Goal: Information Seeking & Learning: Learn about a topic

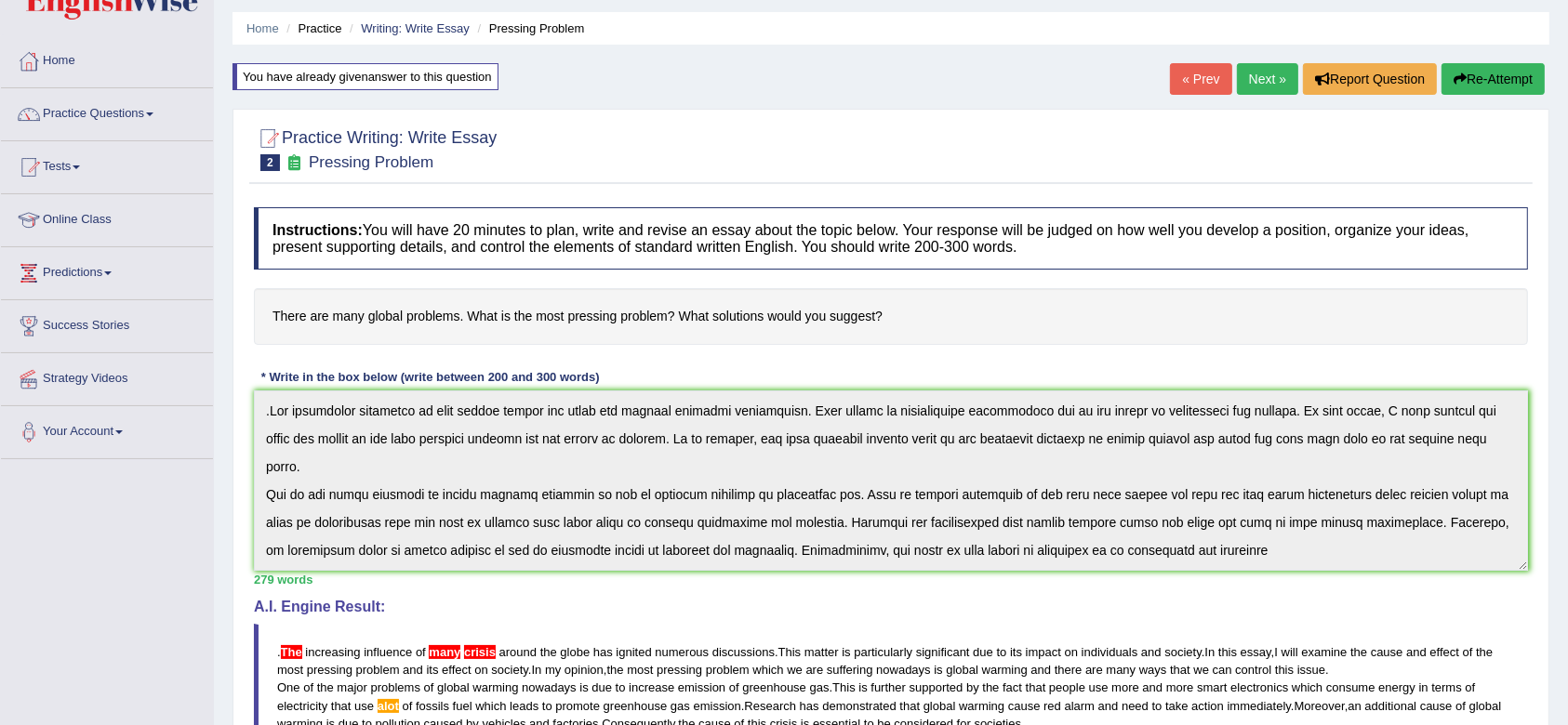
scroll to position [42, 0]
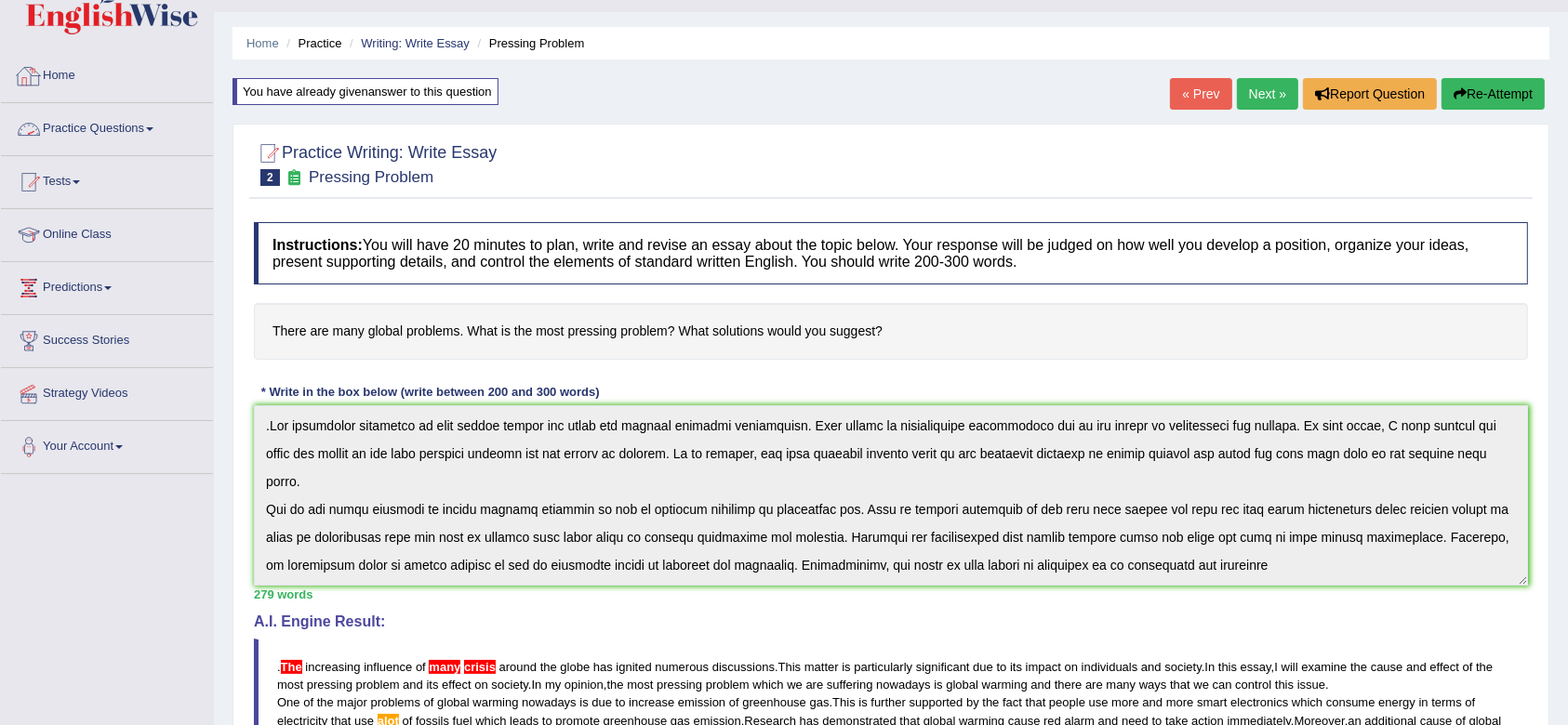
click at [153, 130] on span at bounding box center [149, 130] width 8 height 4
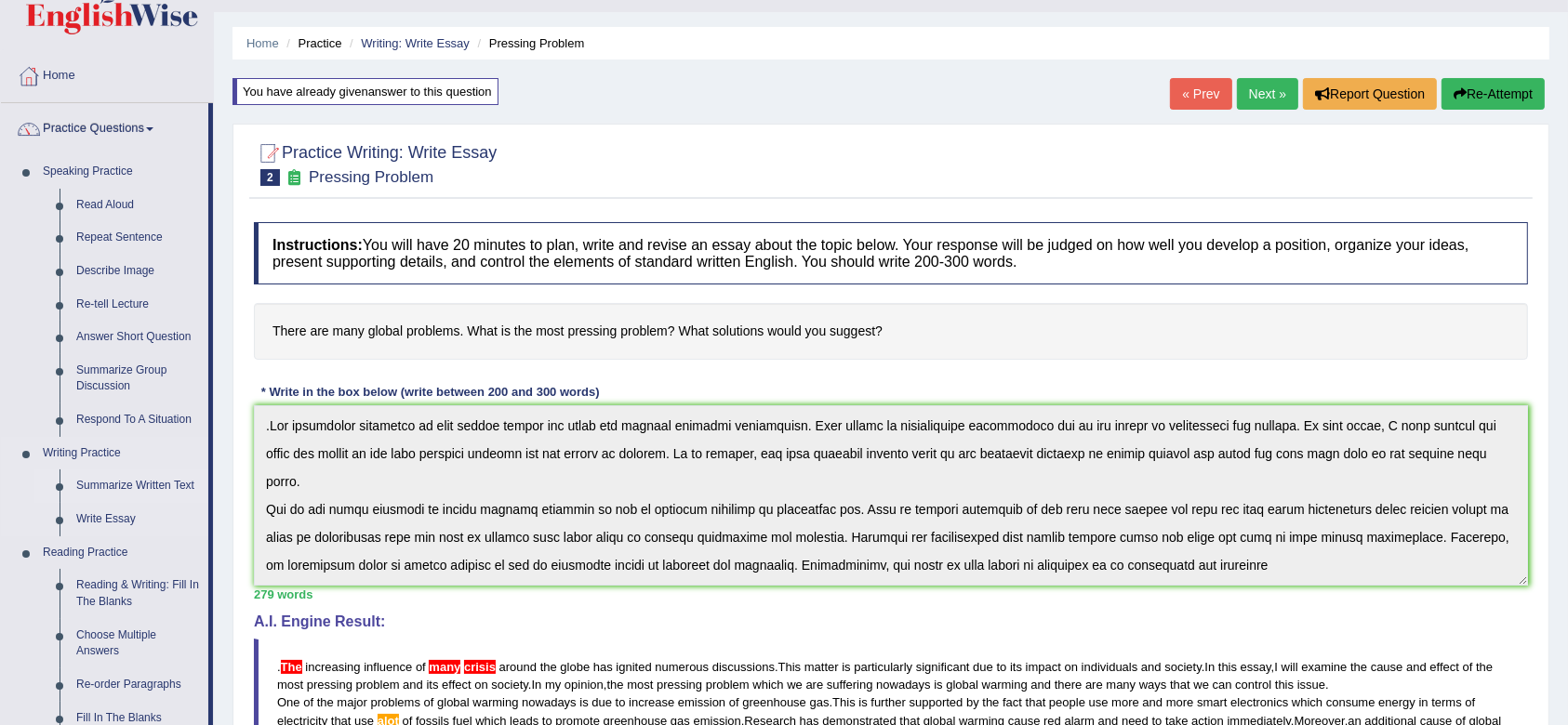
click at [116, 484] on link "Summarize Written Text" at bounding box center [138, 486] width 141 height 34
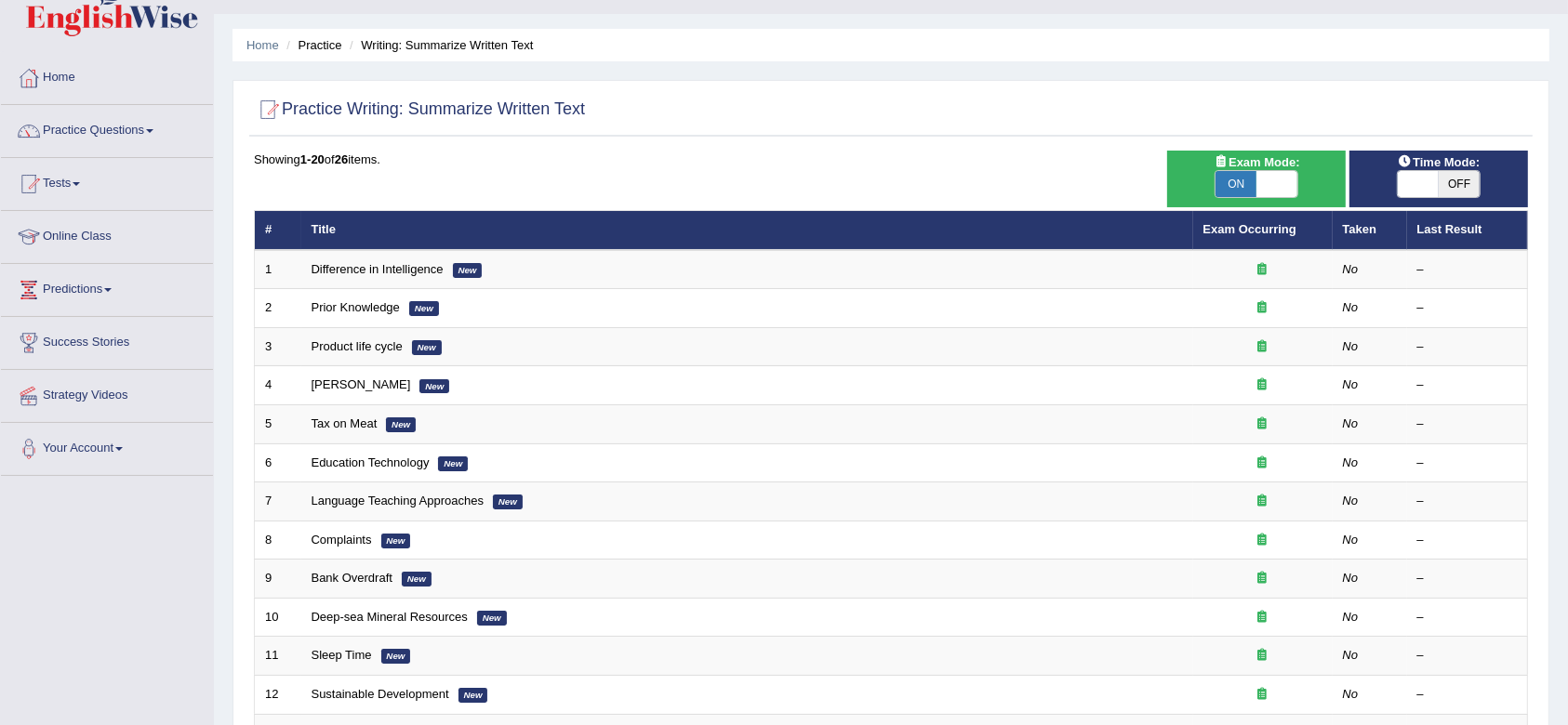
click at [1567, 686] on html "Toggle navigation Home Practice Questions Speaking Practice Read Aloud Repeat S…" at bounding box center [784, 322] width 1568 height 725
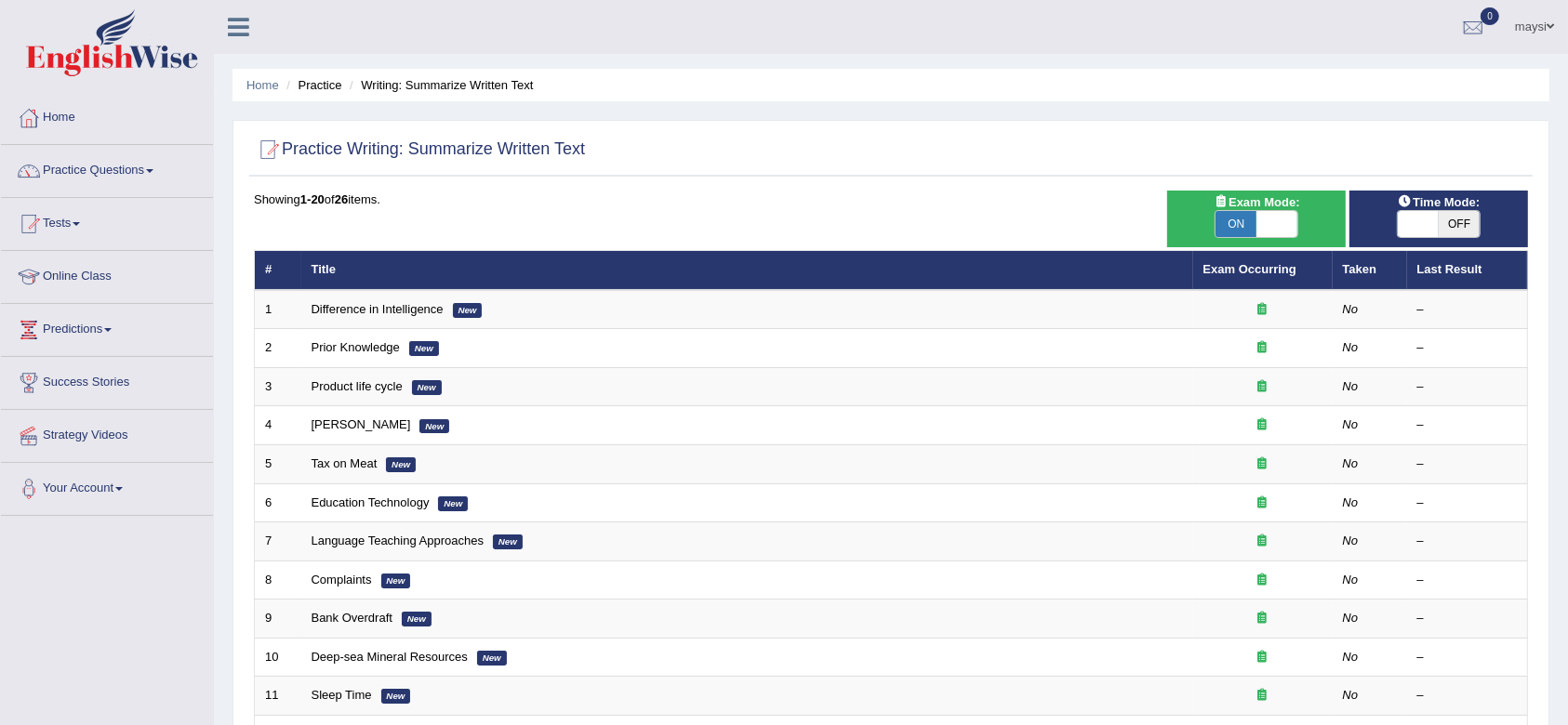
click at [1455, 214] on span "OFF" at bounding box center [1460, 224] width 41 height 26
checkbox input "true"
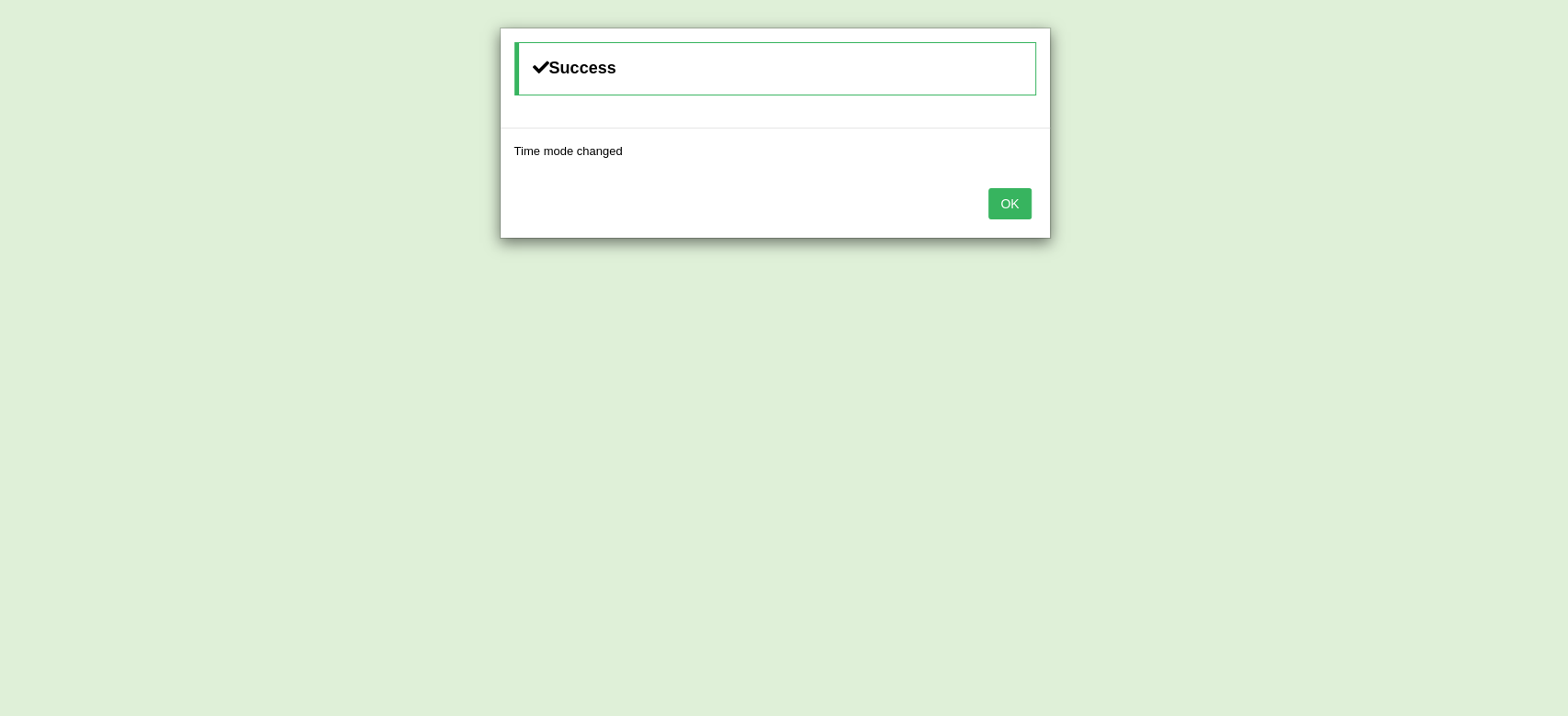
click at [1007, 202] on button "OK" at bounding box center [1009, 204] width 43 height 32
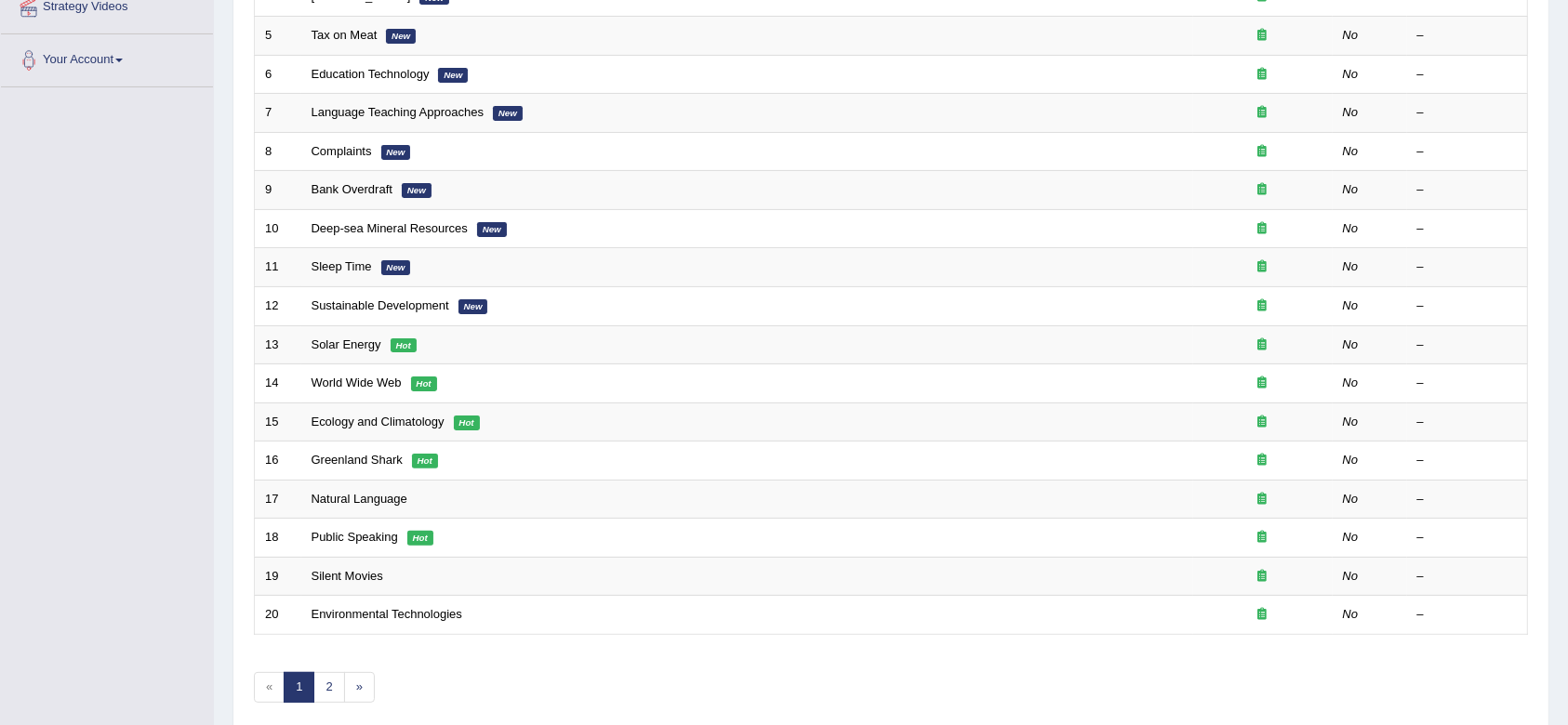
scroll to position [503, 0]
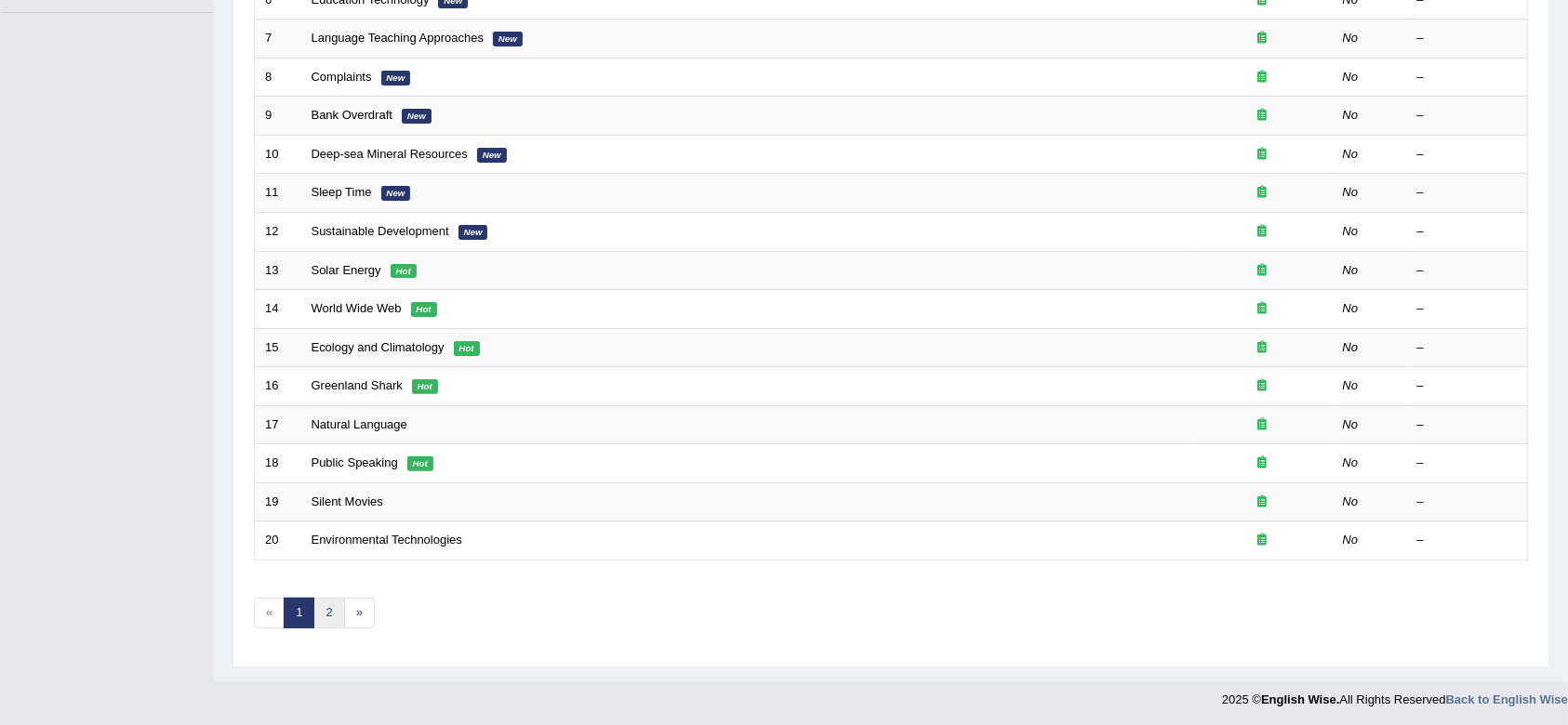
click at [334, 598] on link "2" at bounding box center [329, 613] width 31 height 31
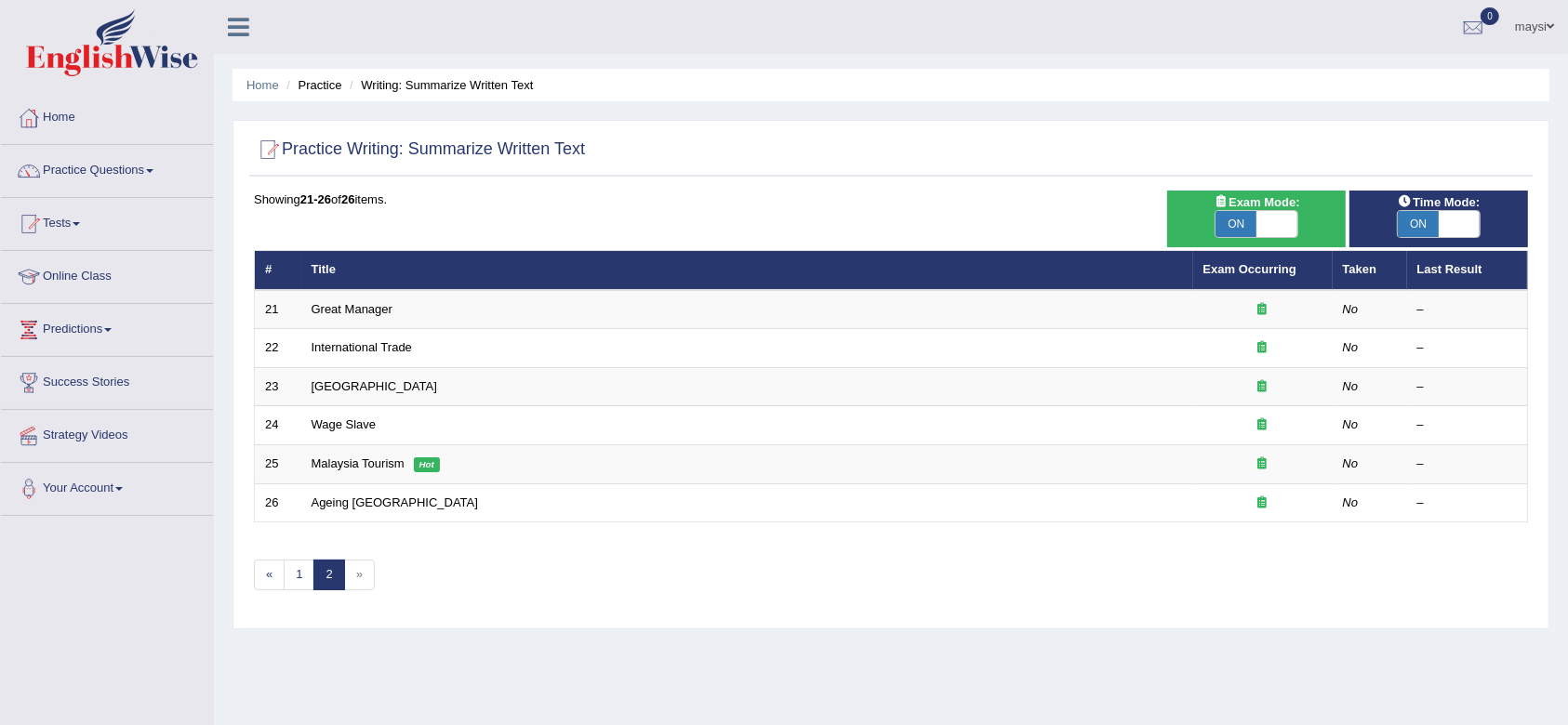
click at [1423, 217] on span "ON" at bounding box center [1419, 224] width 41 height 26
checkbox input "false"
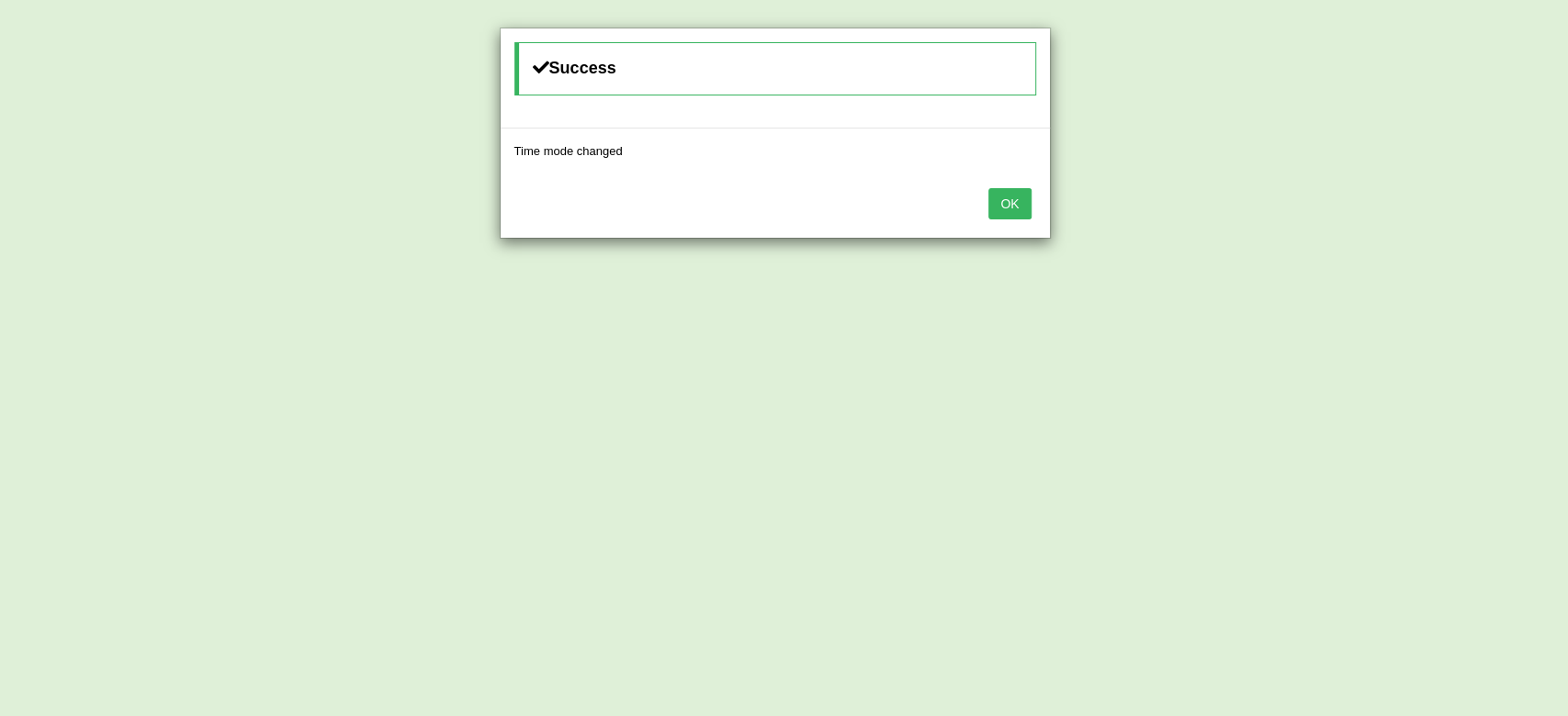
click at [1009, 198] on button "OK" at bounding box center [1009, 204] width 43 height 32
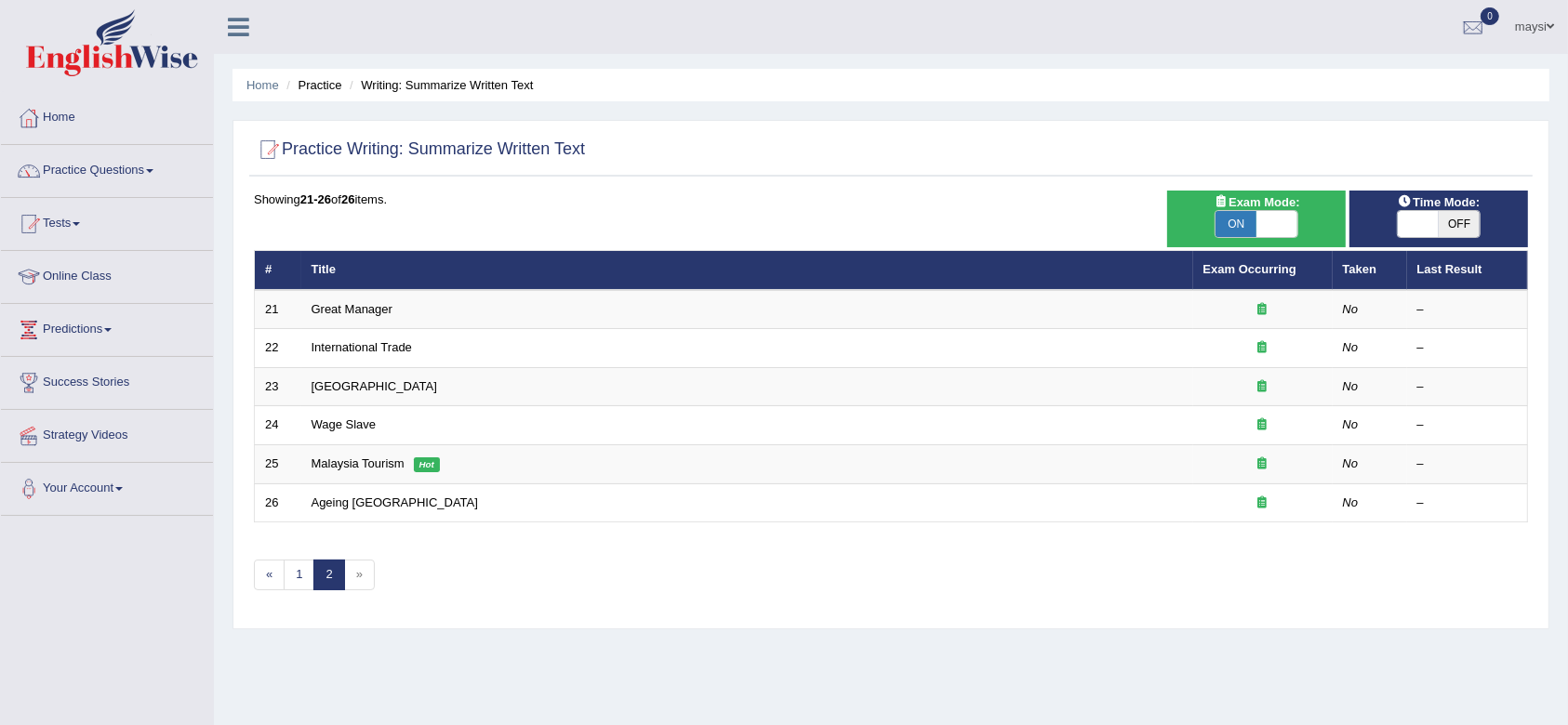
click at [1237, 227] on span "ON" at bounding box center [1236, 224] width 41 height 26
checkbox input "false"
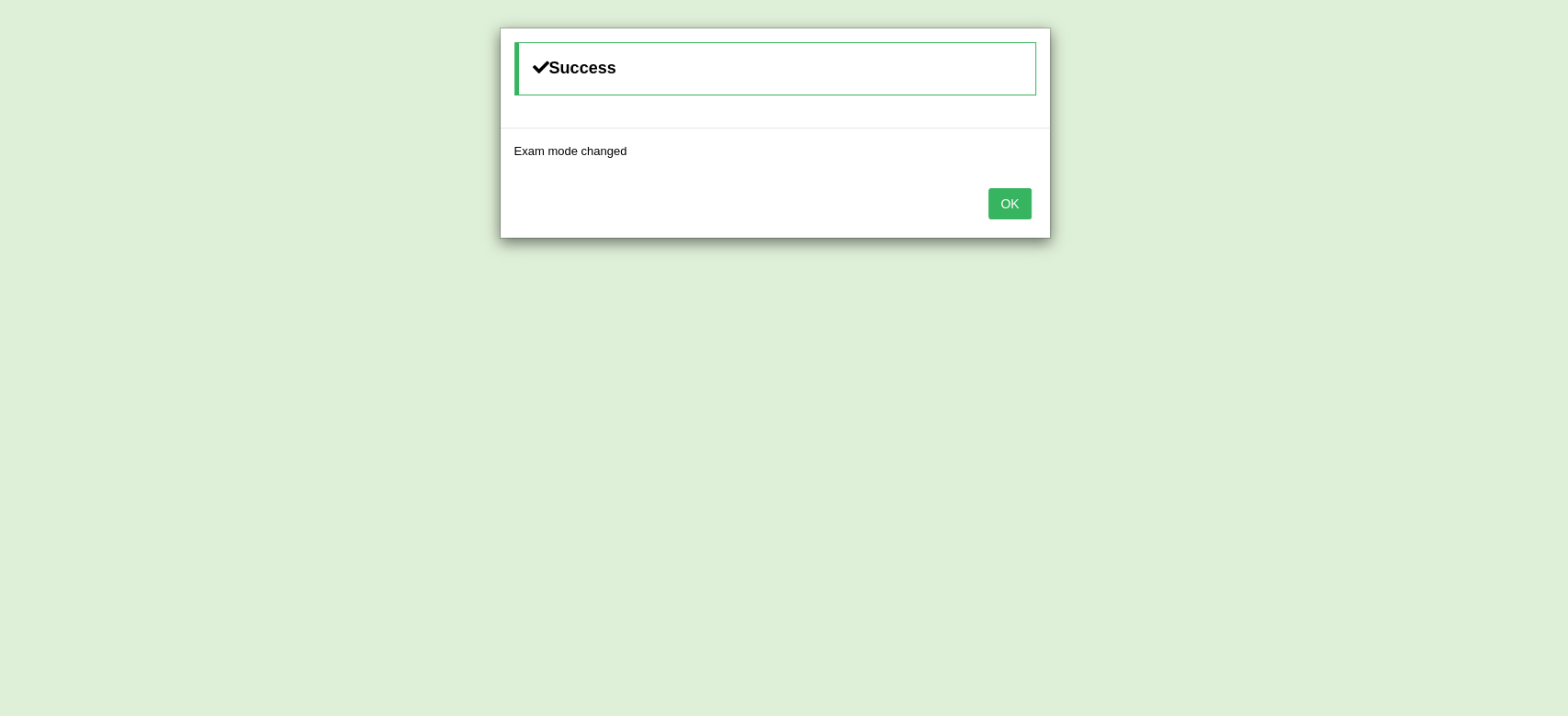
click at [1021, 204] on button "OK" at bounding box center [1009, 204] width 43 height 32
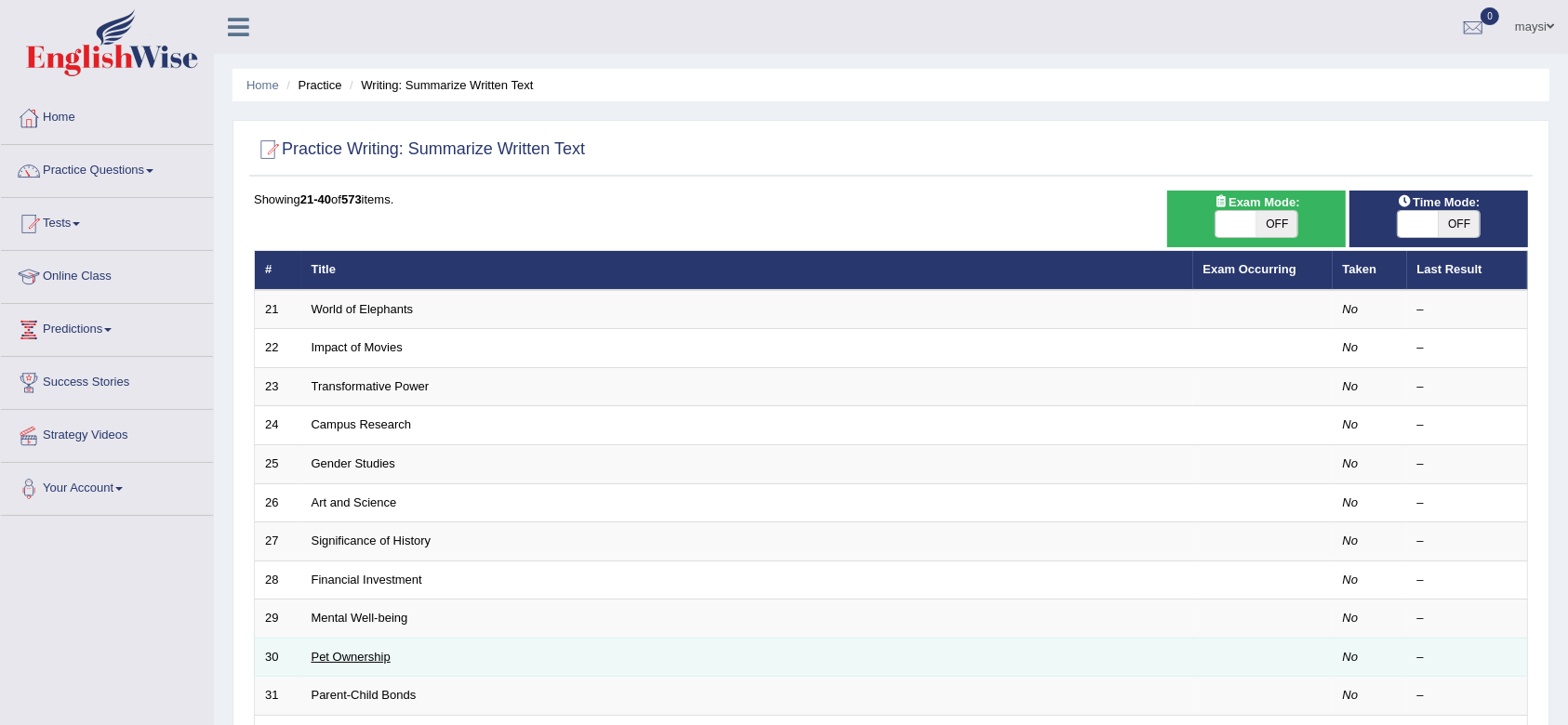
click at [362, 661] on link "Pet Ownership" at bounding box center [351, 656] width 79 height 14
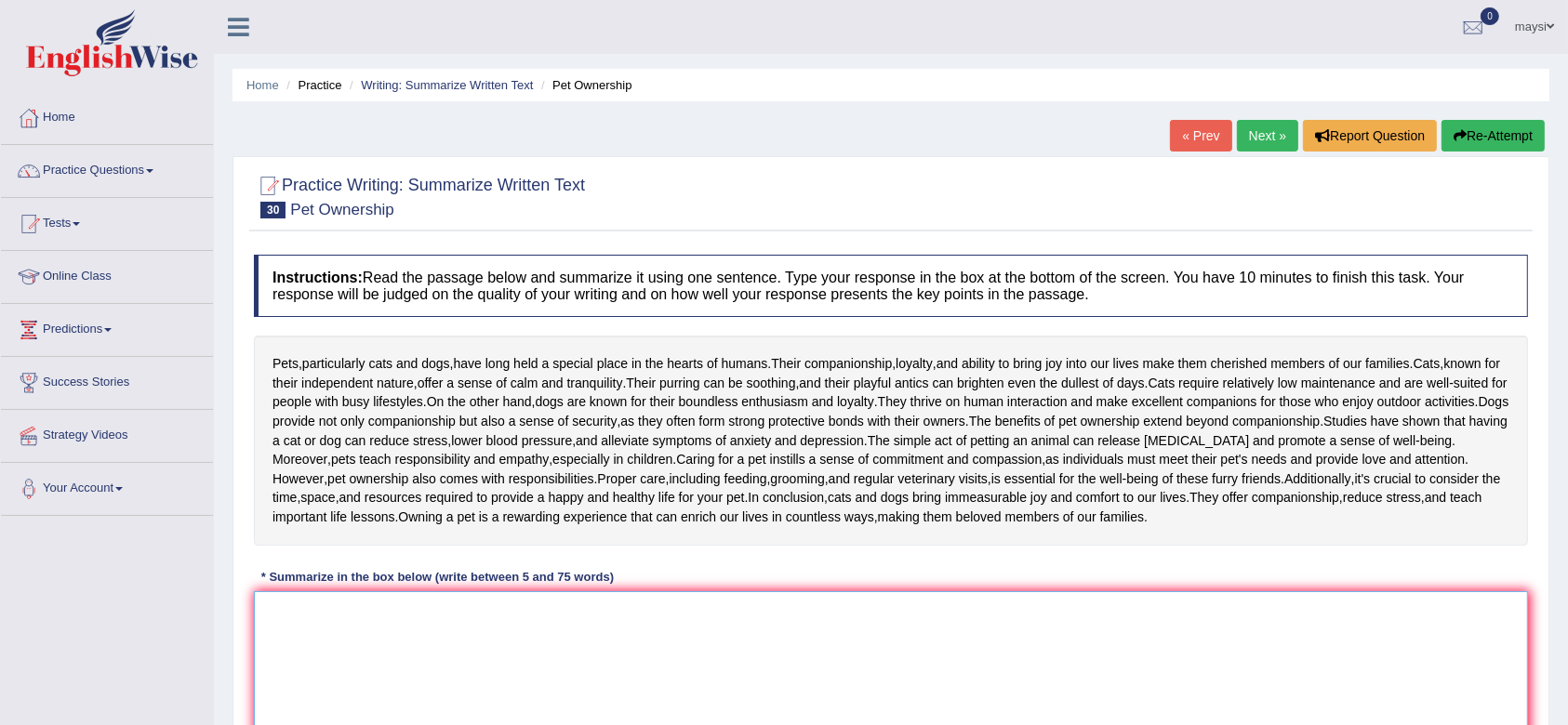
click at [356, 614] on textarea at bounding box center [891, 682] width 1275 height 180
paste textarea "Pets, particularly cats and dogs, have long held a special place in the hearts …"
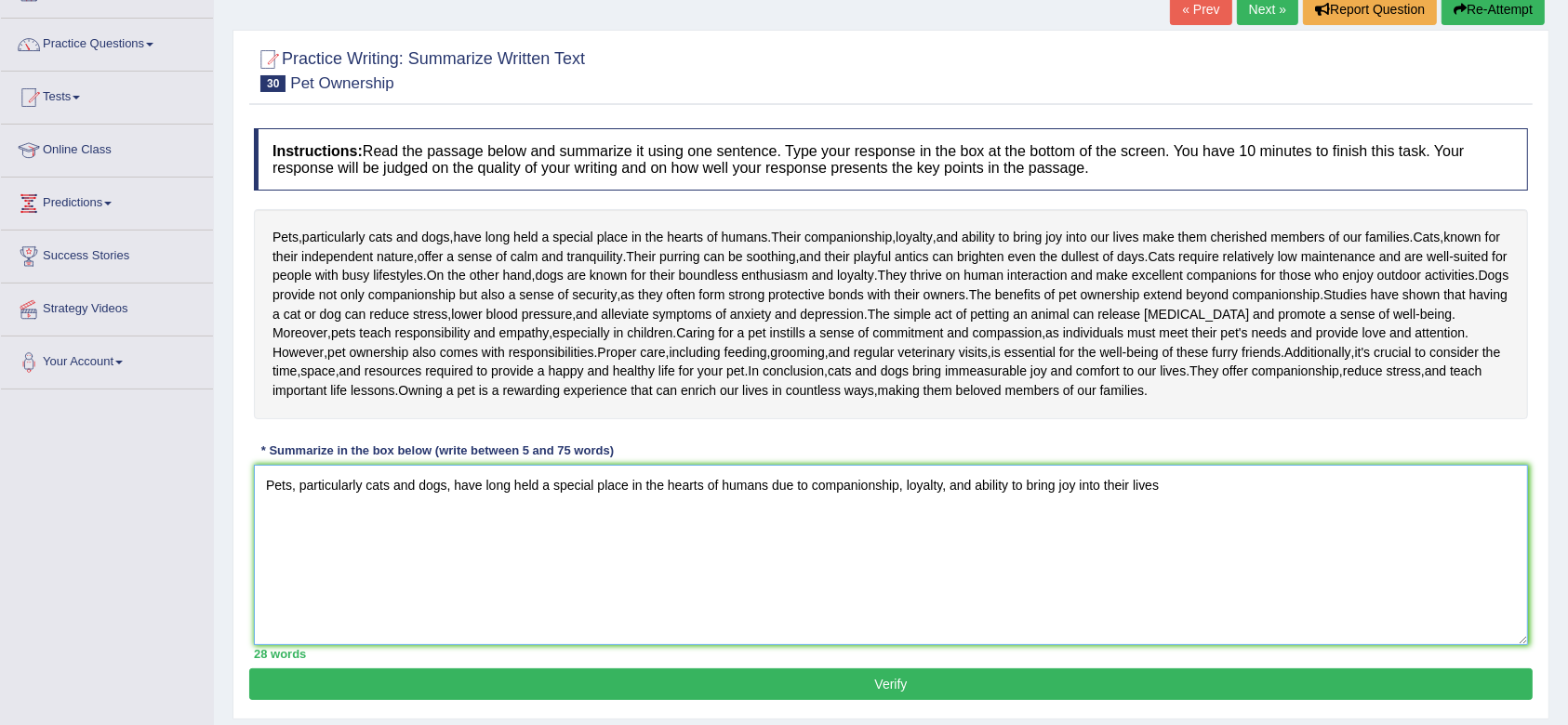
scroll to position [148, 0]
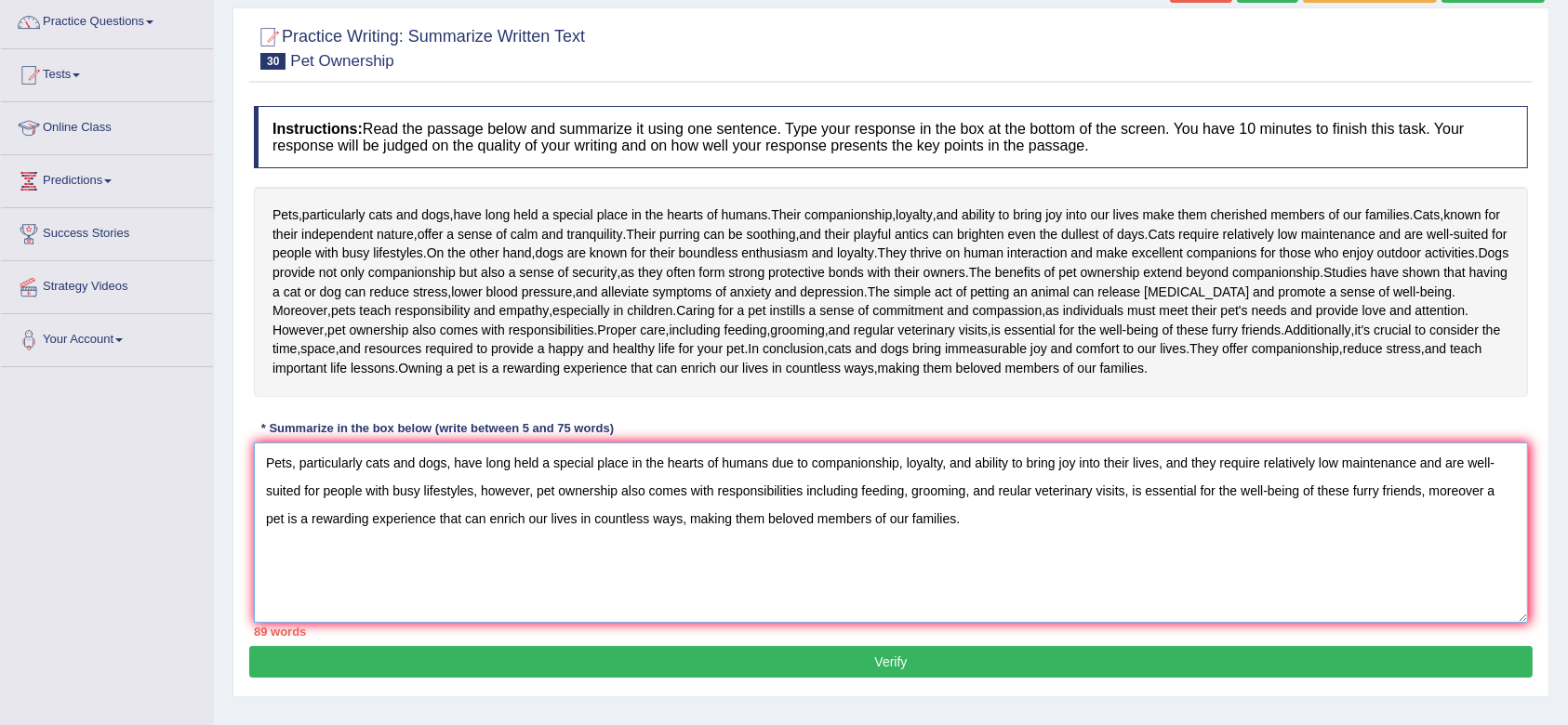
drag, startPoint x: 1420, startPoint y: 488, endPoint x: 804, endPoint y: 497, distance: 616.1
click at [804, 497] on textarea "Pets, particularly cats and dogs, have long held a special place in the hearts …" at bounding box center [891, 532] width 1275 height 180
click at [944, 461] on textarea "Pets, particularly cats and dogs, have long held a special place in the hearts …" at bounding box center [891, 532] width 1275 height 180
click at [791, 496] on textarea "Pets, particularly cats and dogs, have long held a special place in the hearts …" at bounding box center [891, 532] width 1275 height 180
click at [361, 521] on textarea "Pets, particularly cats and dogs, have long held a special place in the hearts …" at bounding box center [891, 532] width 1275 height 180
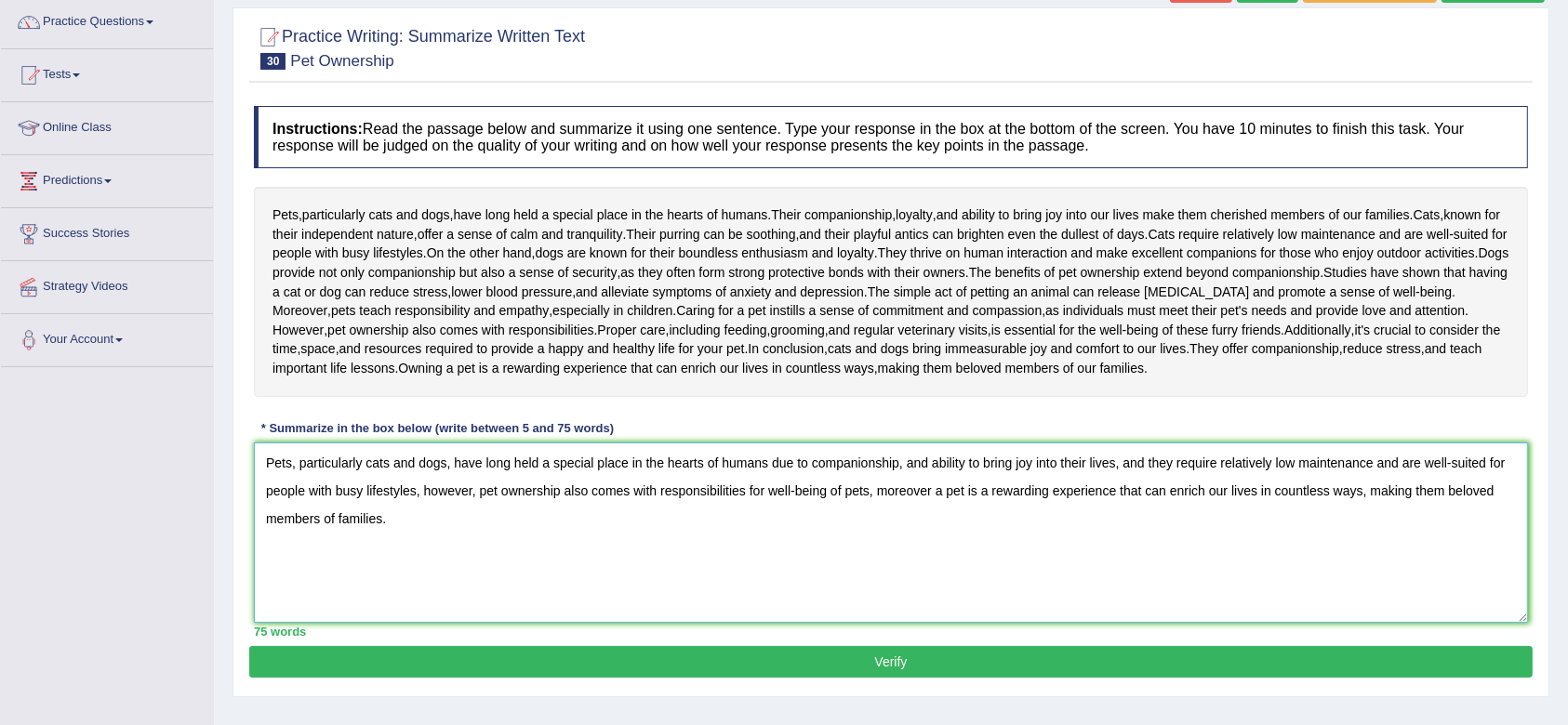
type textarea "Pets, particularly cats and dogs, have long held a special place in the hearts …"
click at [605, 661] on button "Verify" at bounding box center [891, 662] width 1283 height 32
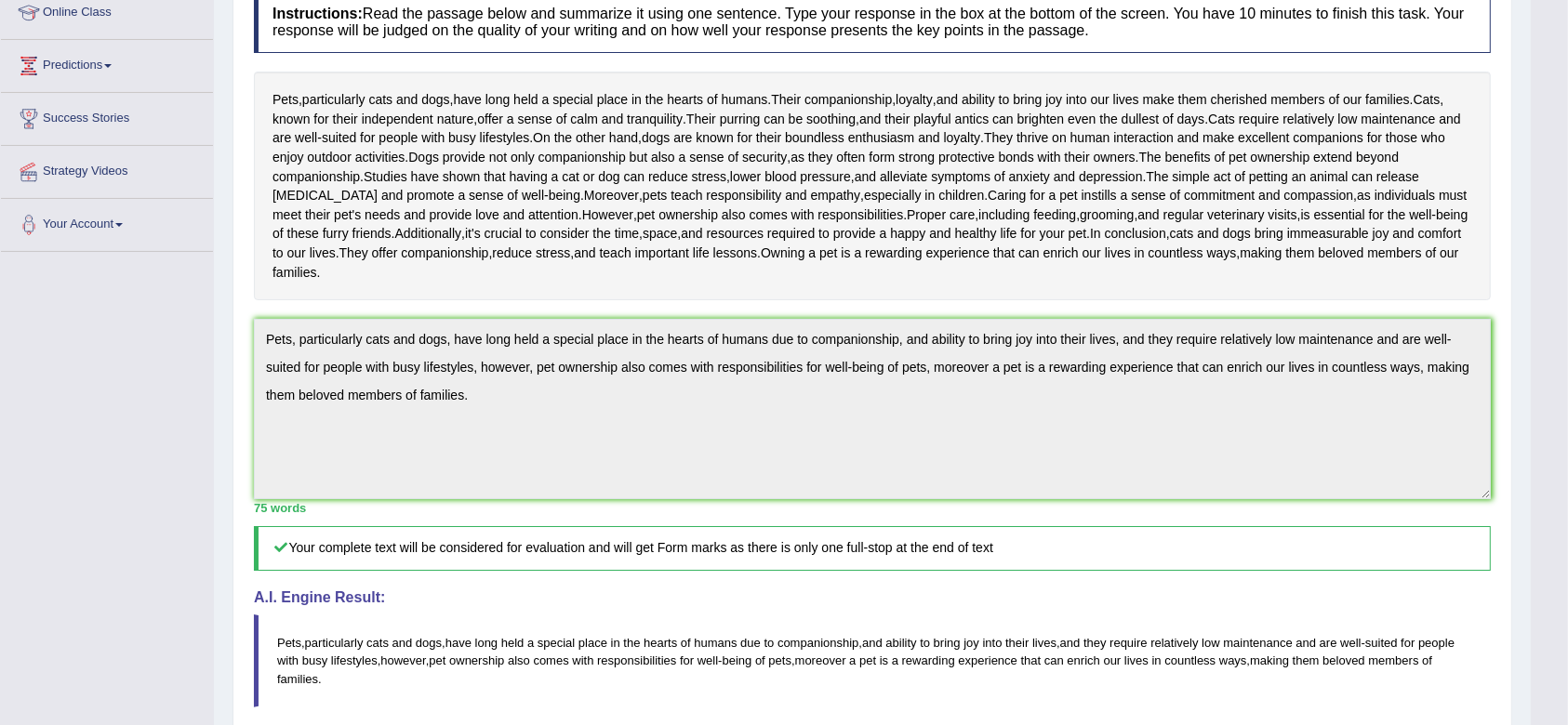
scroll to position [0, 0]
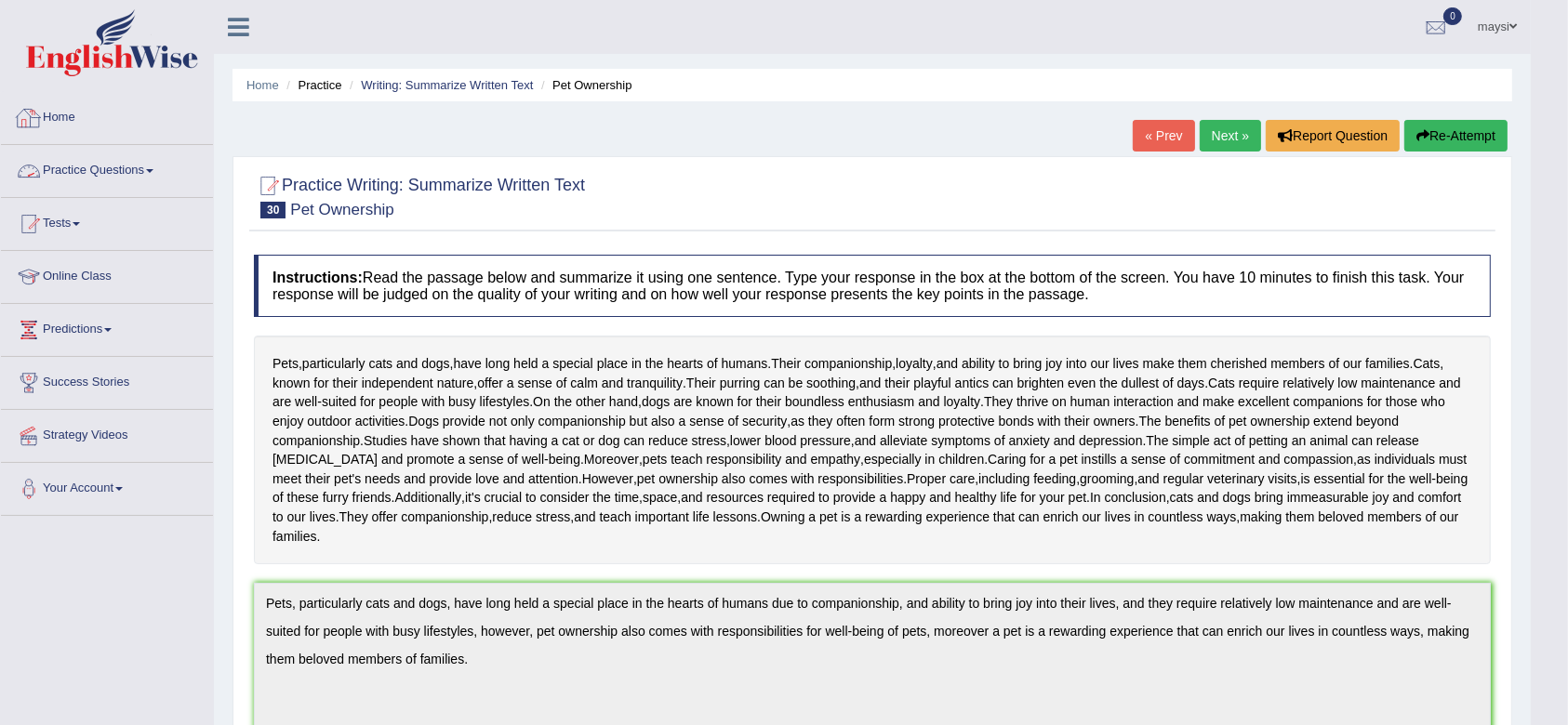
click at [132, 162] on link "Practice Questions" at bounding box center [107, 168] width 212 height 47
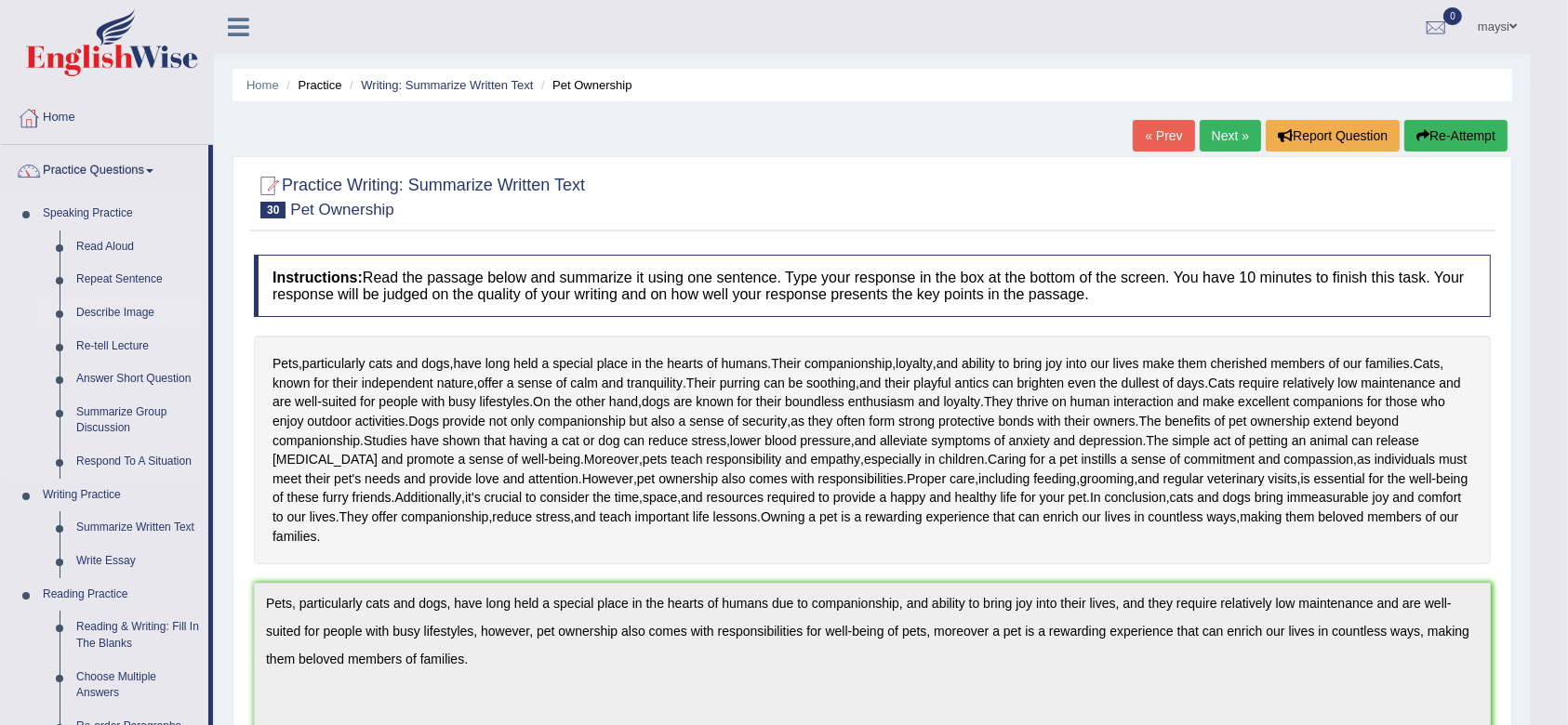
click at [127, 313] on link "Describe Image" at bounding box center [138, 314] width 141 height 34
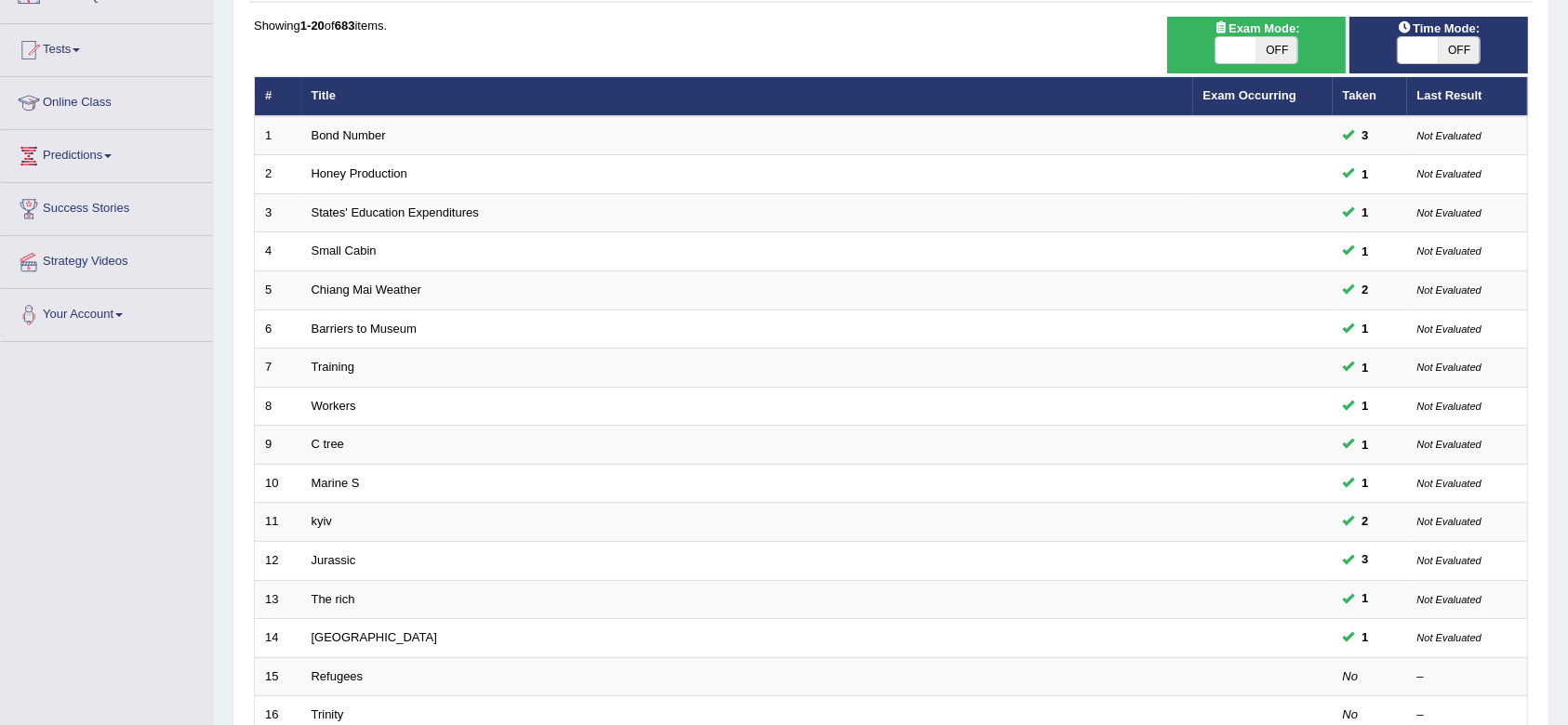
scroll to position [198, 0]
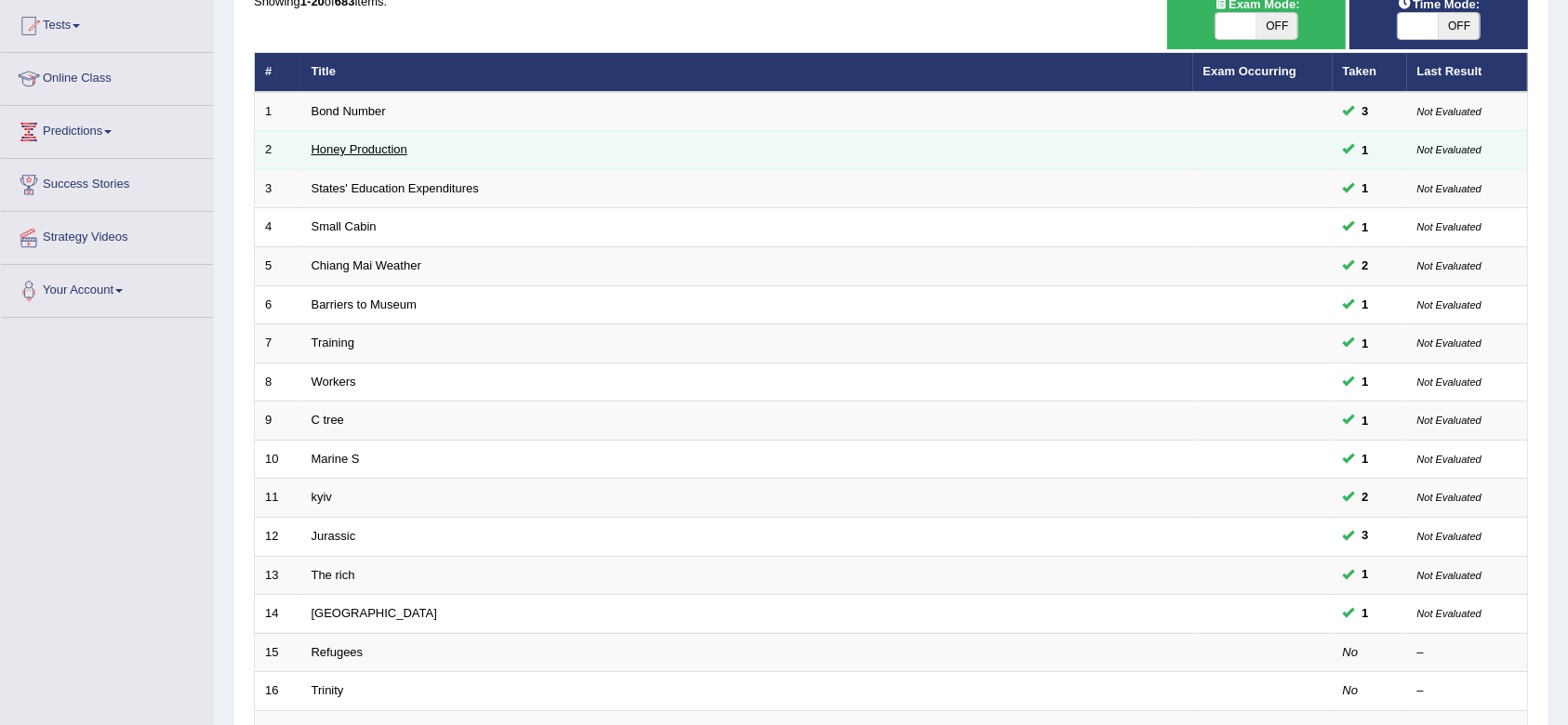
click at [372, 148] on link "Honey Production" at bounding box center [360, 148] width 96 height 14
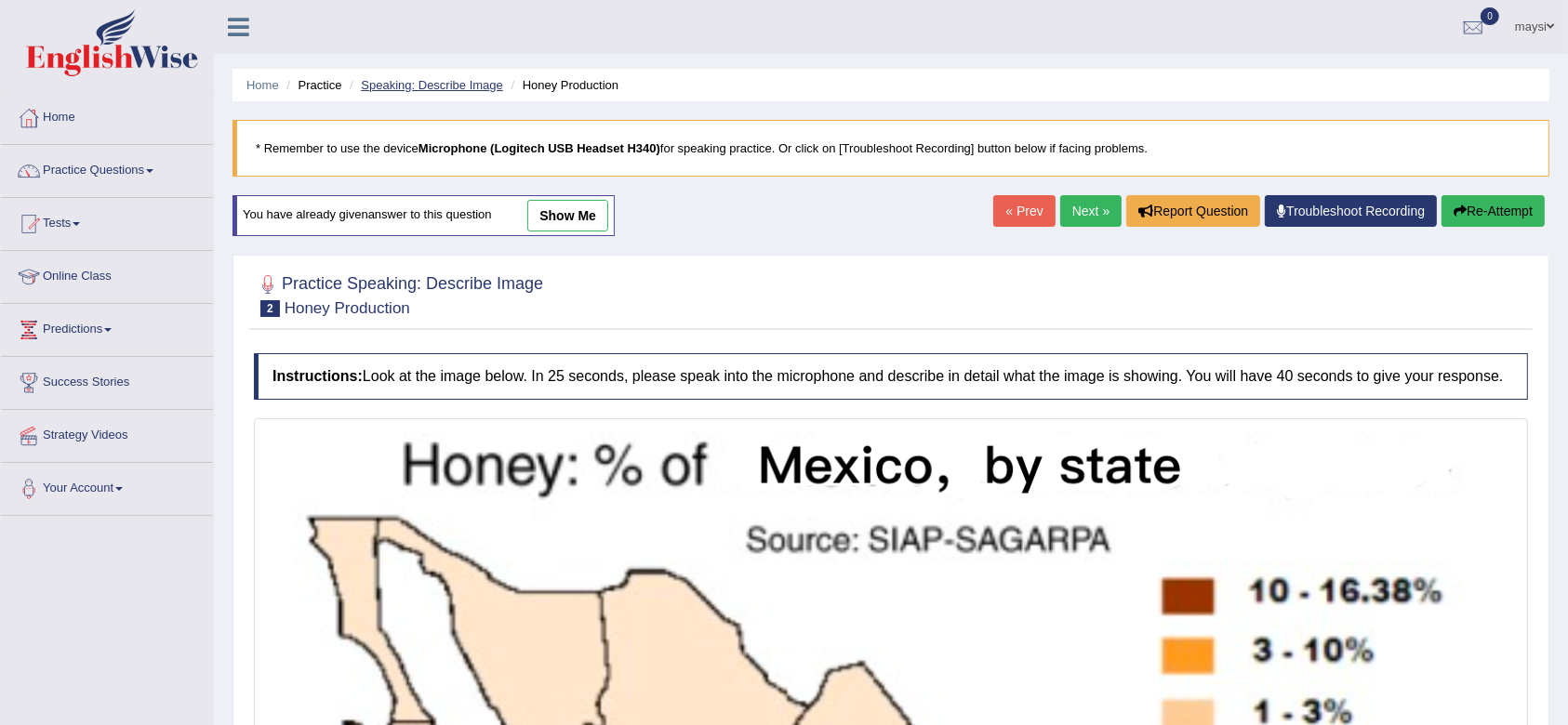
click at [458, 83] on link "Speaking: Describe Image" at bounding box center [431, 85] width 142 height 14
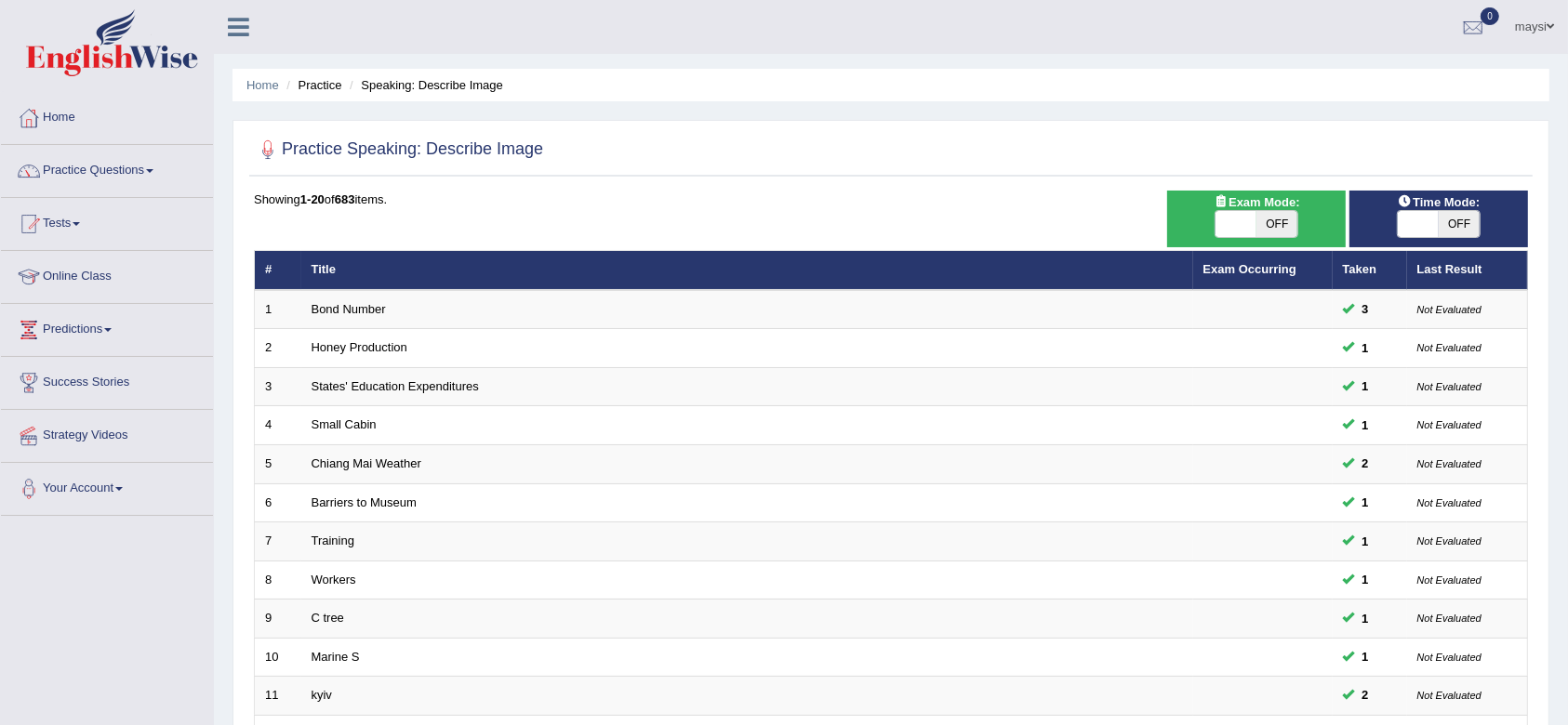
click at [1467, 217] on span "OFF" at bounding box center [1460, 224] width 41 height 26
checkbox input "true"
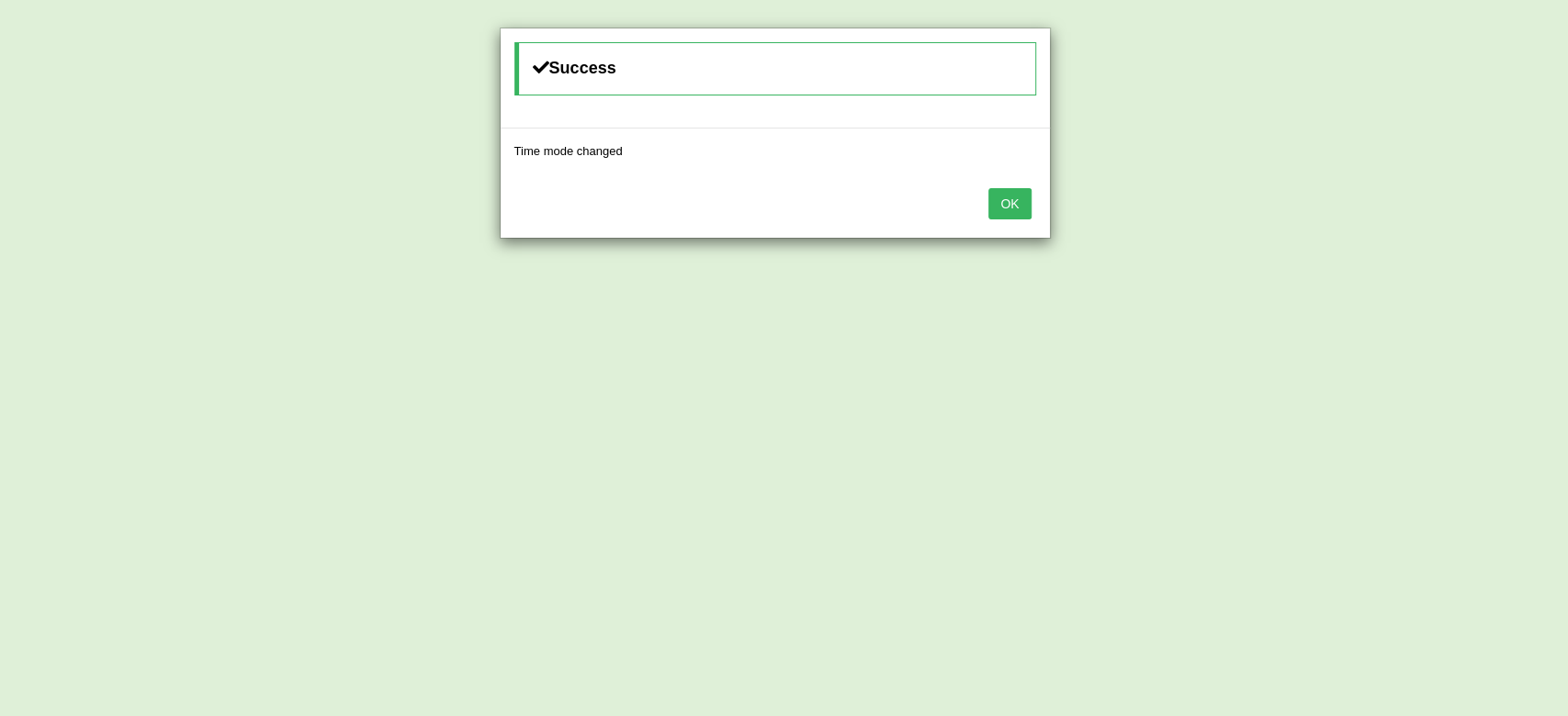
click at [1009, 204] on button "OK" at bounding box center [1009, 204] width 43 height 32
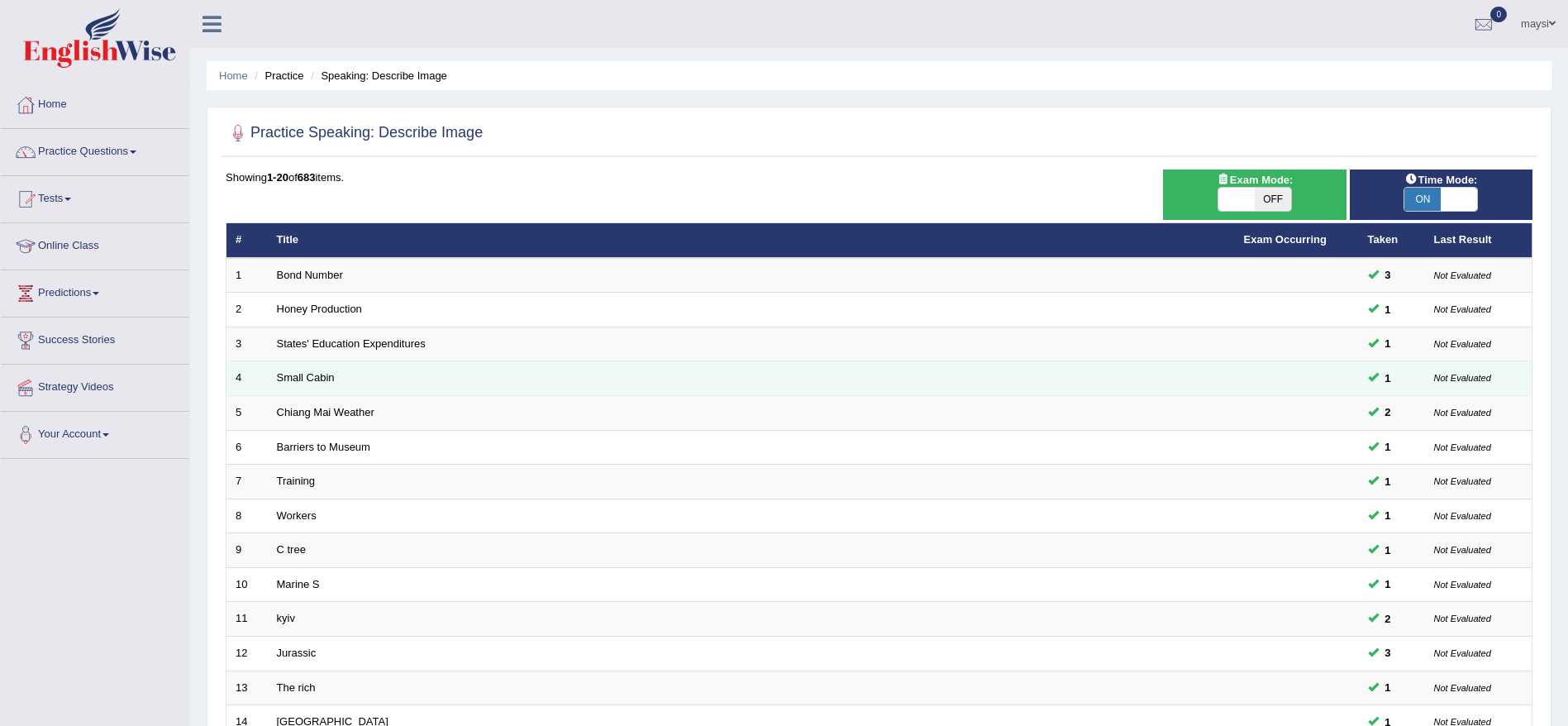
drag, startPoint x: 1297, startPoint y: 3, endPoint x: 732, endPoint y: 378, distance: 678.1
click at [732, 378] on td "Small Cabin" at bounding box center [751, 379] width 968 height 35
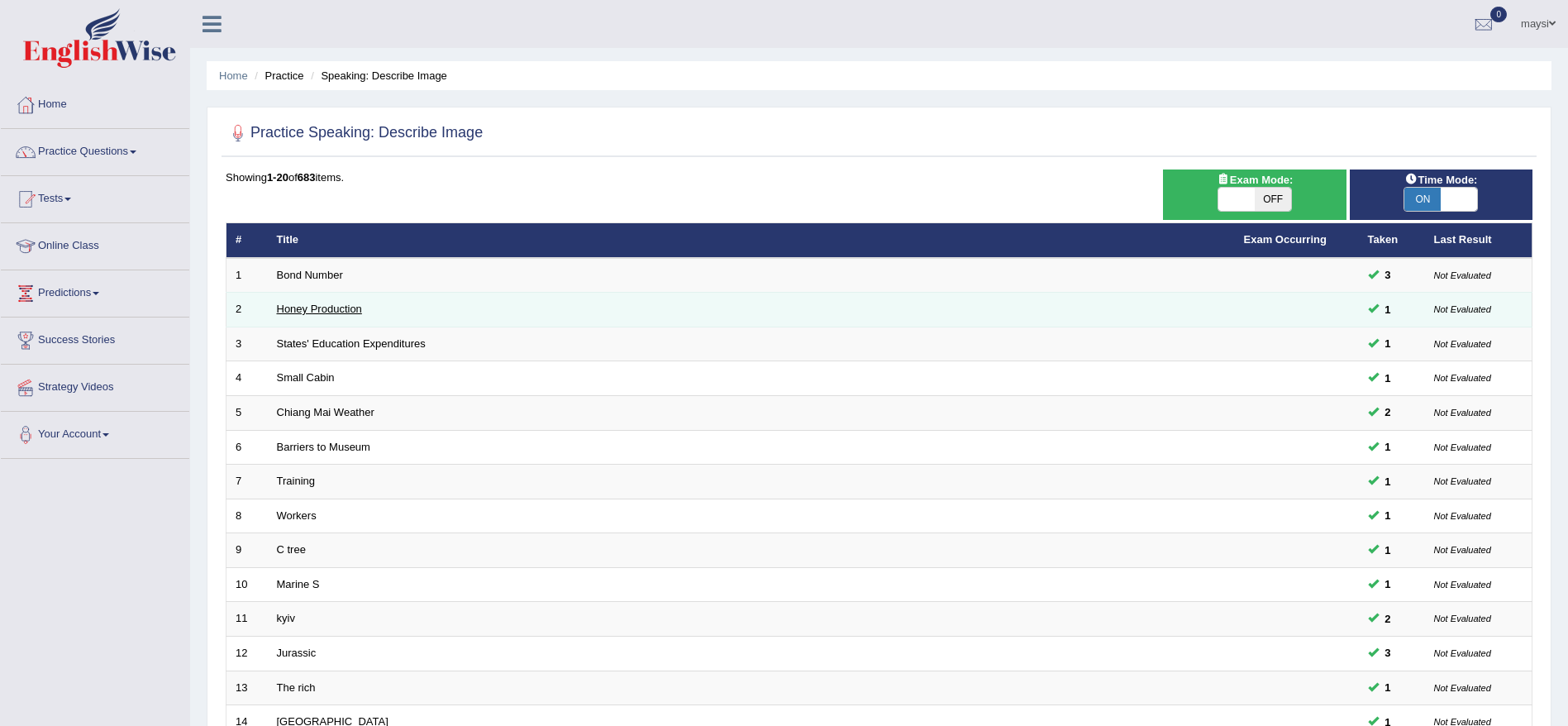
click at [351, 313] on link "Honey Production" at bounding box center [320, 308] width 85 height 13
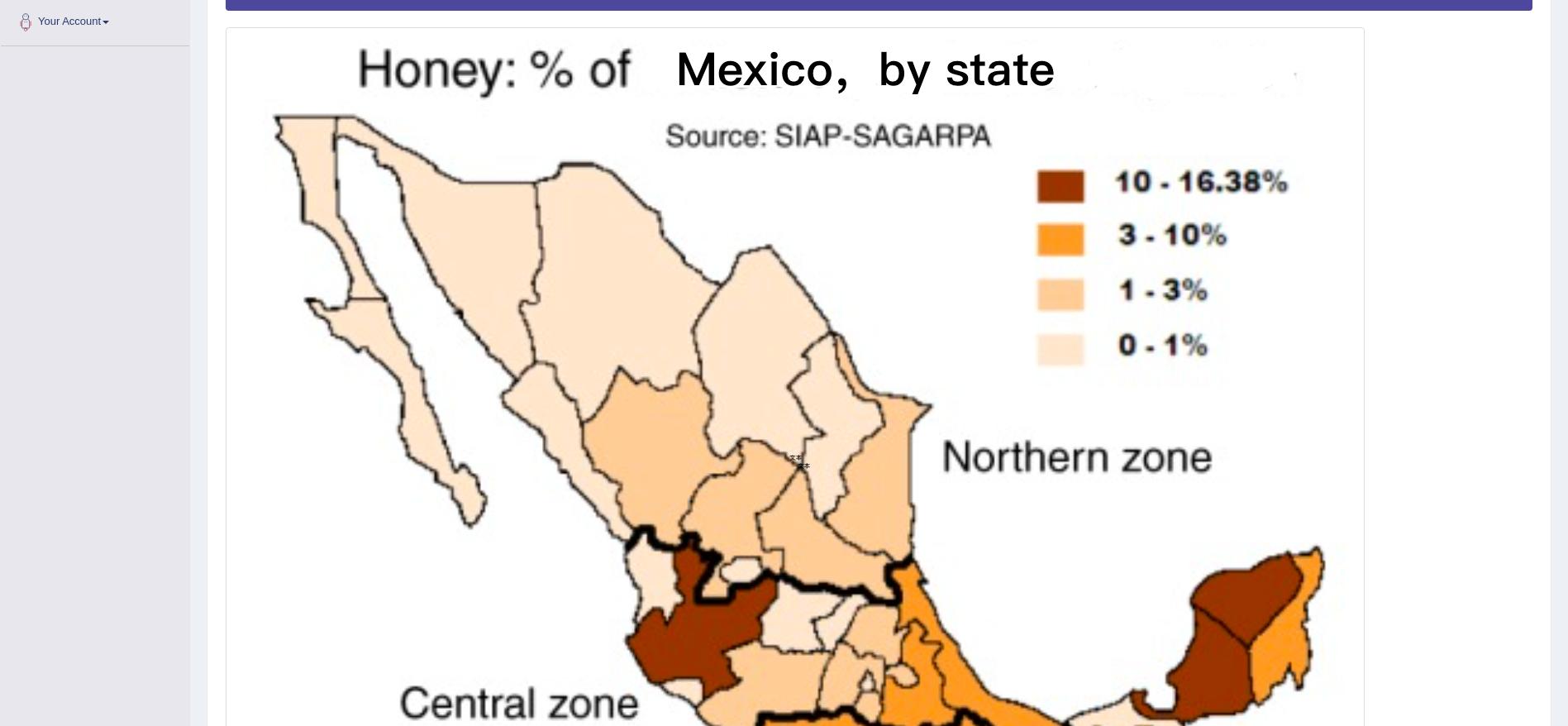
scroll to position [408, 0]
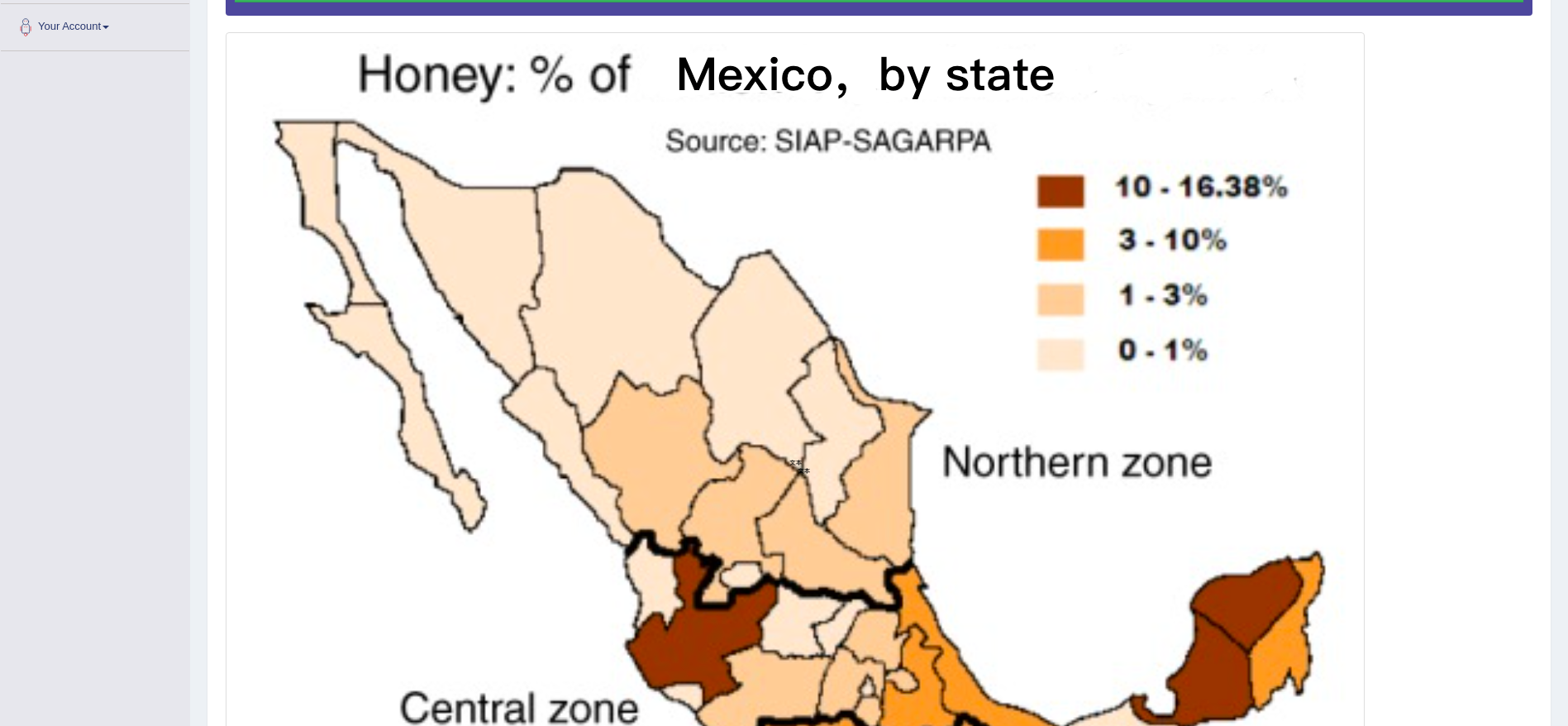
click at [1359, 633] on img at bounding box center [795, 463] width 1131 height 852
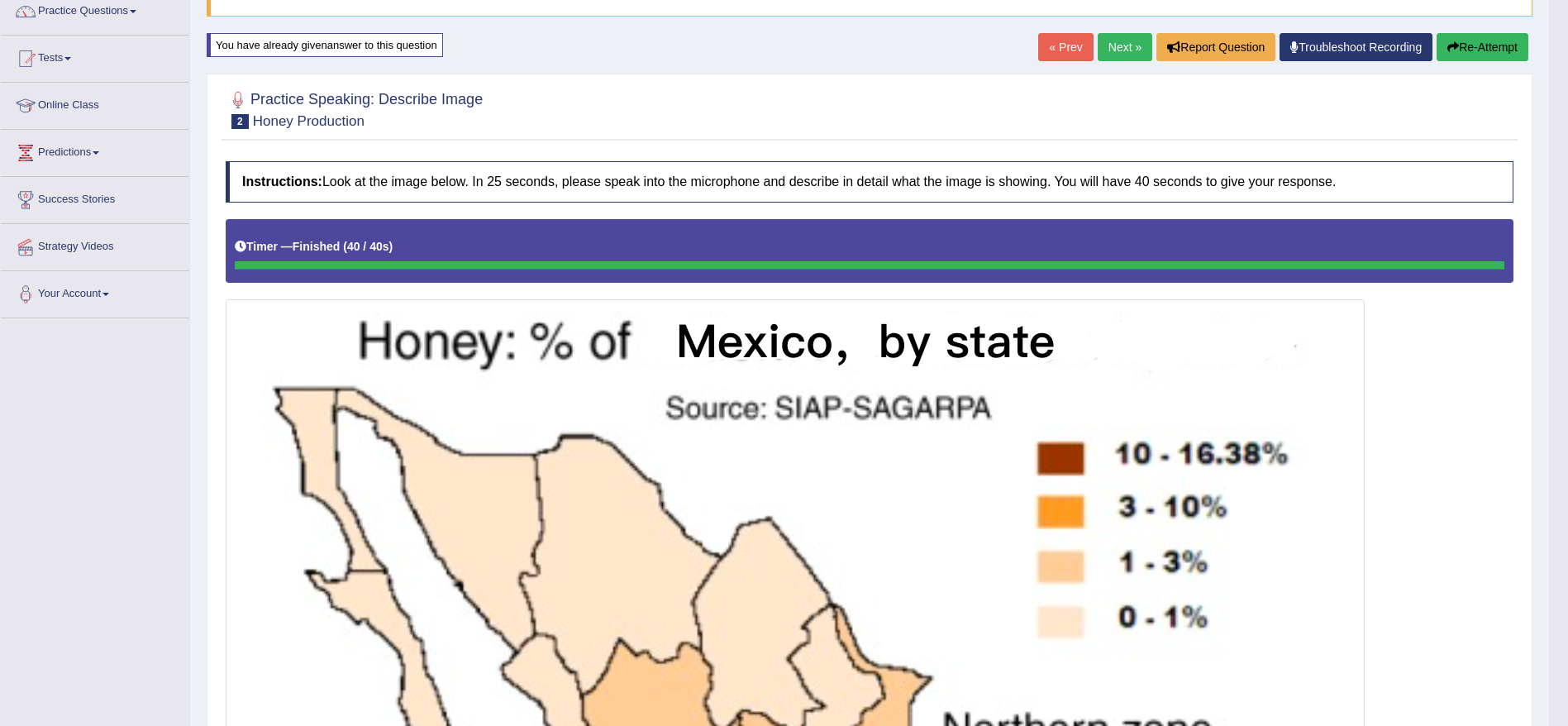
scroll to position [0, 0]
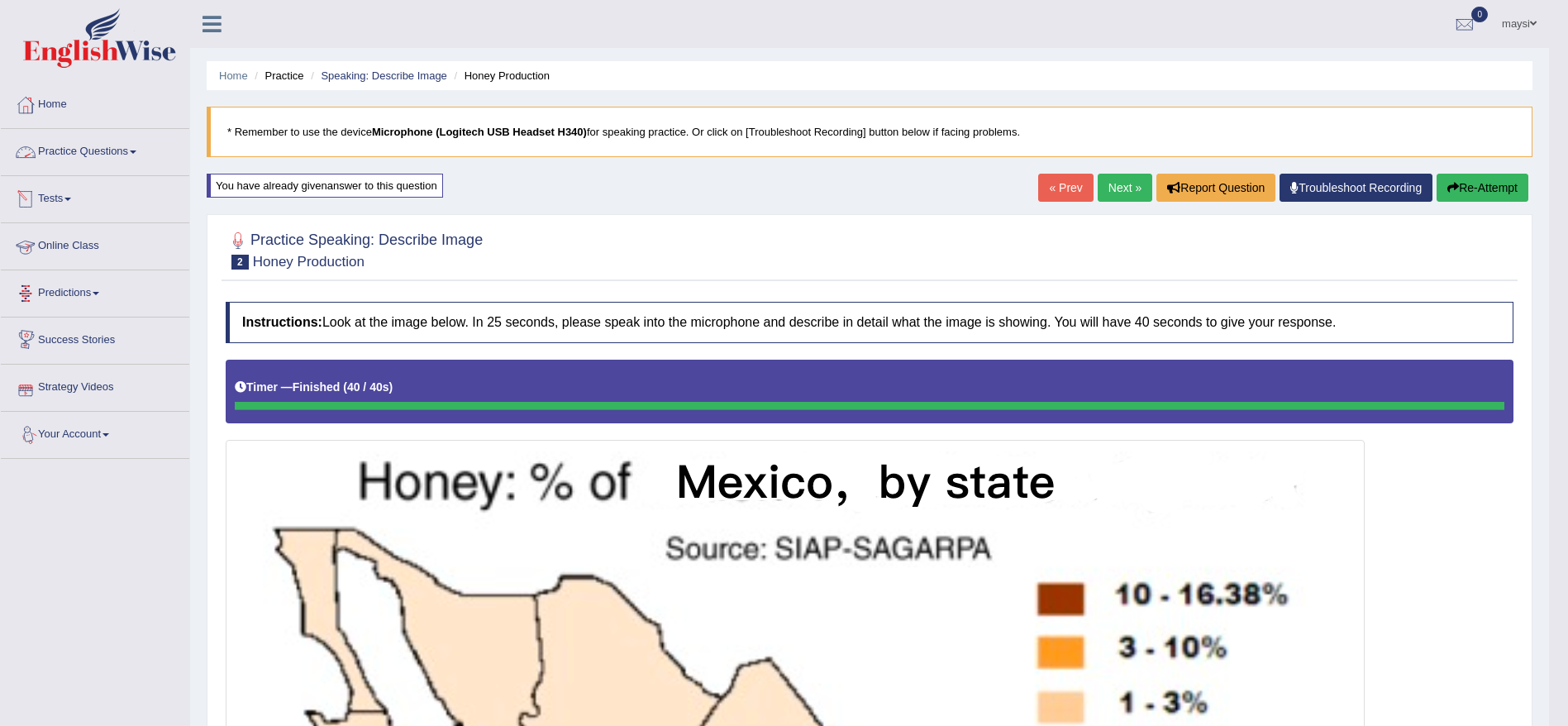
click at [134, 157] on link "Practice Questions" at bounding box center [95, 150] width 189 height 42
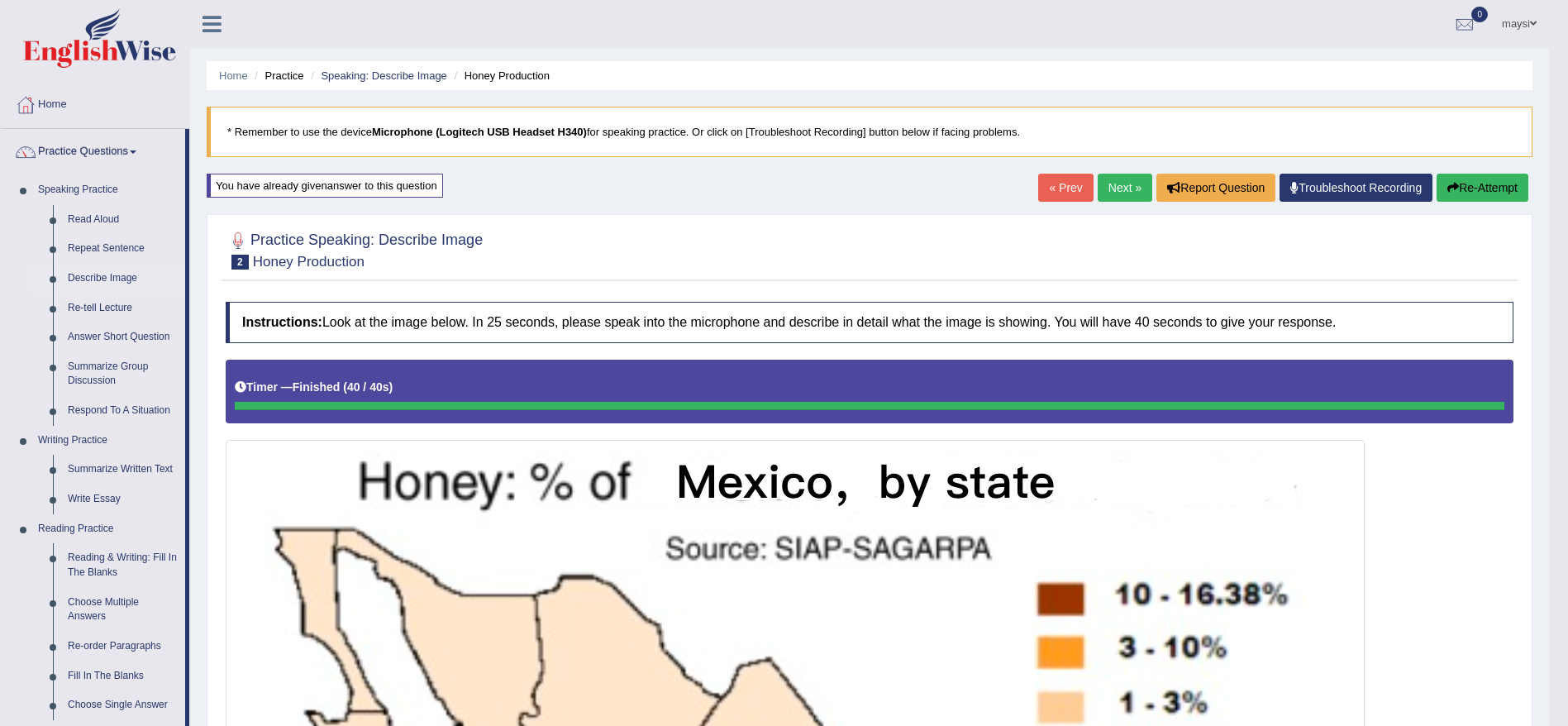
click at [108, 282] on link "Describe Image" at bounding box center [123, 279] width 125 height 30
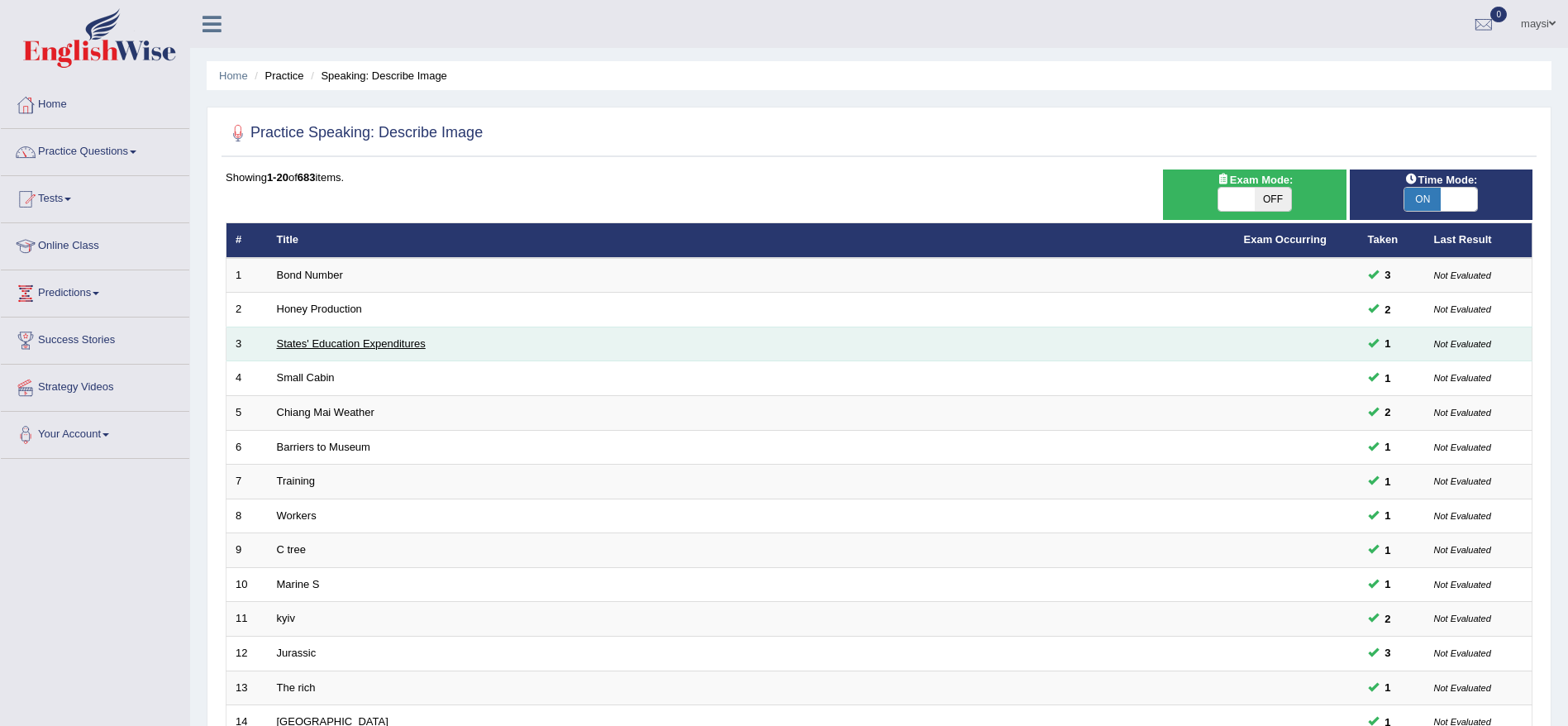
click at [356, 343] on link "States' Education Expenditures" at bounding box center [352, 343] width 149 height 13
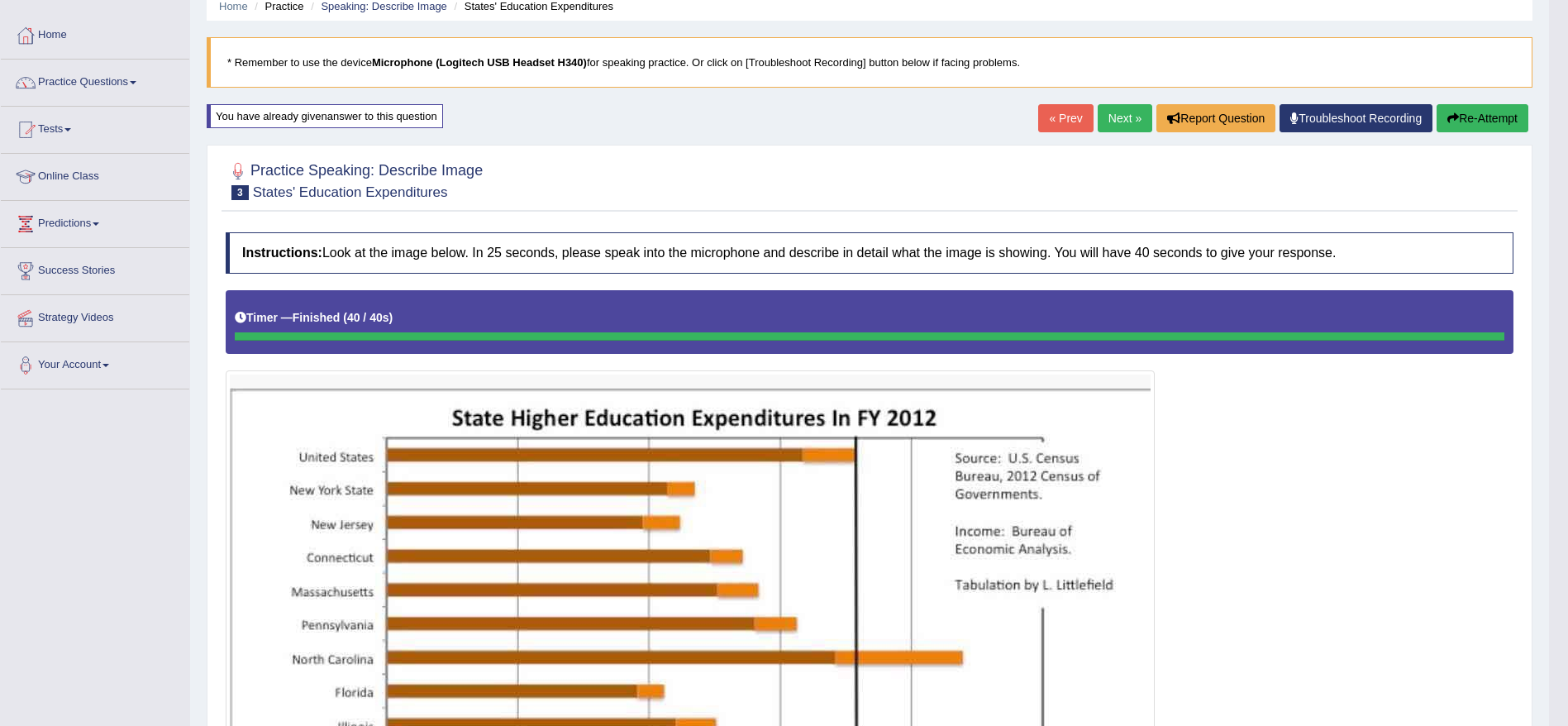
scroll to position [74, 0]
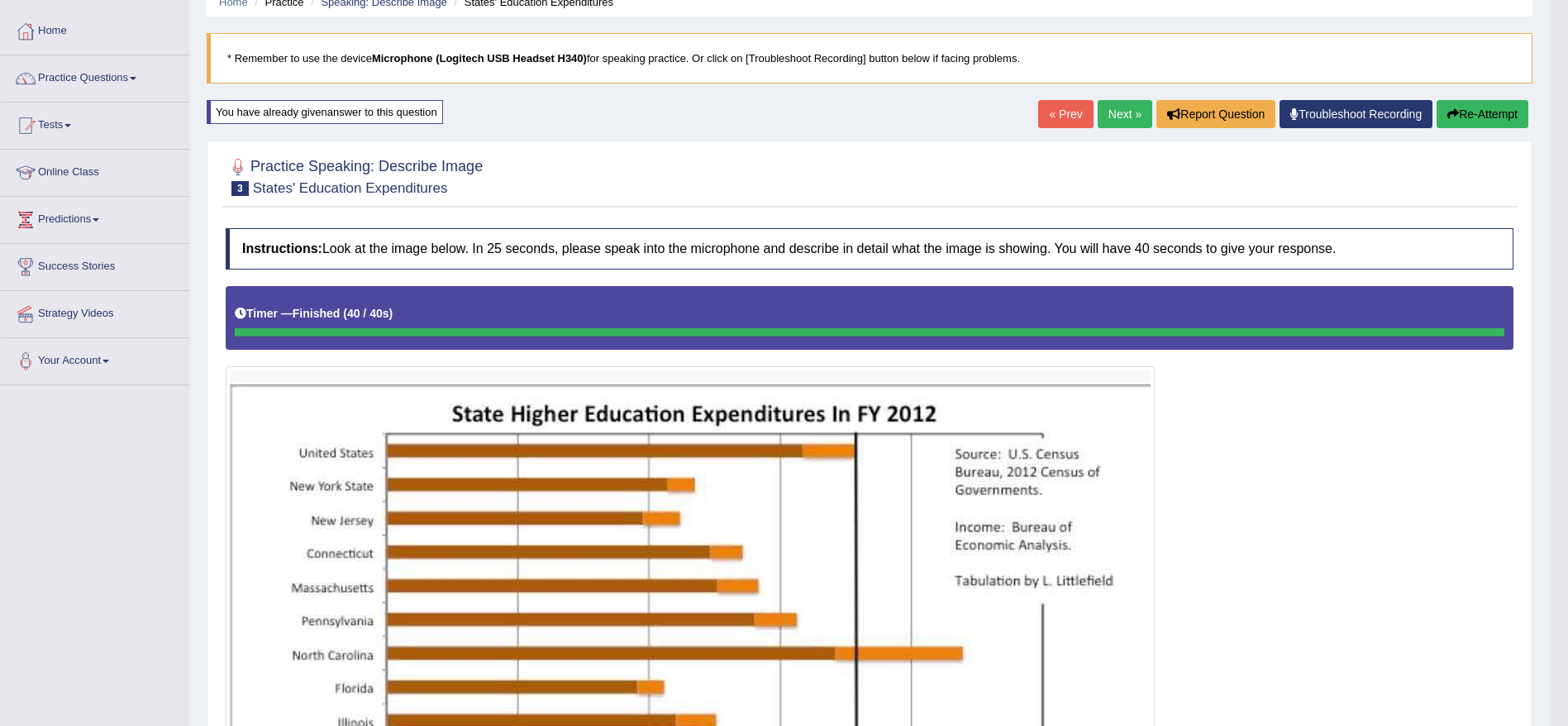
click at [333, 206] on div "Practice Speaking: Describe Image 3 States' Education Expenditures" at bounding box center [869, 178] width 1297 height 58
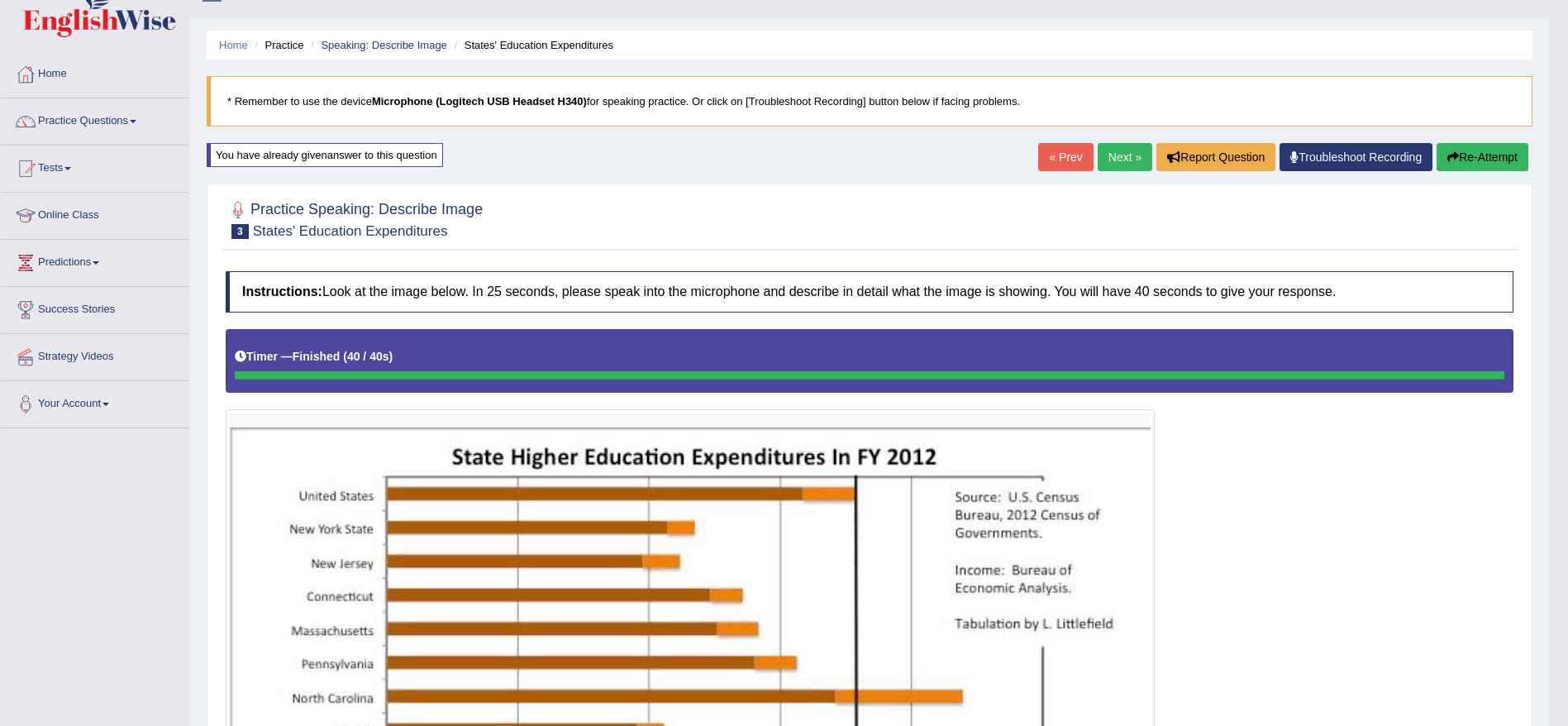
scroll to position [0, 0]
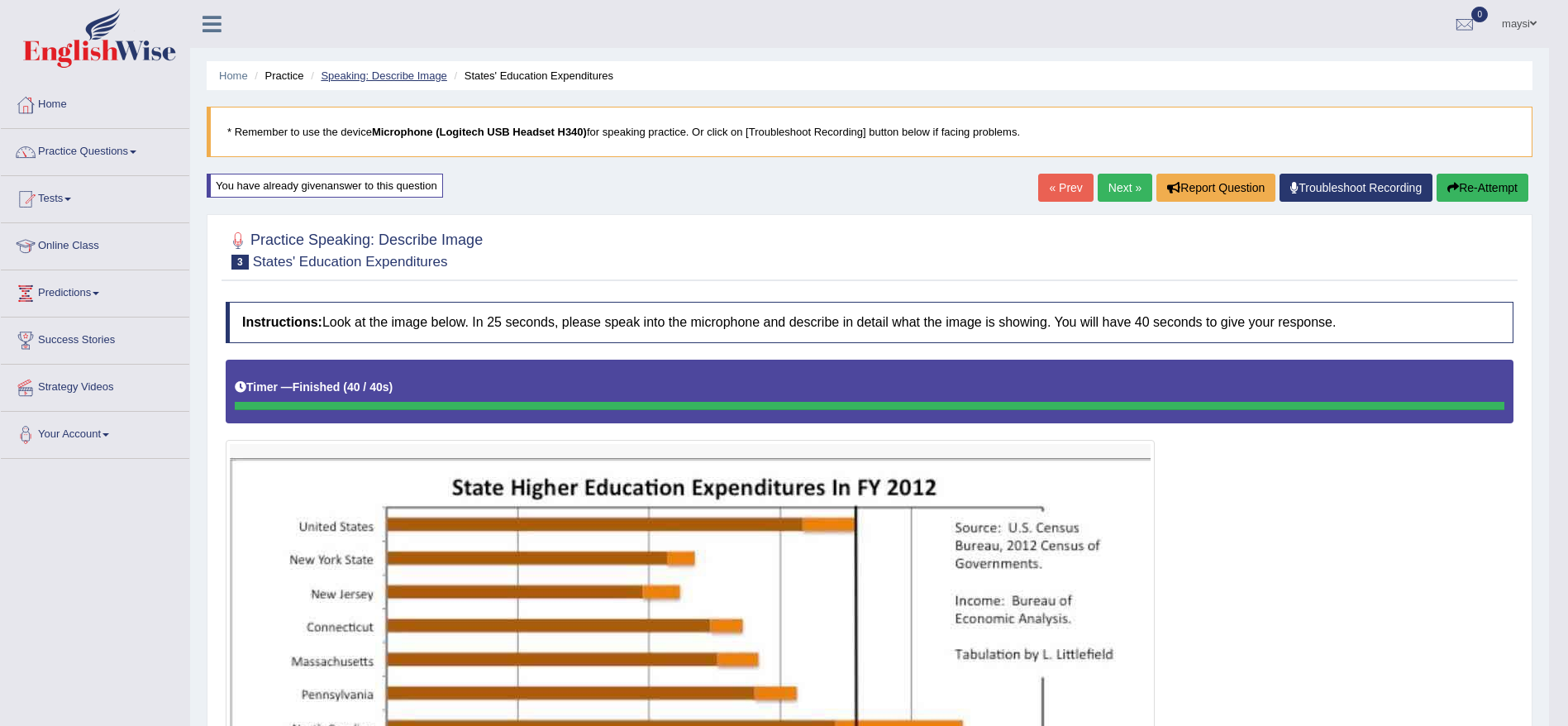
click at [390, 75] on link "Speaking: Describe Image" at bounding box center [383, 75] width 126 height 13
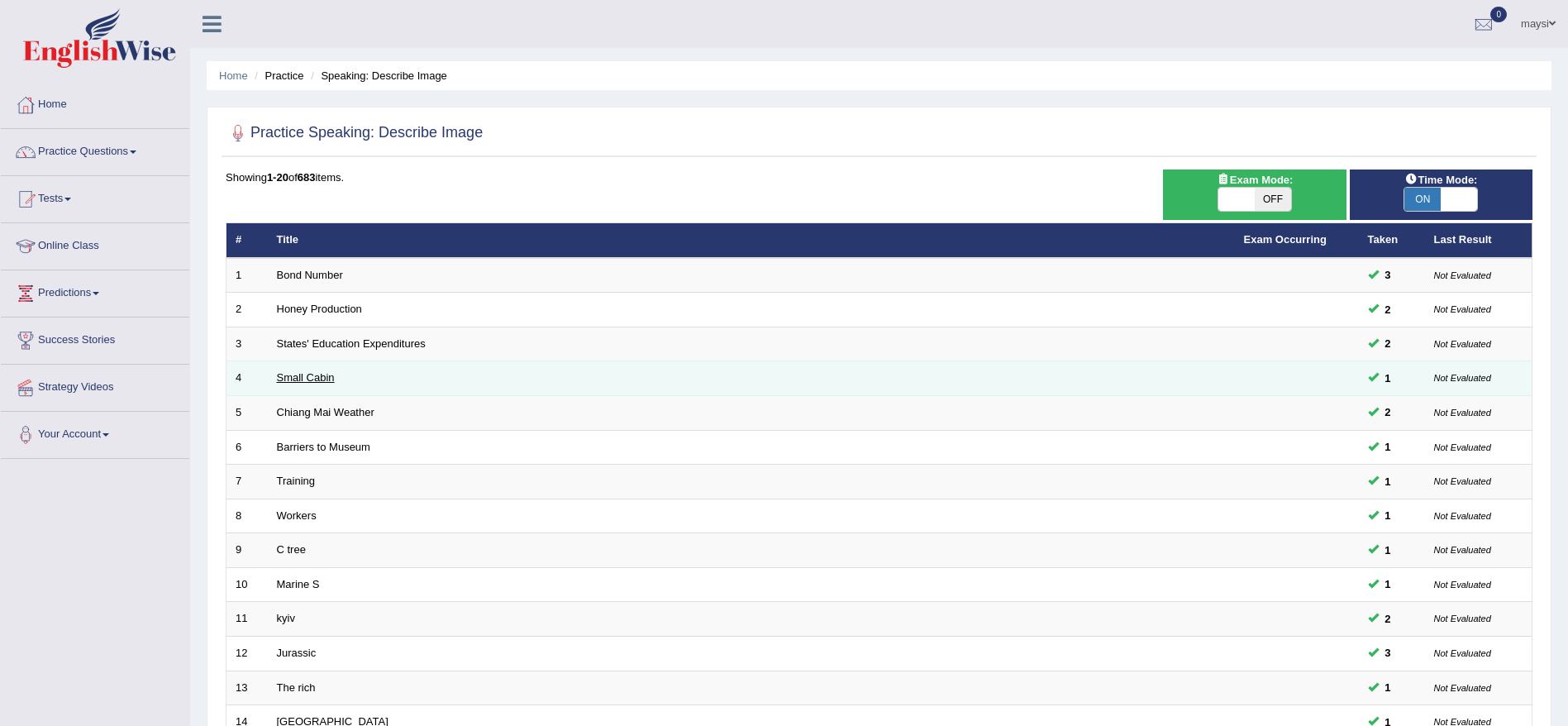
click at [299, 379] on link "Small Cabin" at bounding box center [306, 378] width 58 height 13
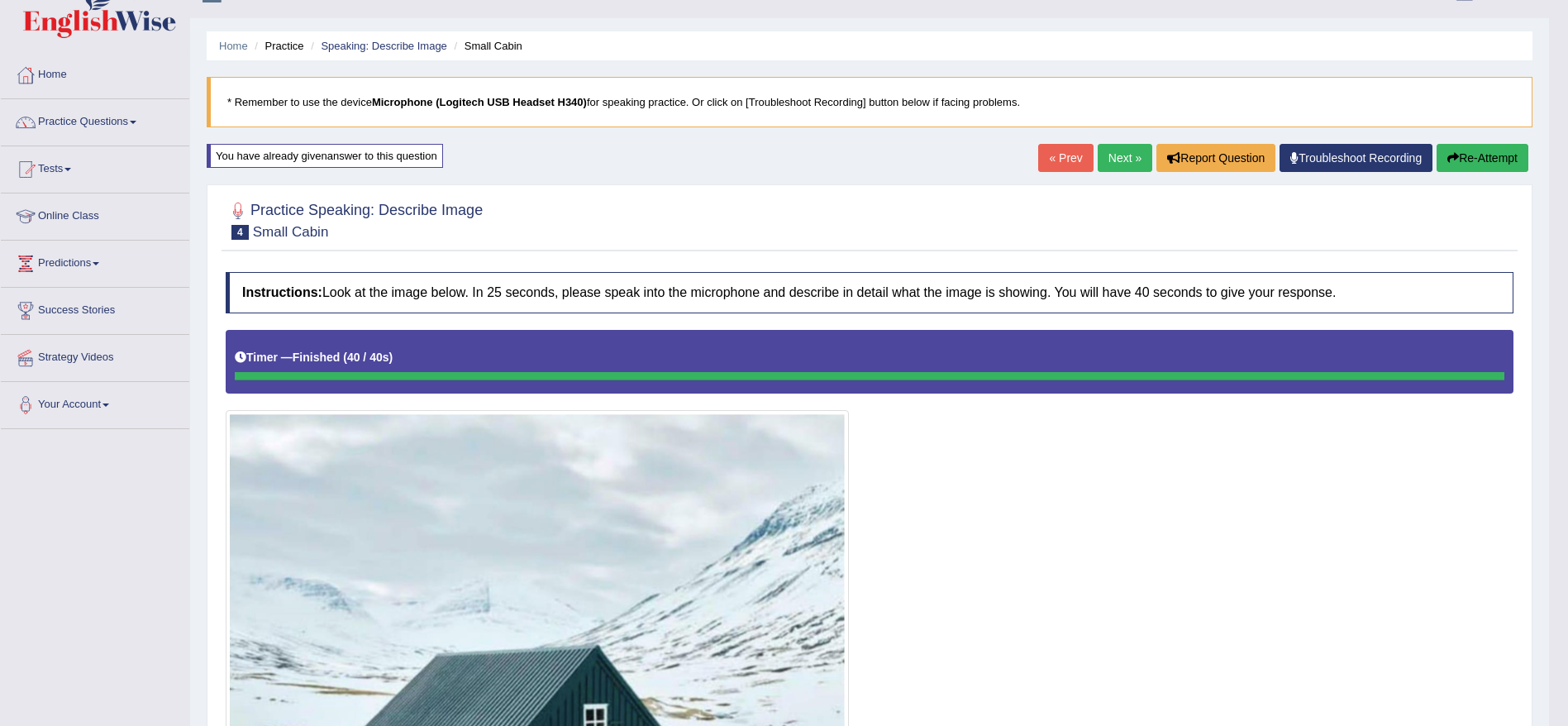
scroll to position [11, 0]
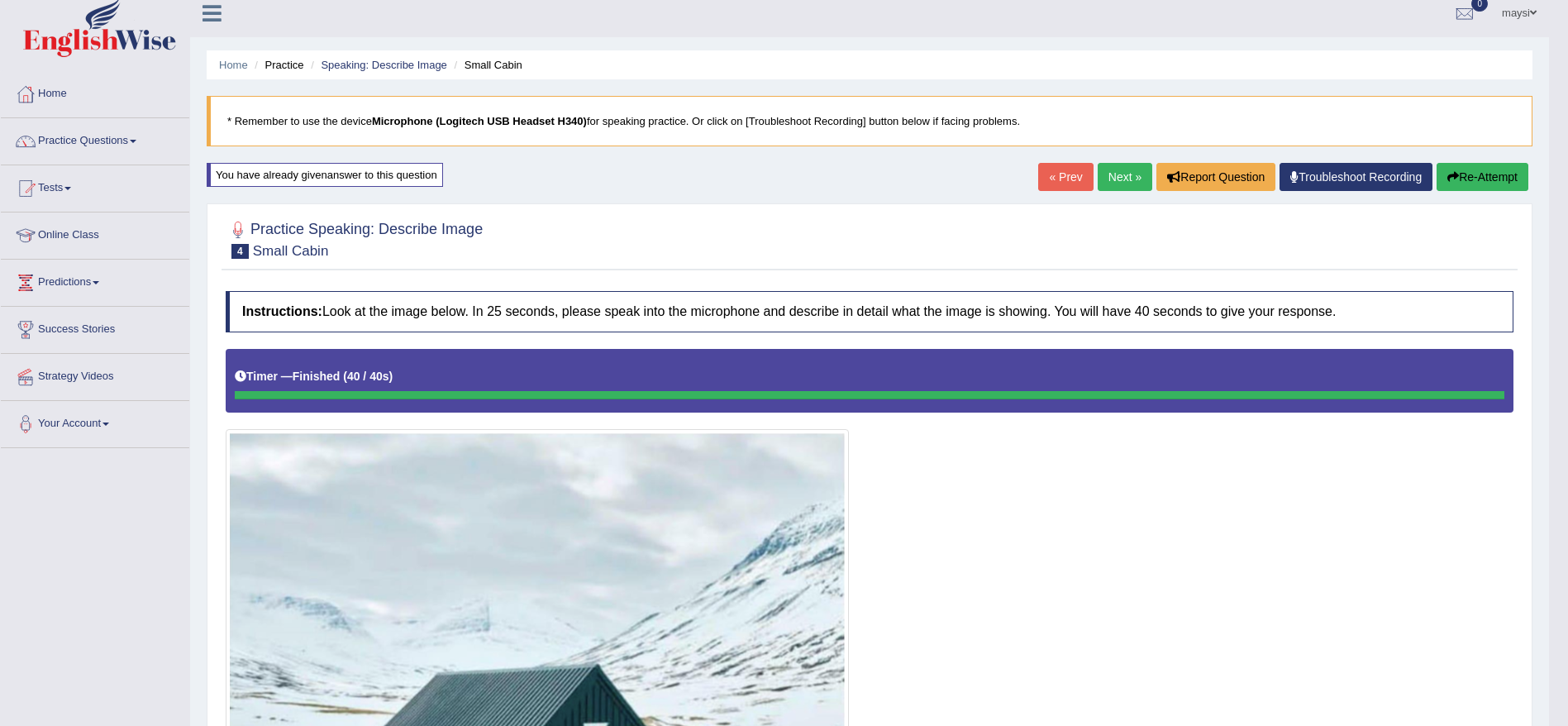
click at [1115, 175] on link "Next »" at bounding box center [1125, 177] width 54 height 28
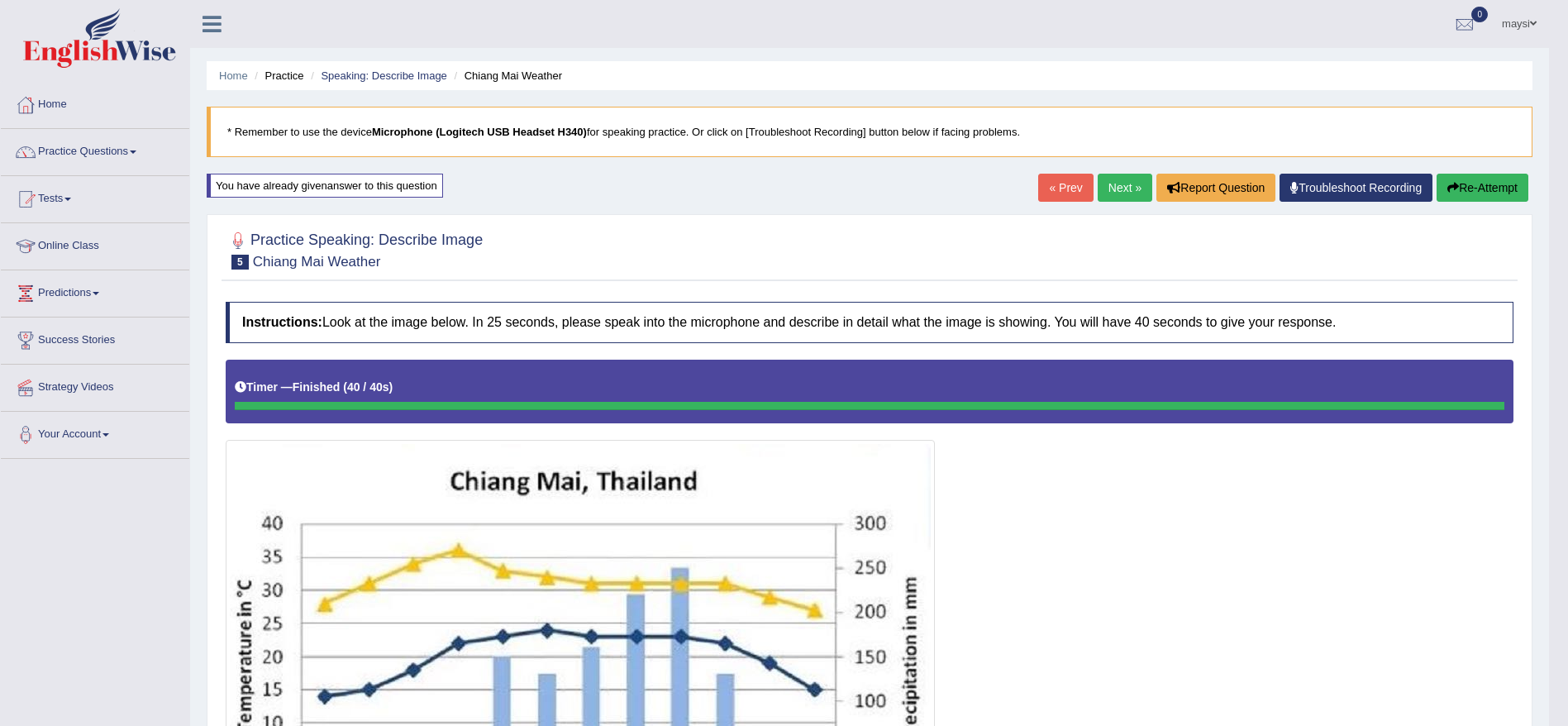
click at [1111, 180] on link "Next »" at bounding box center [1125, 188] width 54 height 28
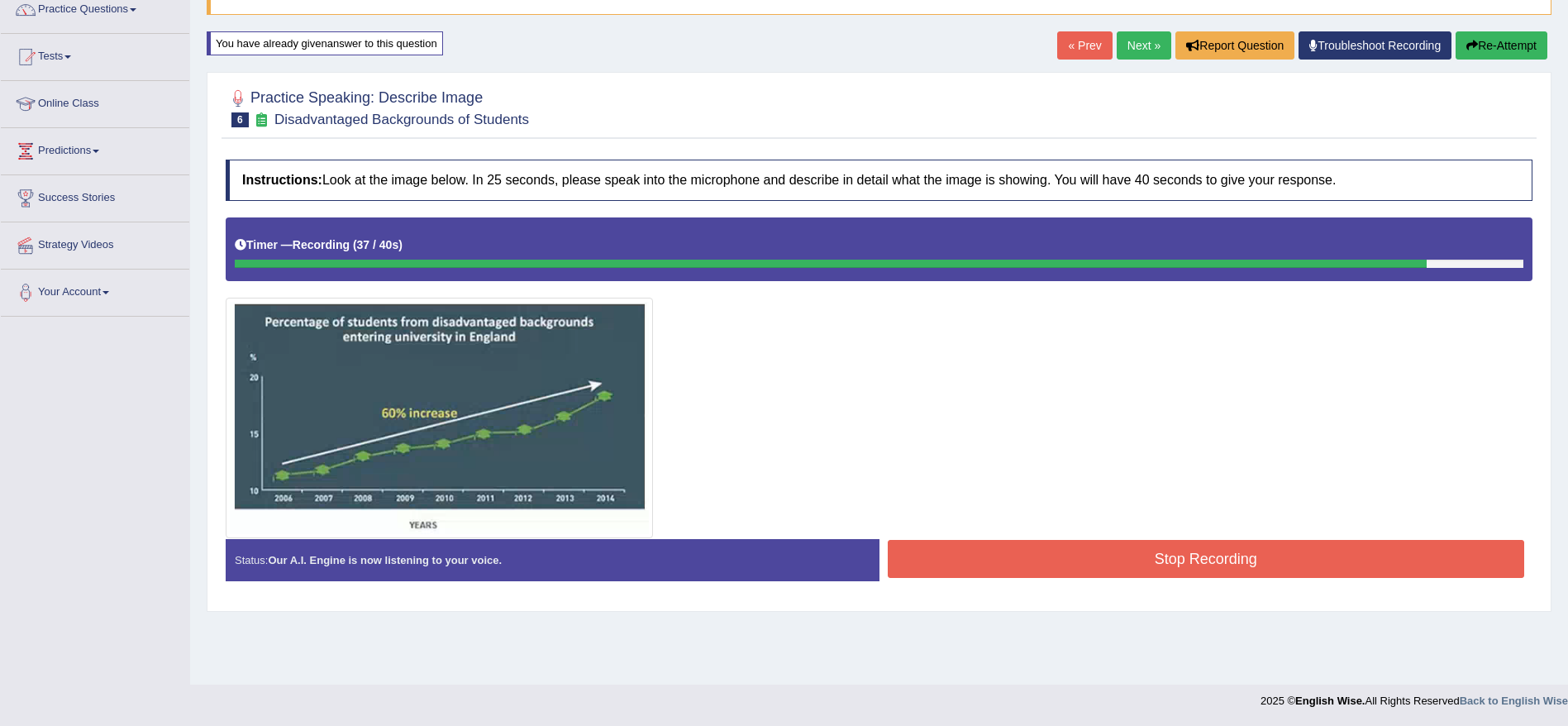
click at [1378, 566] on button "Stop Recording" at bounding box center [1206, 560] width 637 height 38
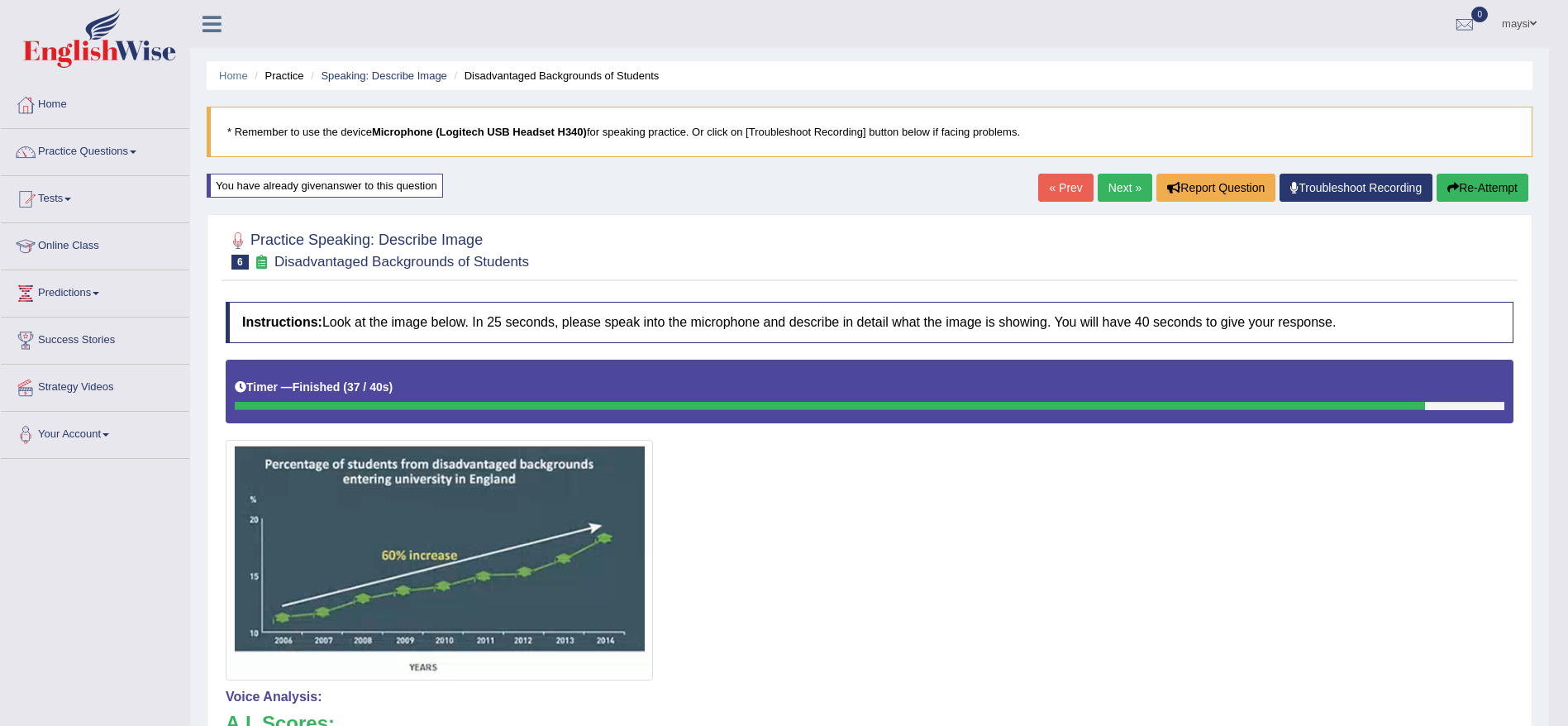
click at [1109, 184] on link "Next »" at bounding box center [1125, 188] width 54 height 28
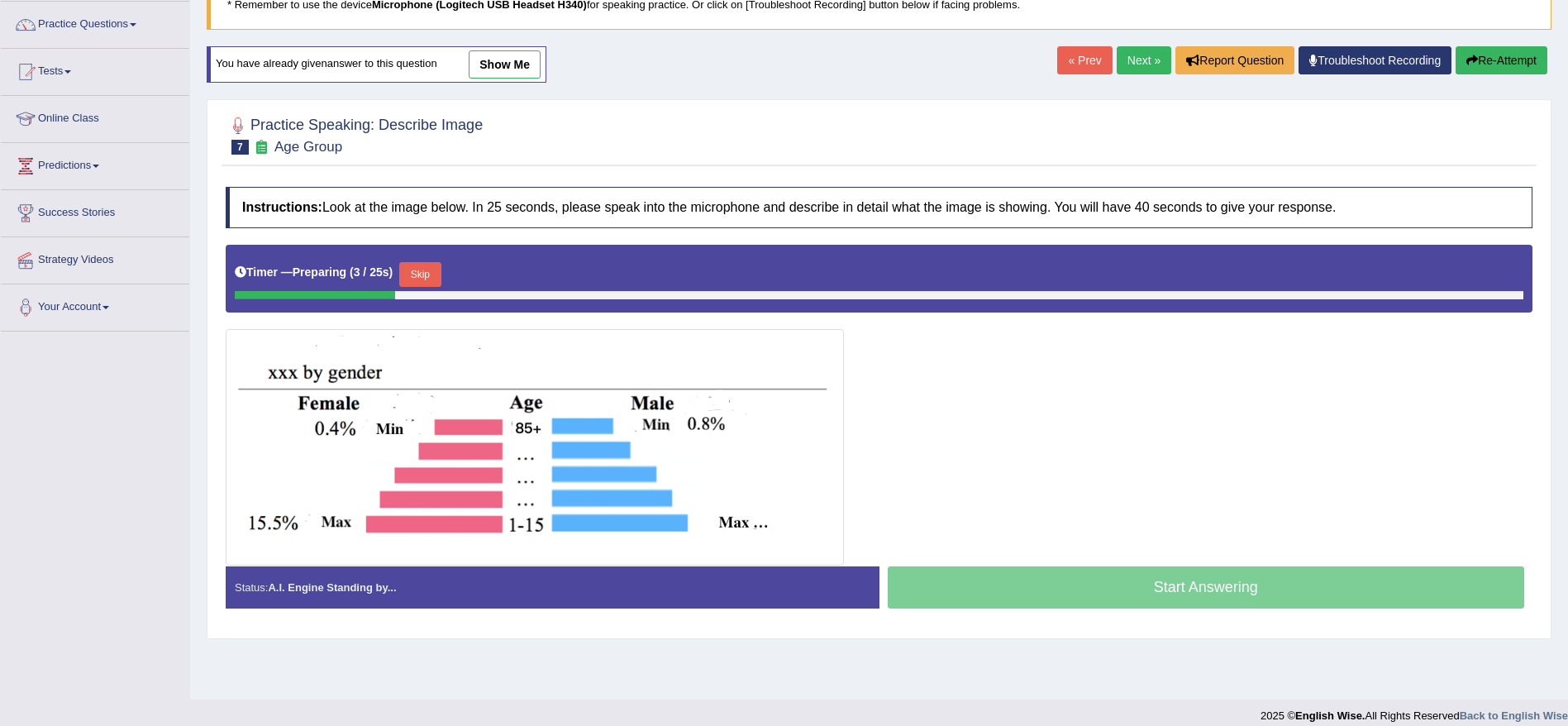
scroll to position [142, 0]
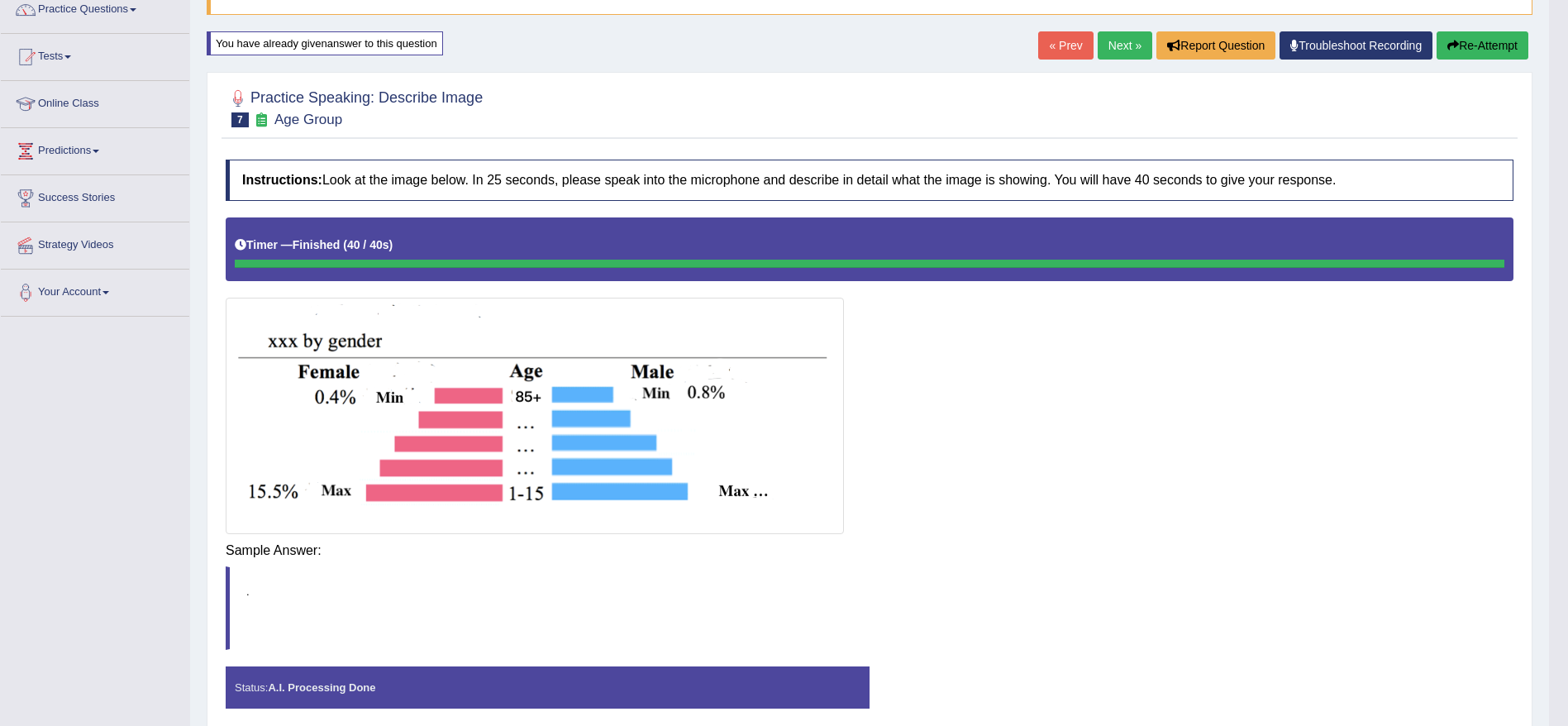
click at [1285, 556] on div "Instructions: Look at the image below. In 25 seconds, please speak into the mic…" at bounding box center [869, 440] width 1297 height 579
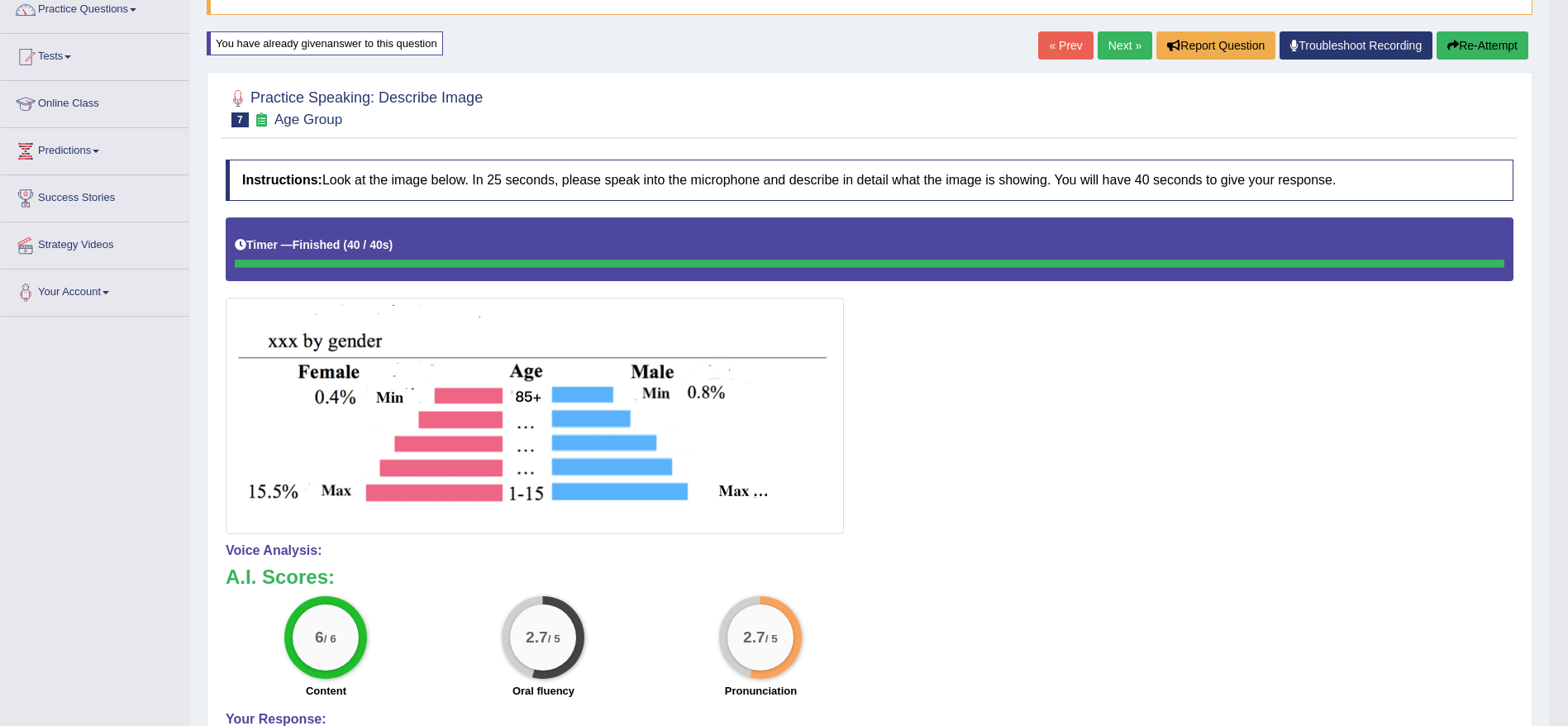
click at [1121, 51] on link "Next »" at bounding box center [1125, 46] width 54 height 28
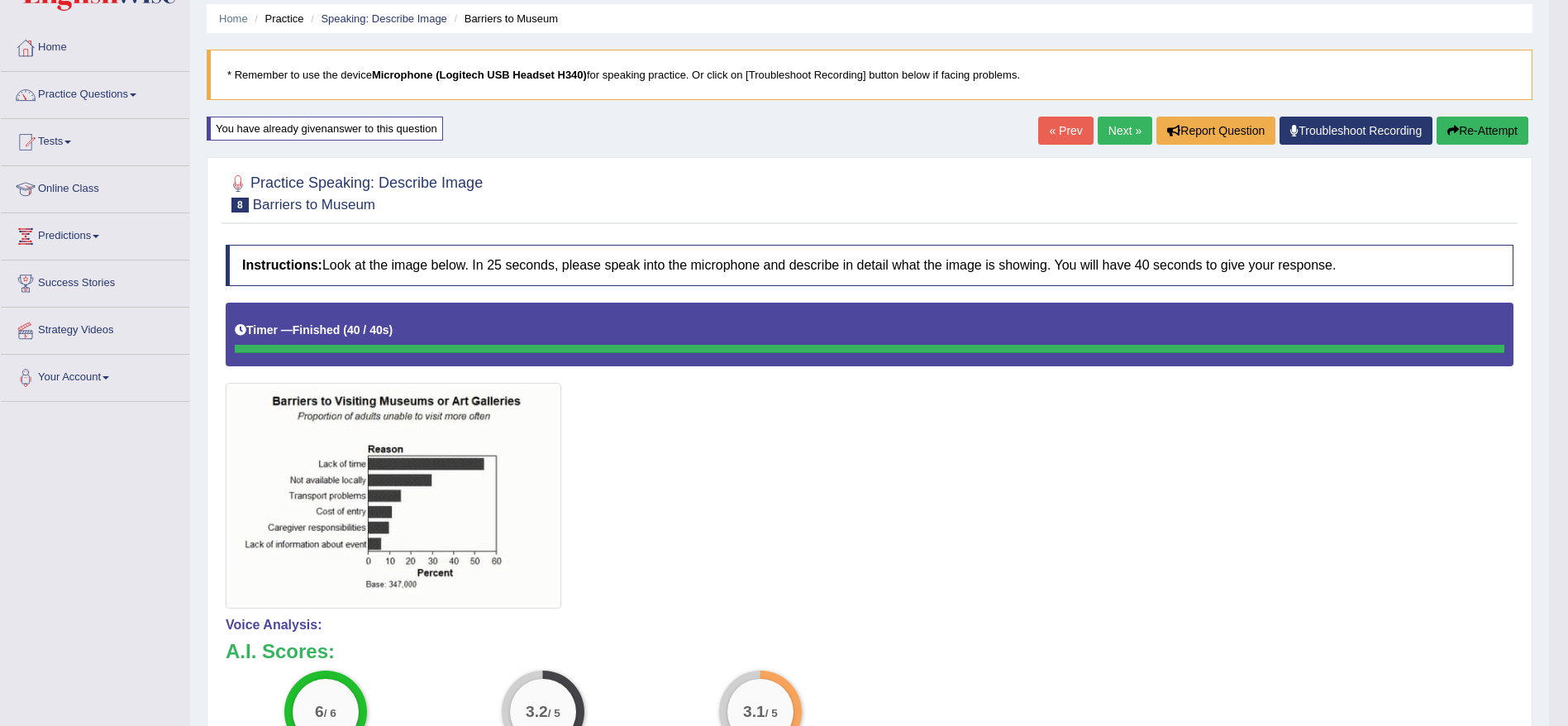
scroll to position [50, 0]
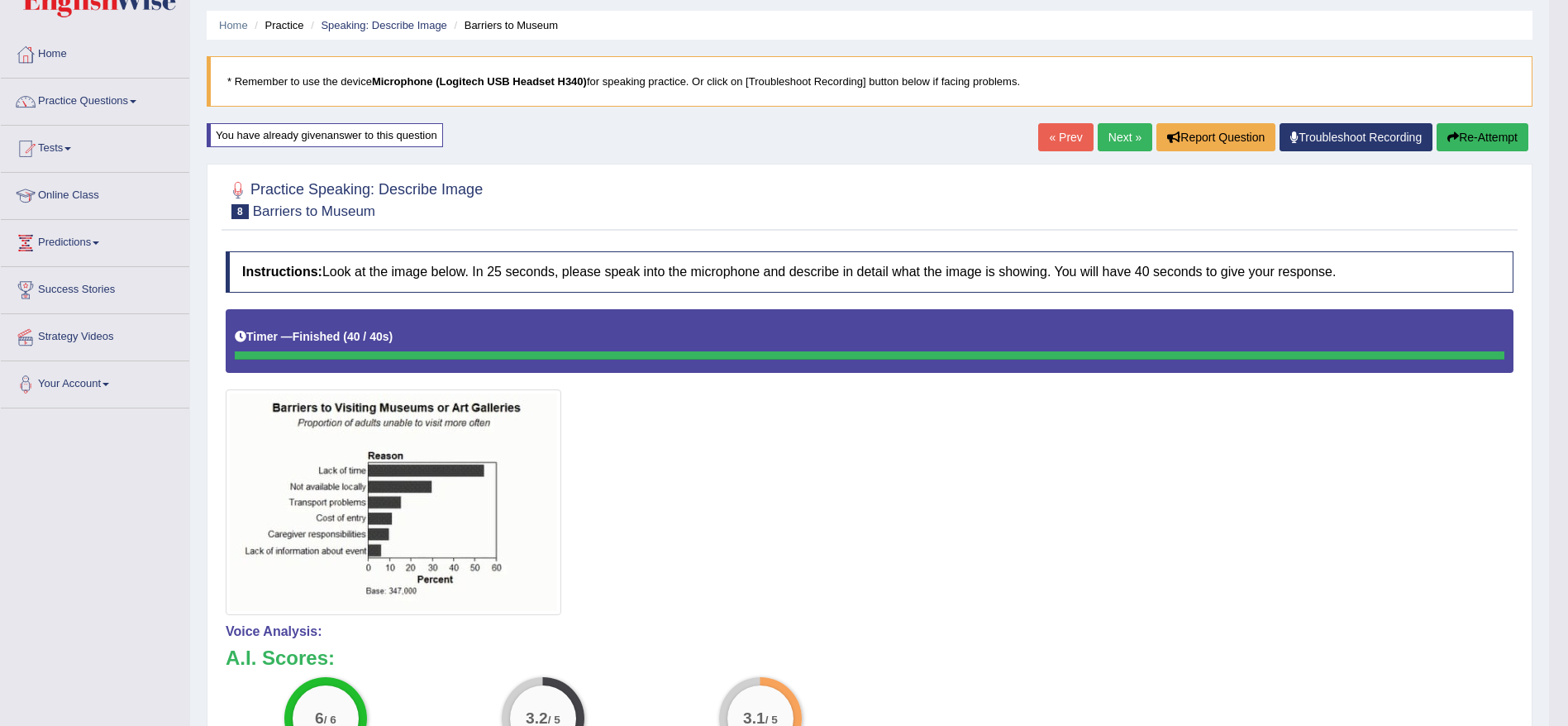
click at [1132, 133] on link "Next »" at bounding box center [1125, 138] width 54 height 28
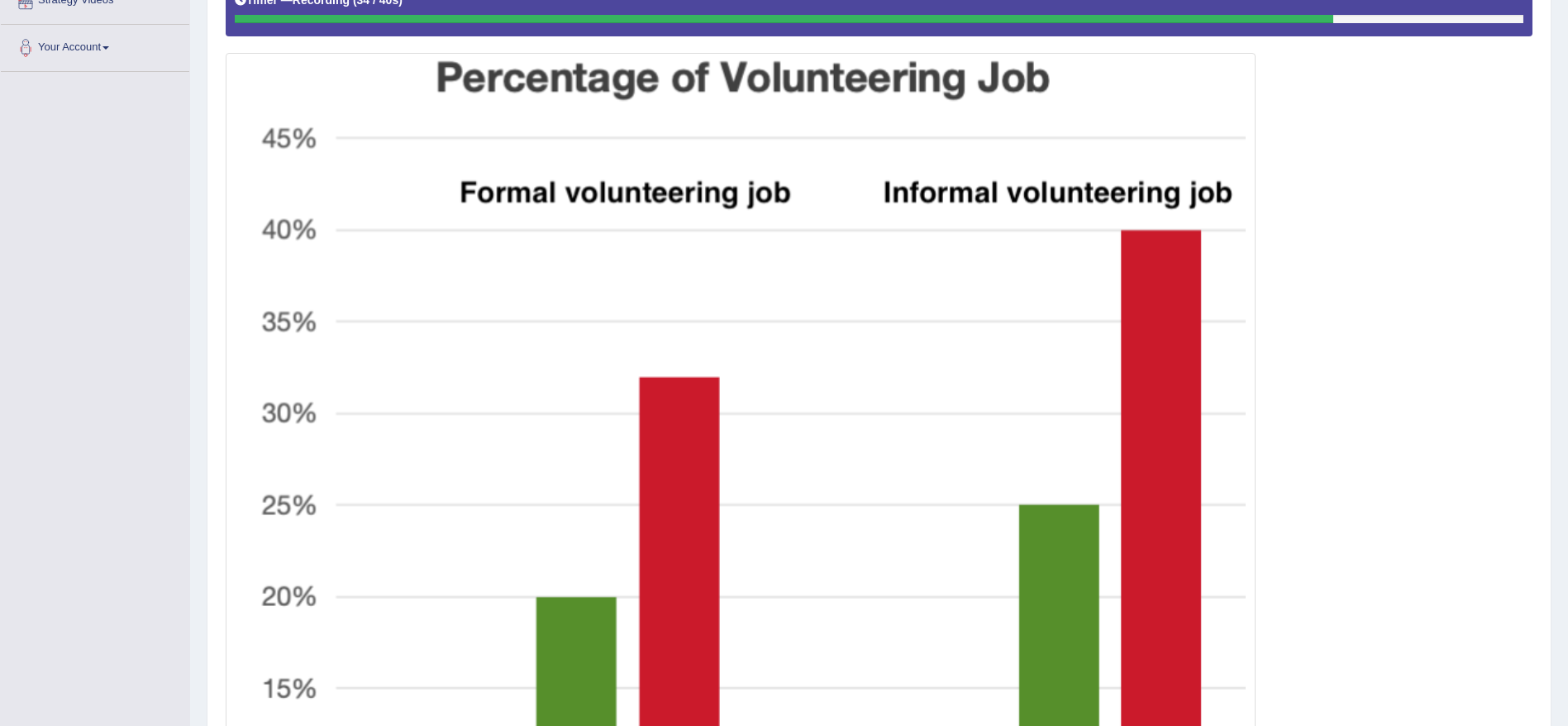
scroll to position [336, 0]
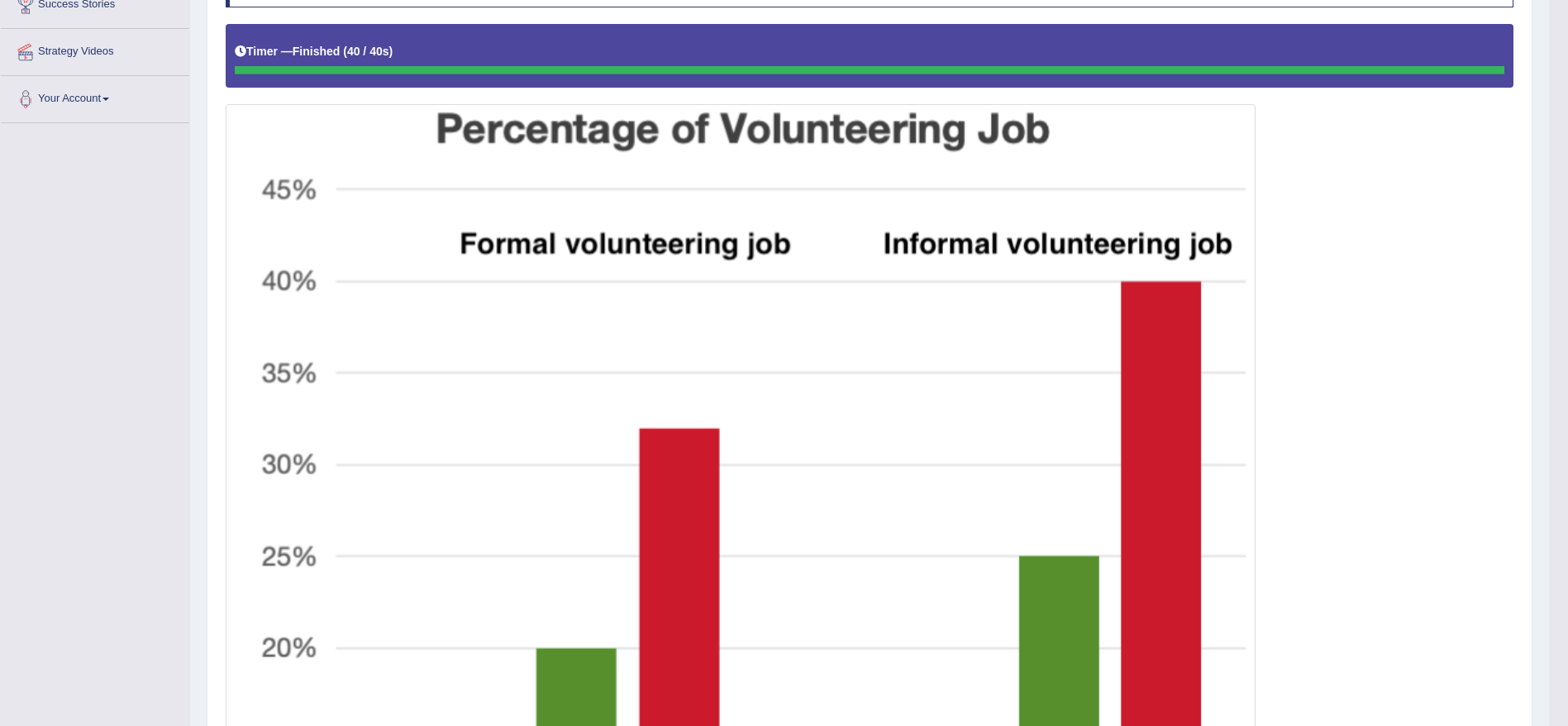
click at [1567, 267] on html "Toggle navigation Home Practice Questions Speaking Practice Read Aloud Repeat S…" at bounding box center [784, 27] width 1568 height 726
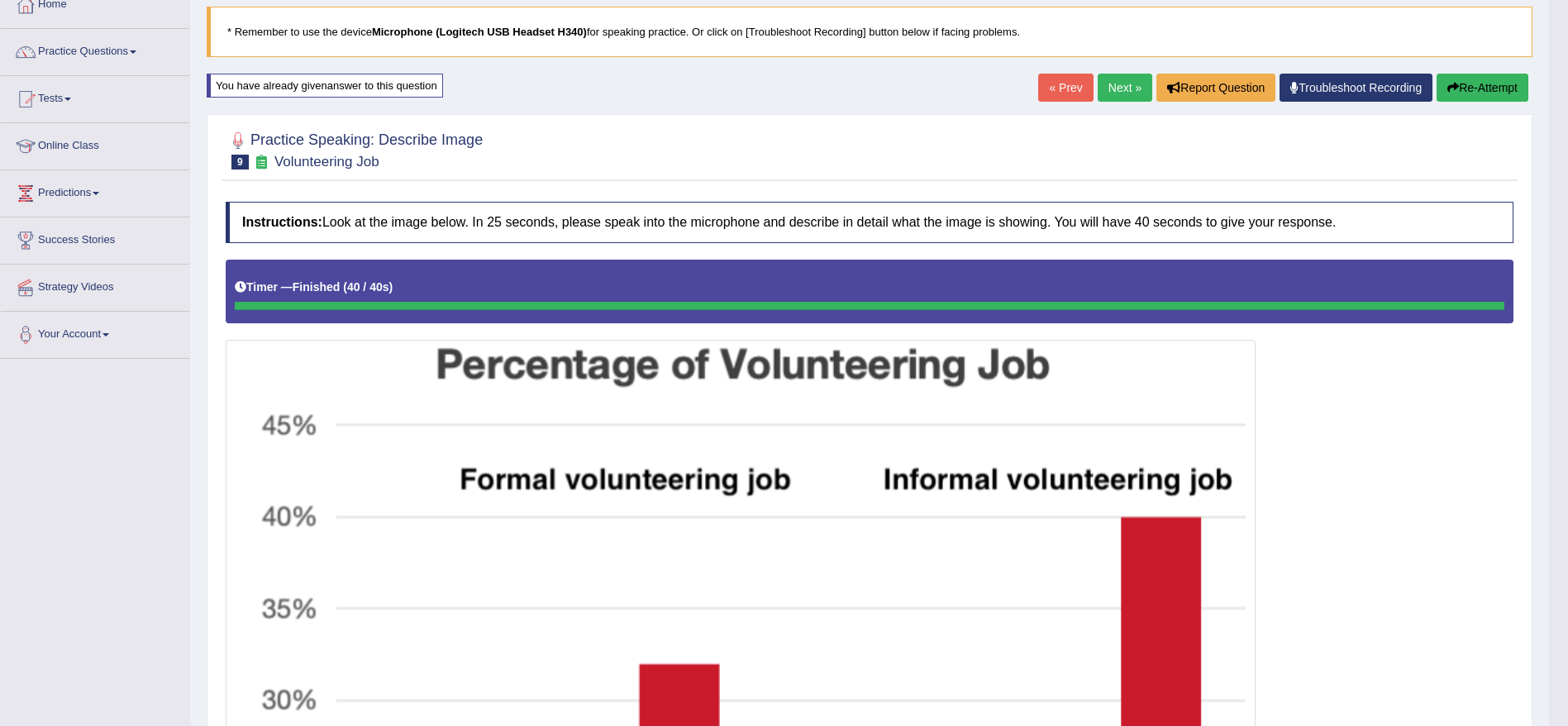
scroll to position [35, 0]
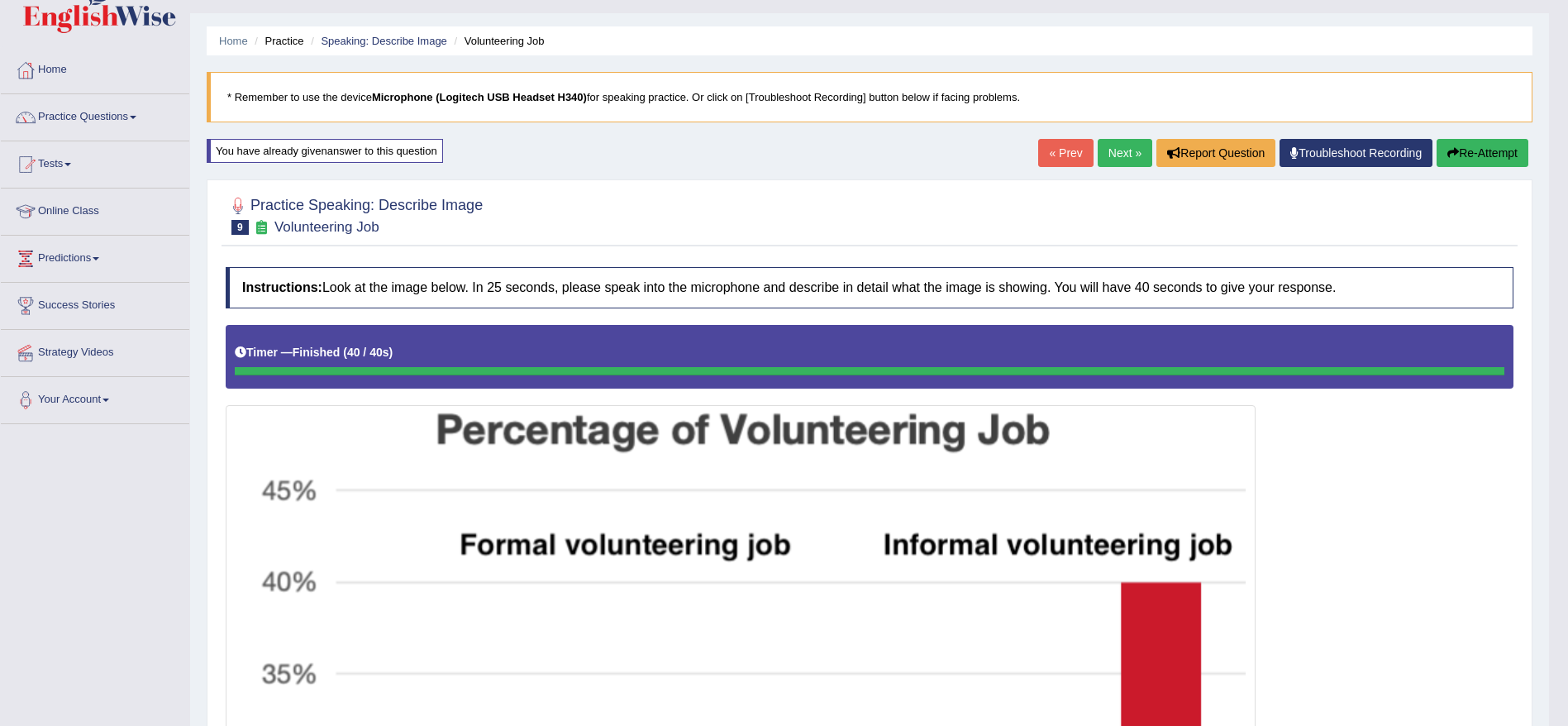
click at [1112, 146] on link "Next »" at bounding box center [1125, 153] width 54 height 28
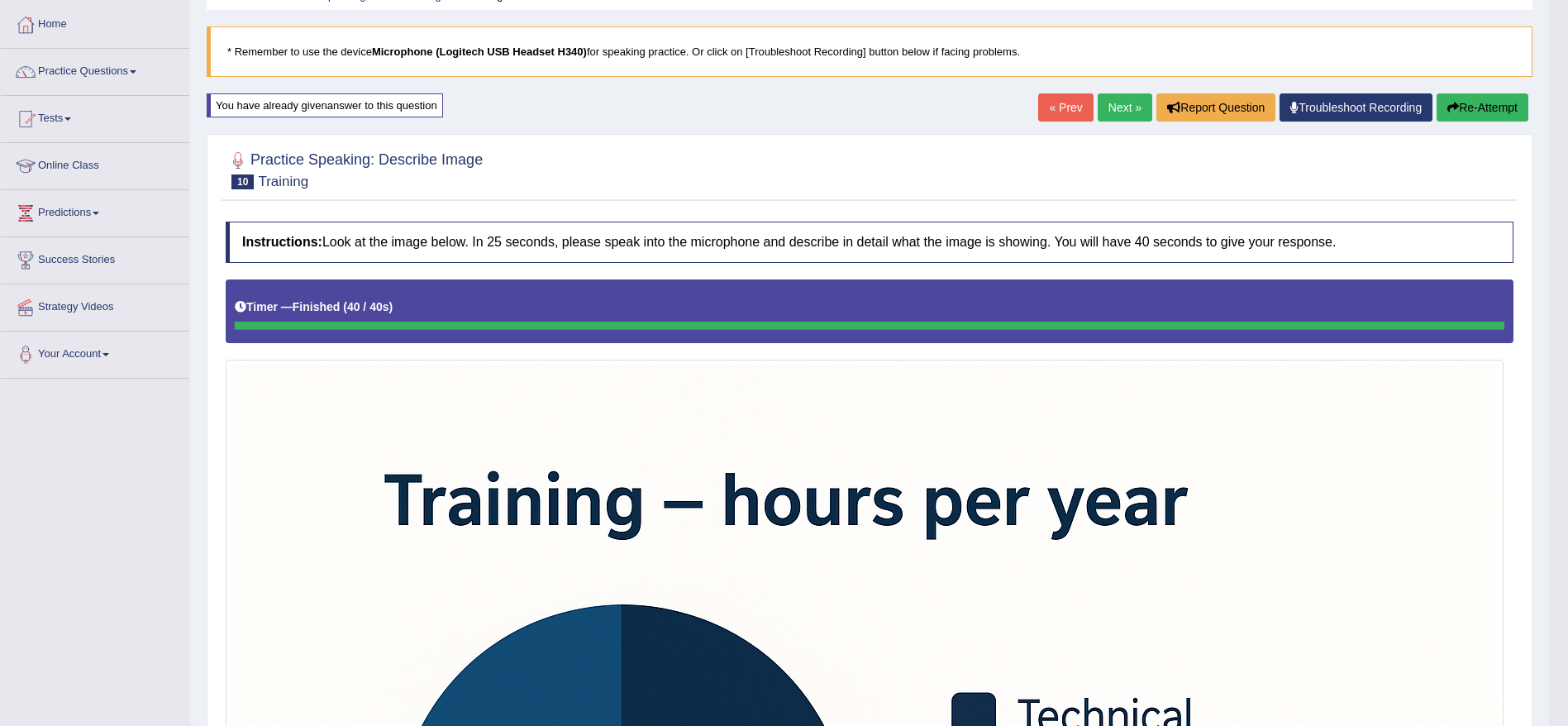
scroll to position [74, 0]
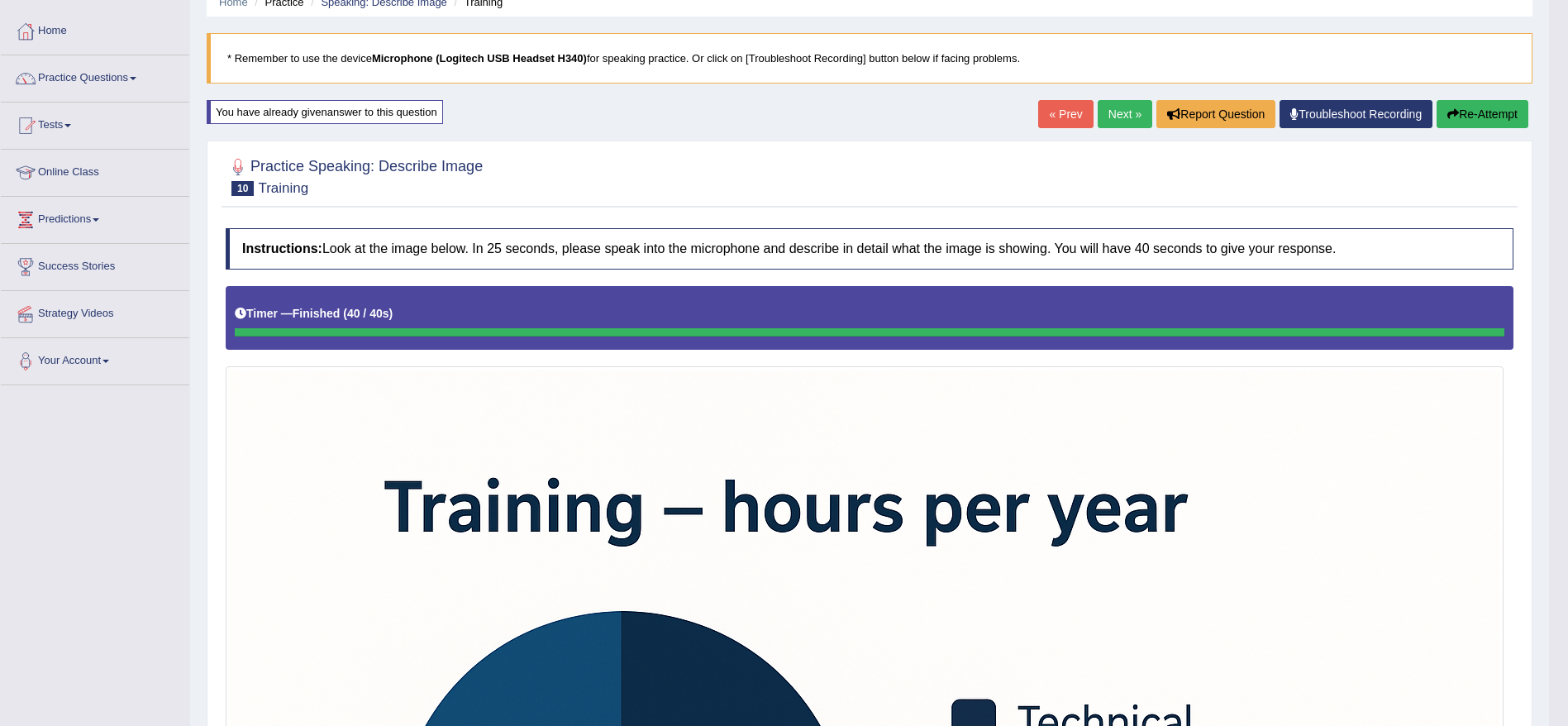
click at [1115, 115] on link "Next »" at bounding box center [1125, 114] width 54 height 28
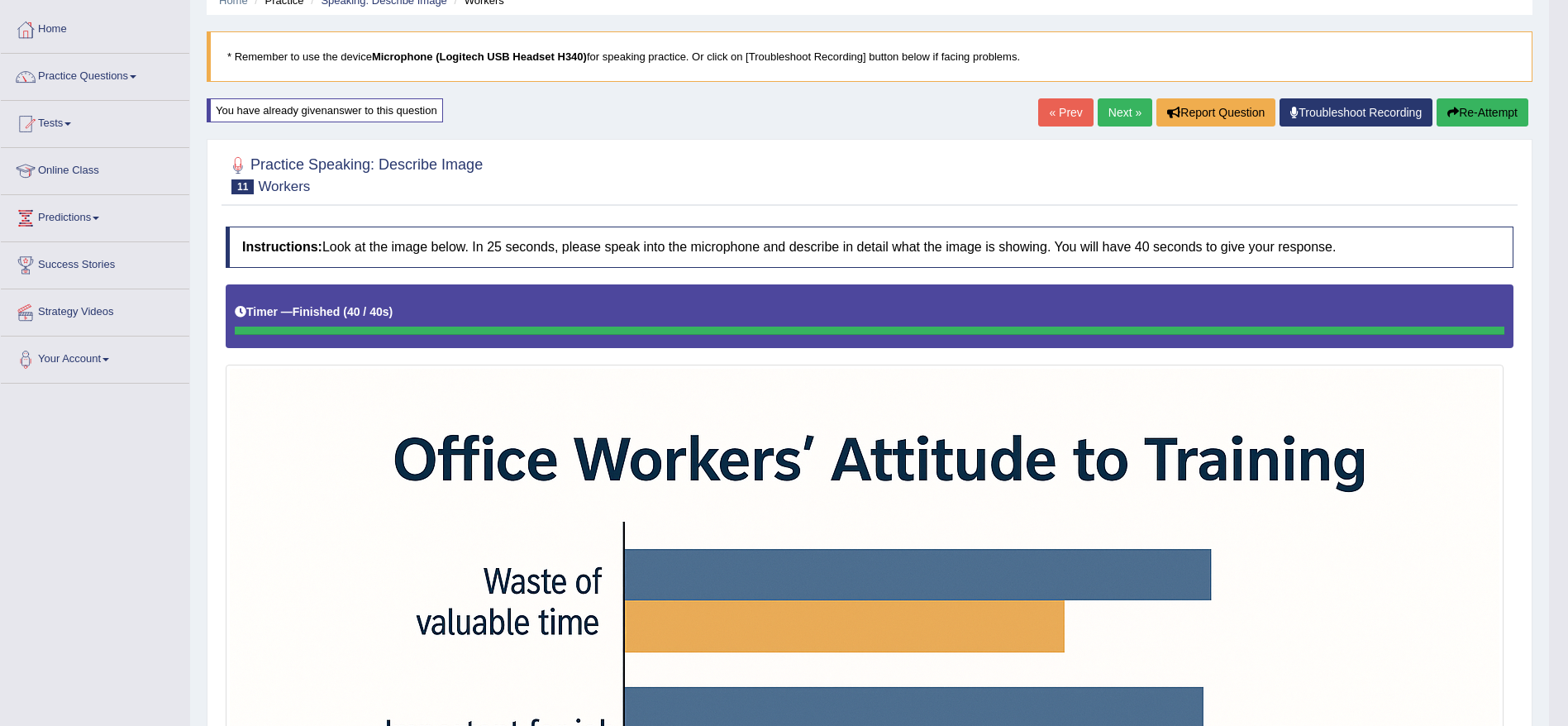
scroll to position [18, 0]
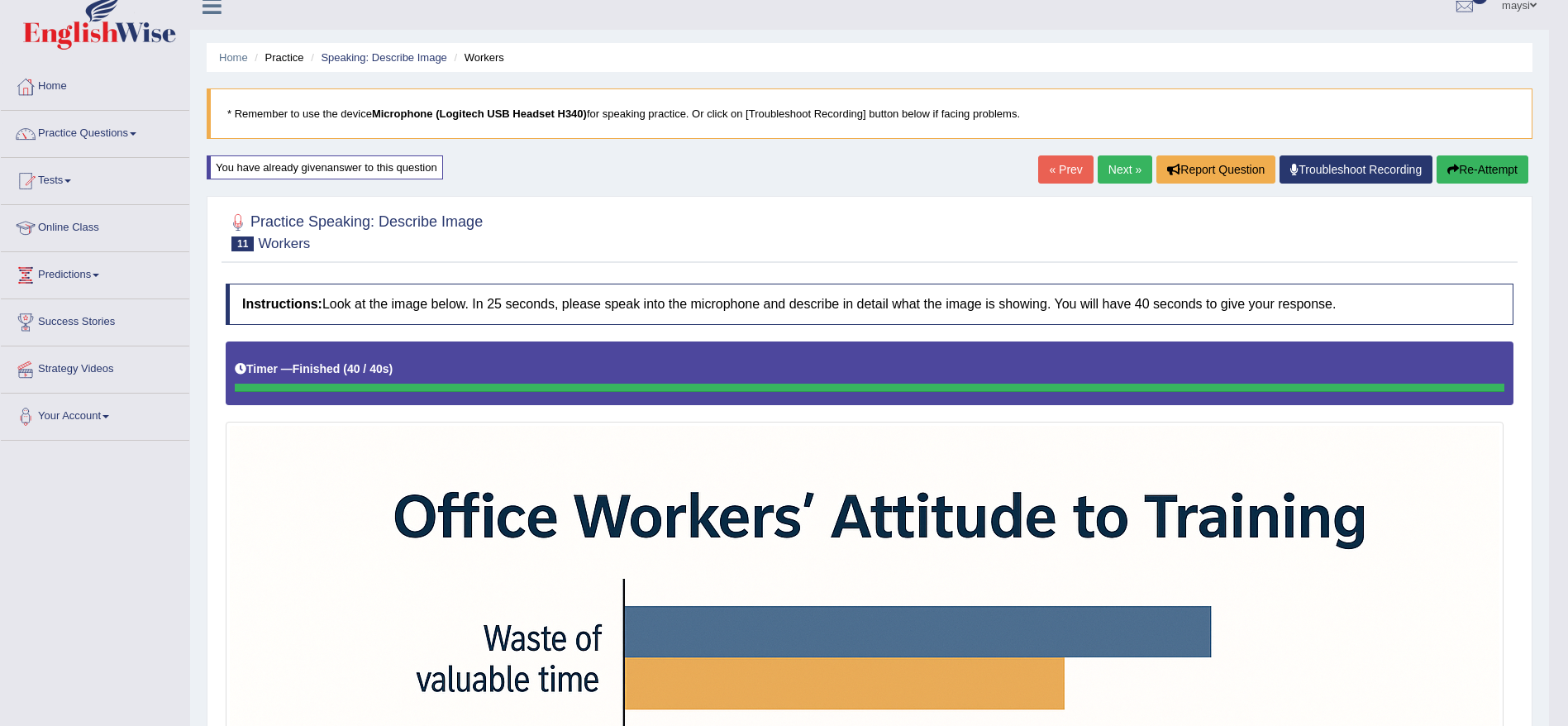
click at [1113, 165] on link "Next »" at bounding box center [1125, 170] width 54 height 28
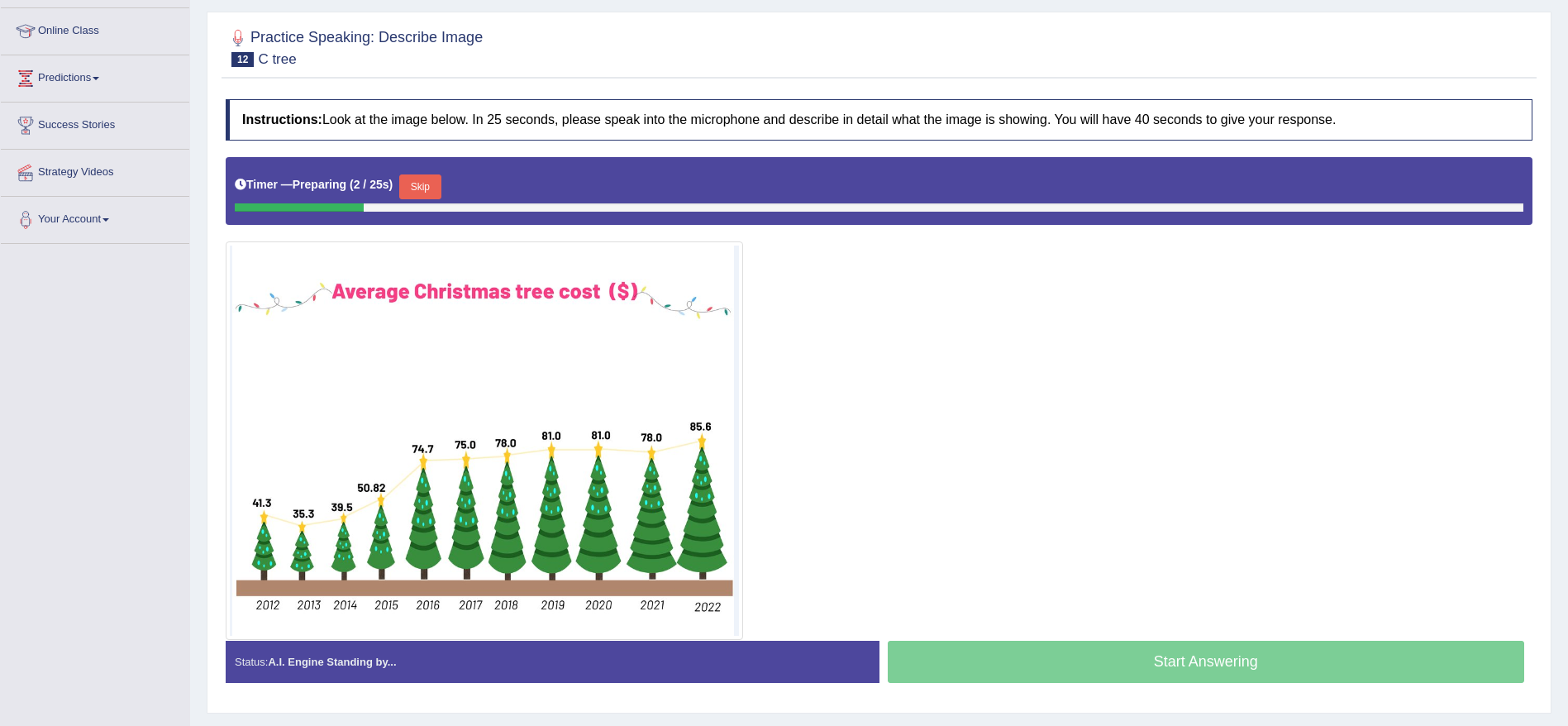
scroll to position [227, 0]
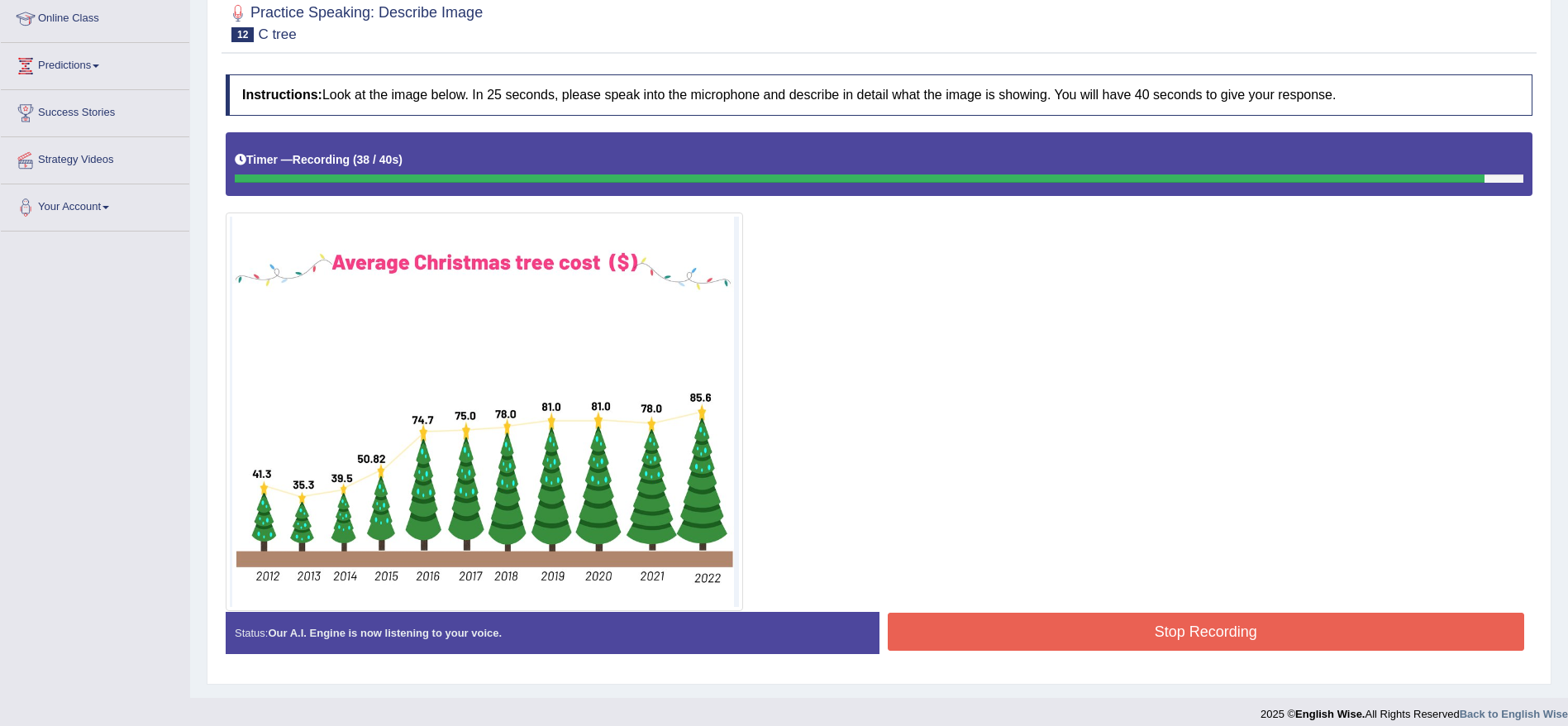
click at [1323, 641] on button "Stop Recording" at bounding box center [1206, 632] width 637 height 38
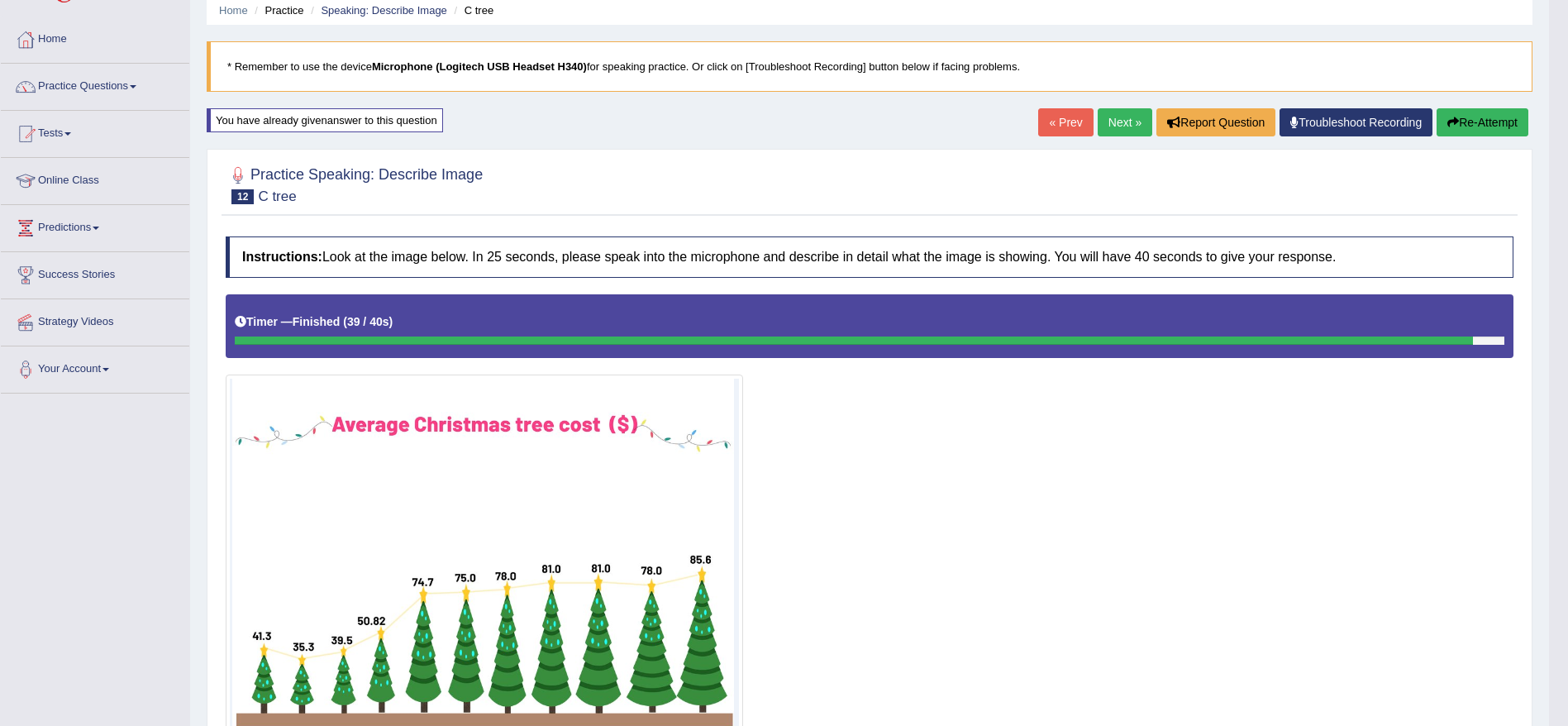
scroll to position [43, 0]
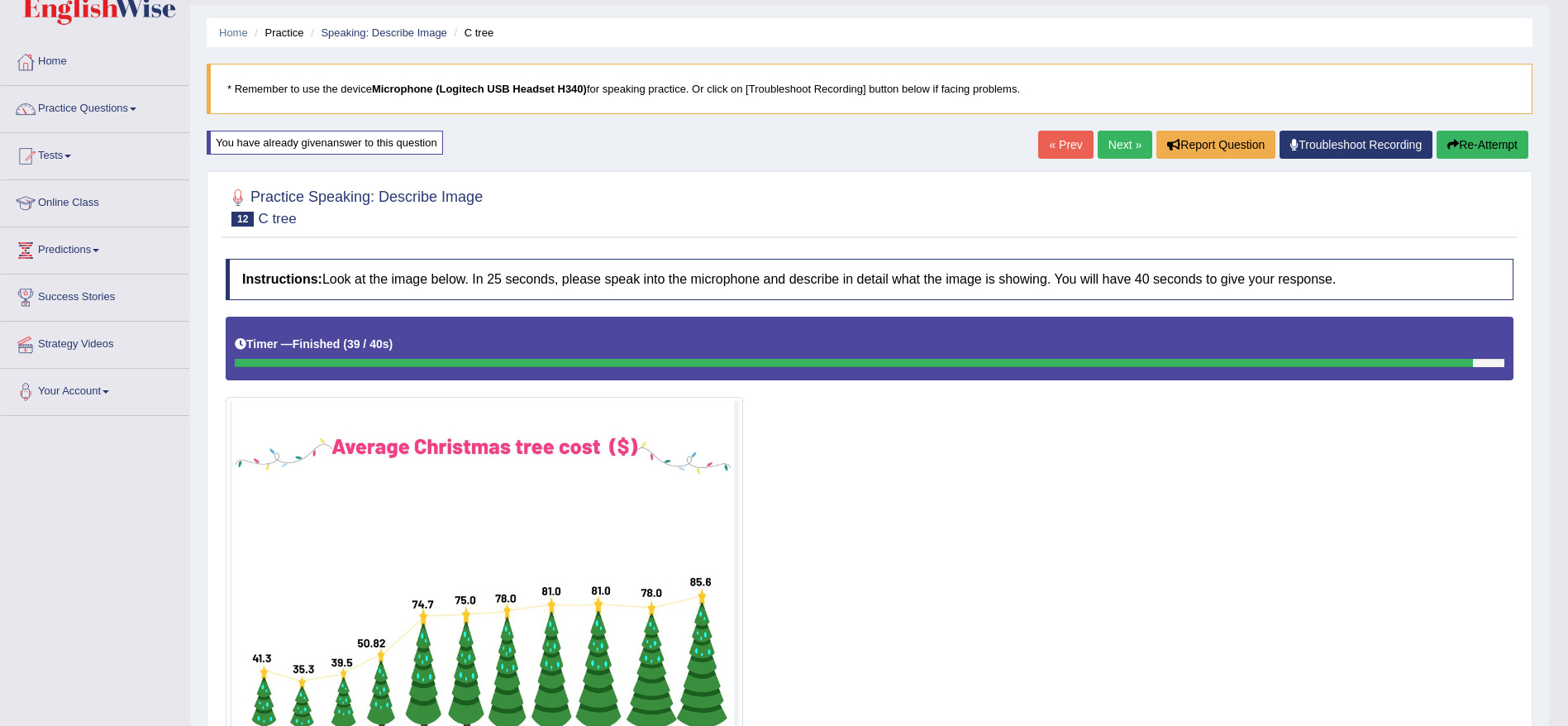
click at [1128, 147] on link "Next »" at bounding box center [1125, 145] width 54 height 28
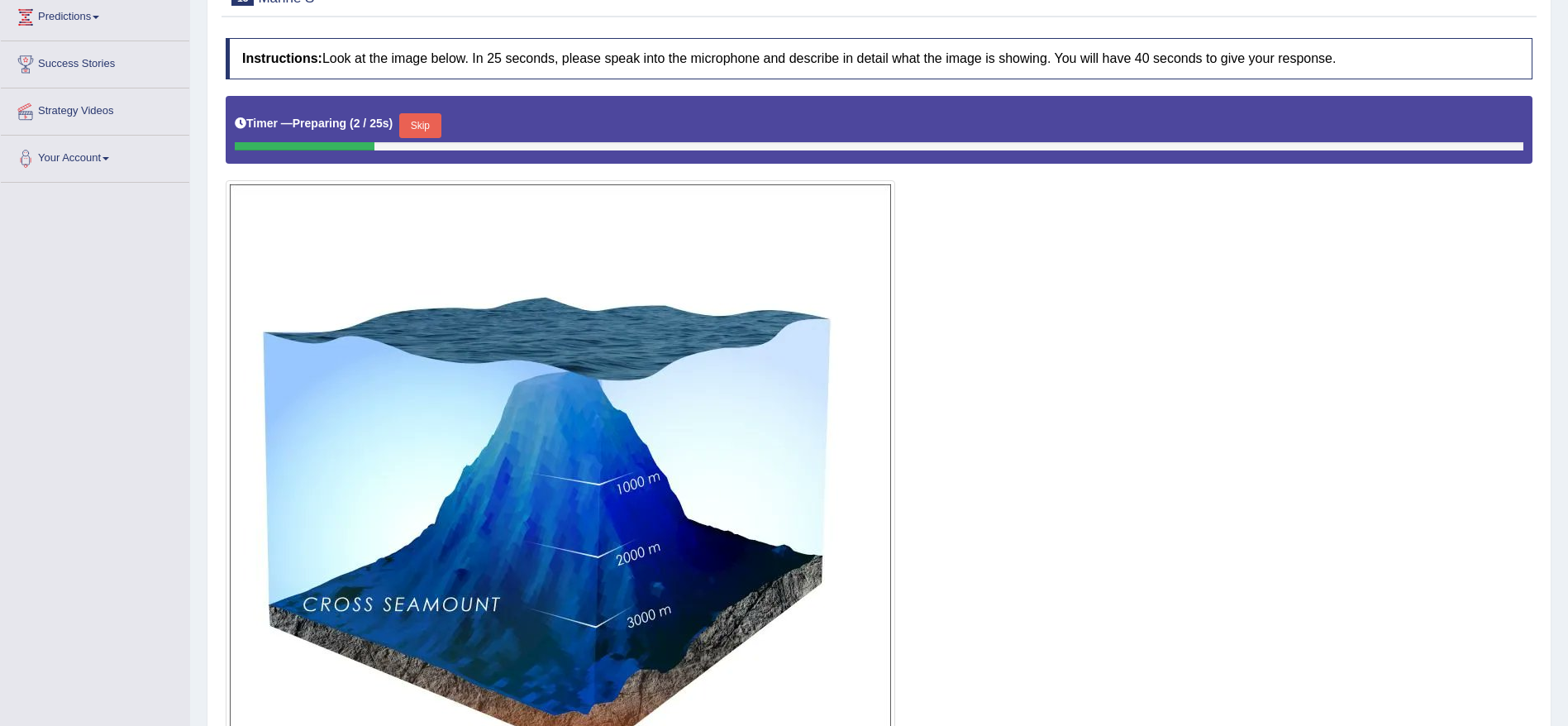
scroll to position [391, 0]
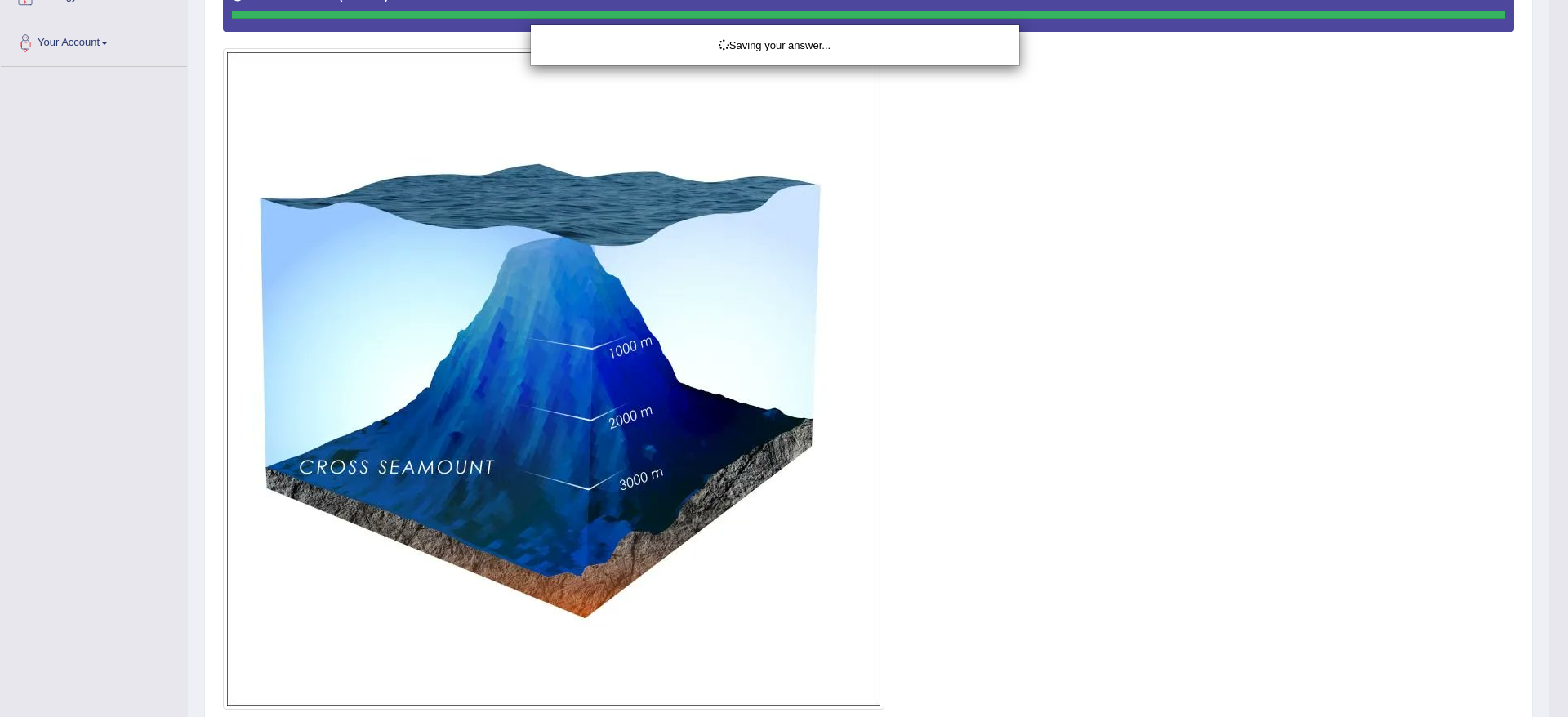
click at [1548, 586] on div "Saving your answer..." at bounding box center [784, 358] width 1568 height 717
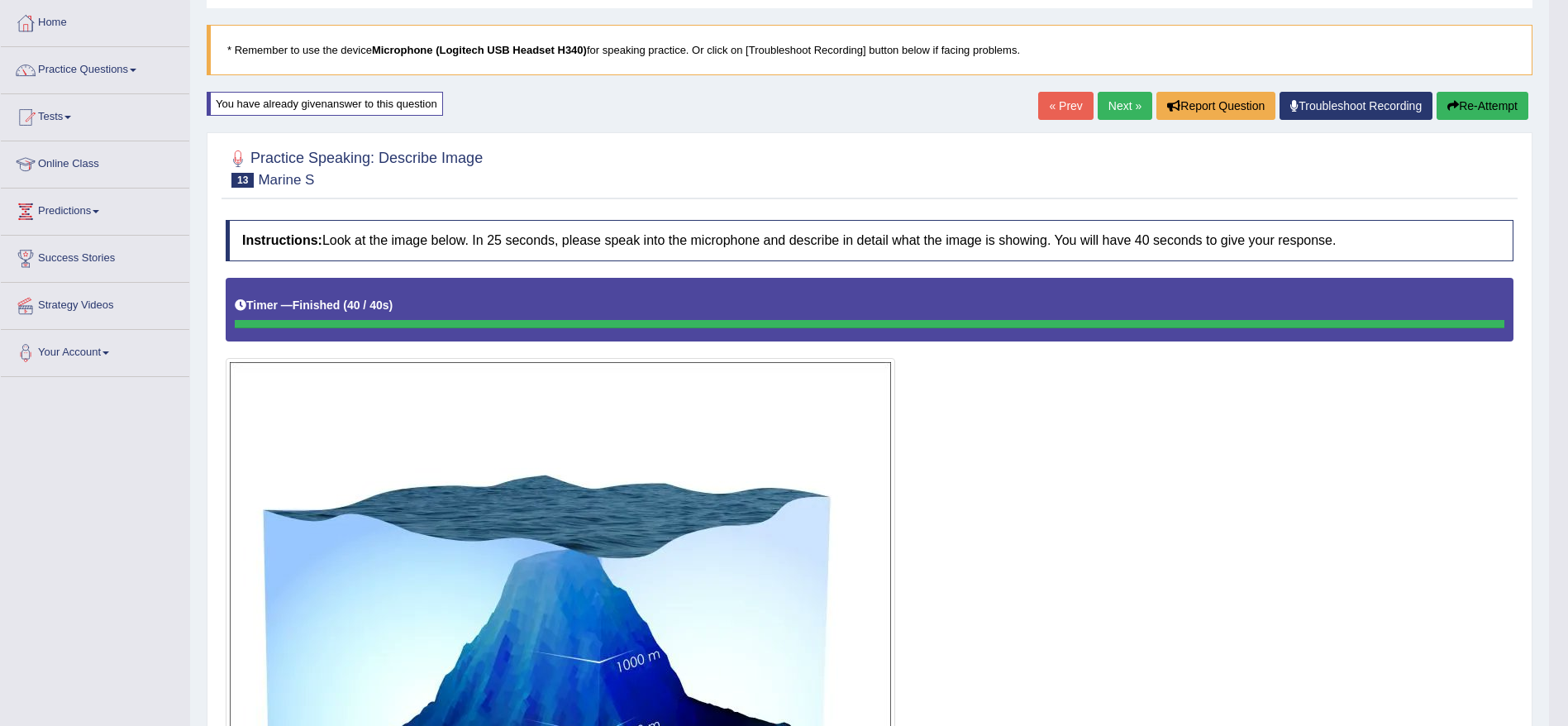
scroll to position [0, 0]
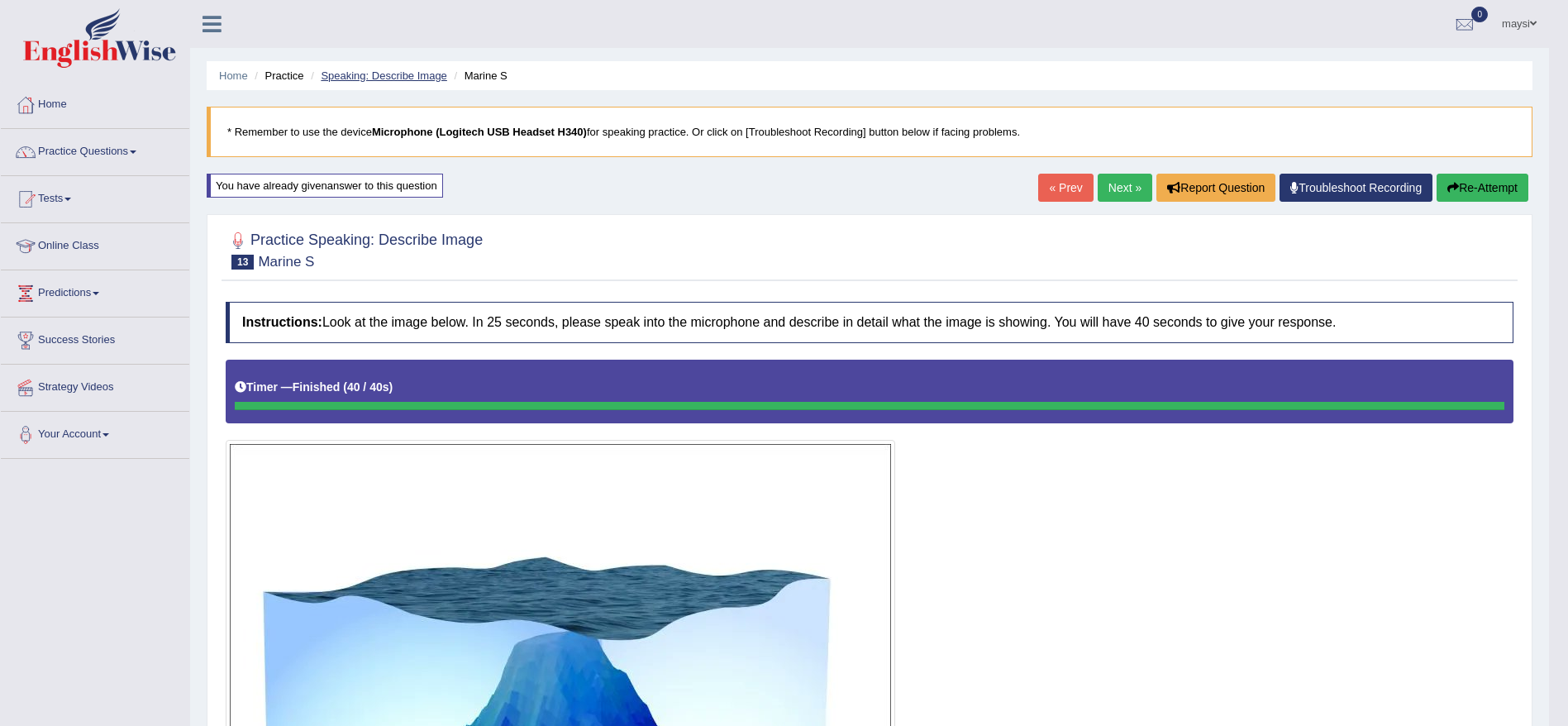
click at [422, 73] on link "Speaking: Describe Image" at bounding box center [383, 75] width 126 height 13
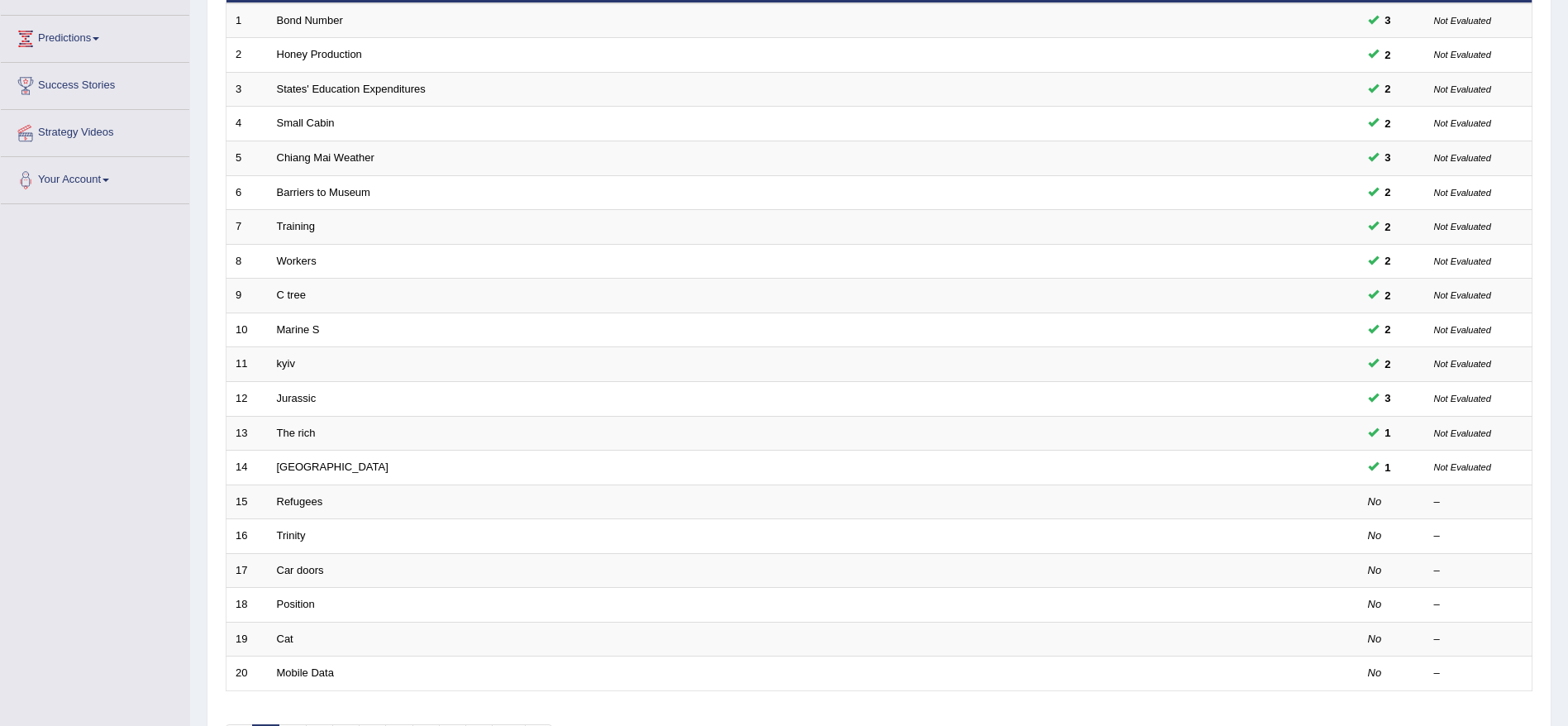
scroll to position [263, 0]
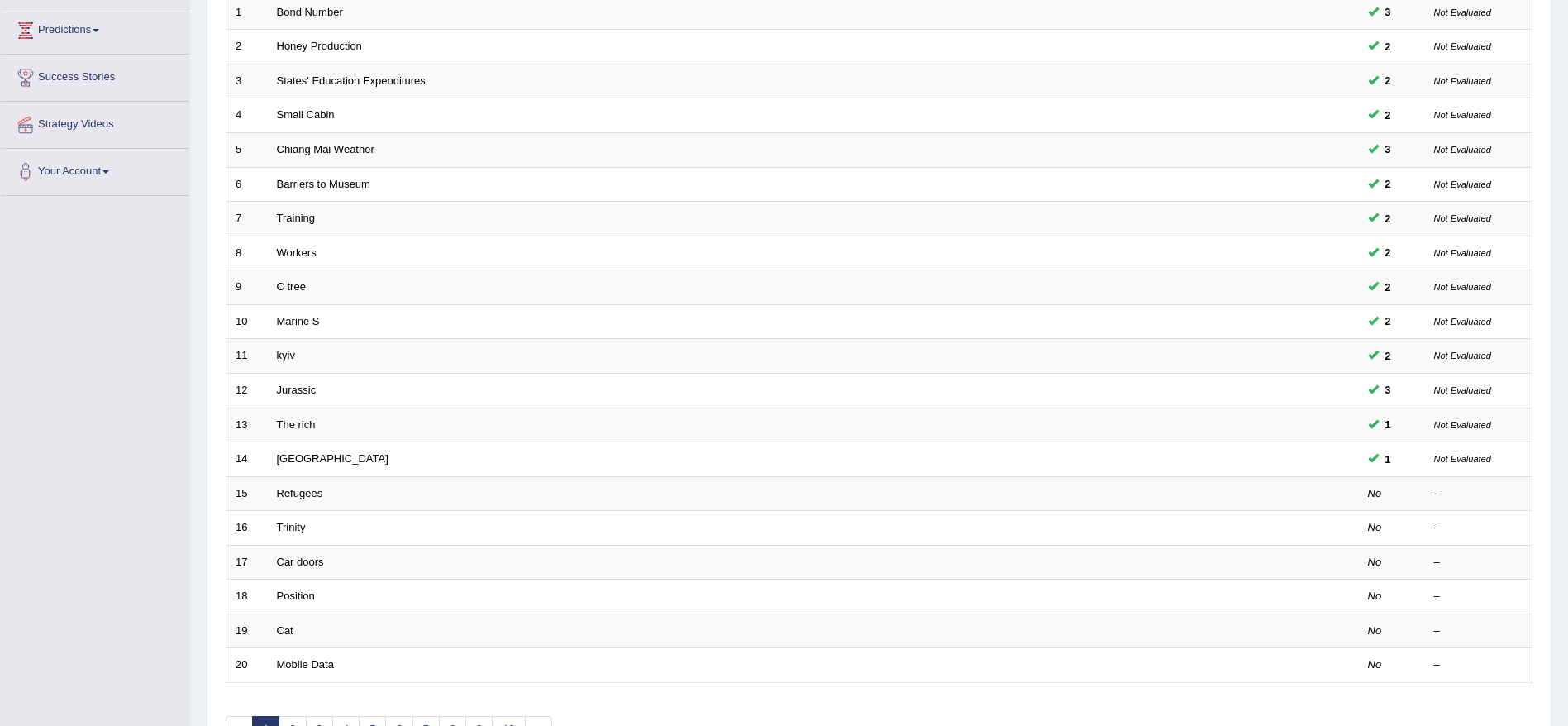
drag, startPoint x: 0, startPoint y: 0, endPoint x: 1583, endPoint y: 447, distance: 1644.9
click at [1567, 447] on html "Toggle navigation Home Practice Questions Speaking Practice Read Aloud Repeat S…" at bounding box center [784, 99] width 1568 height 726
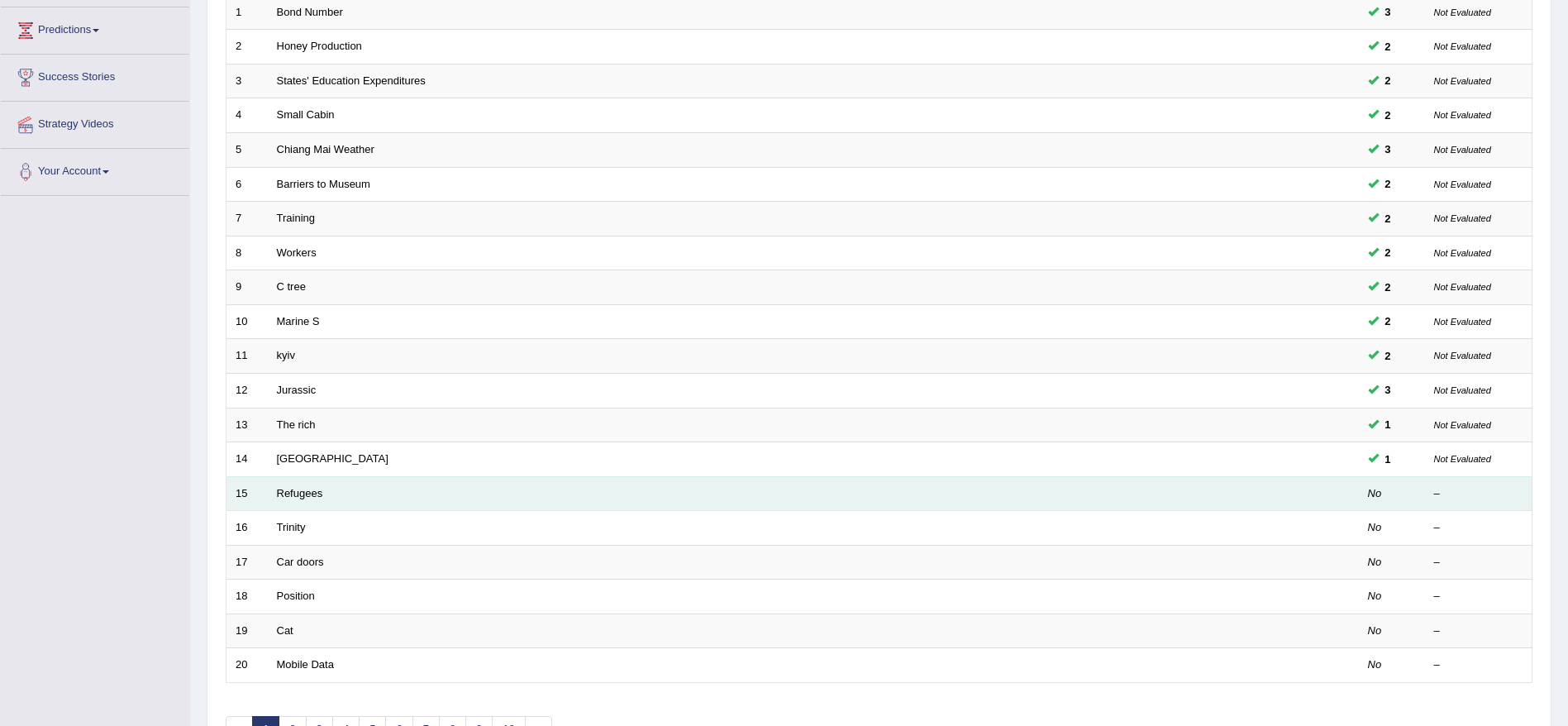
click at [298, 500] on td "Refugees" at bounding box center [751, 494] width 968 height 35
click at [302, 497] on link "Refugees" at bounding box center [300, 493] width 46 height 13
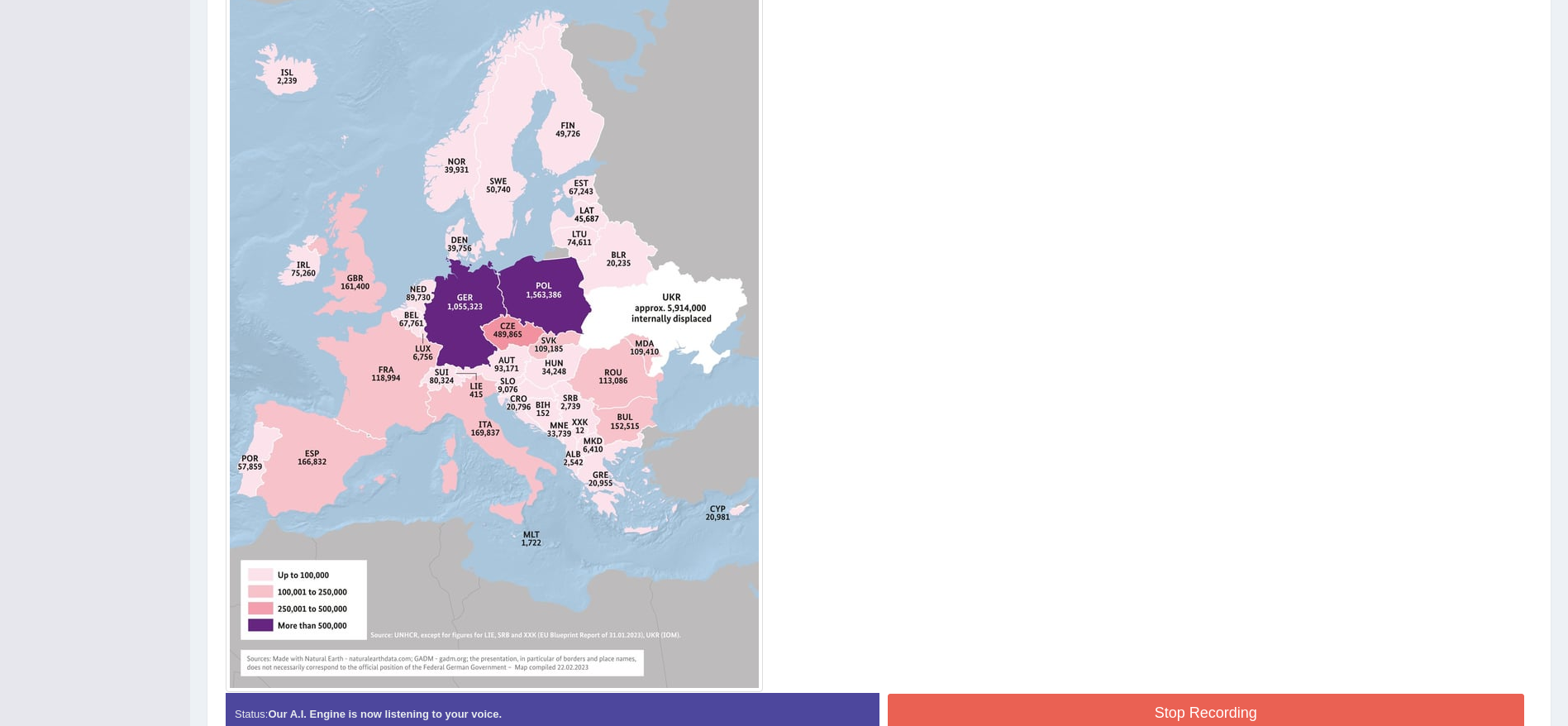
scroll to position [503, 0]
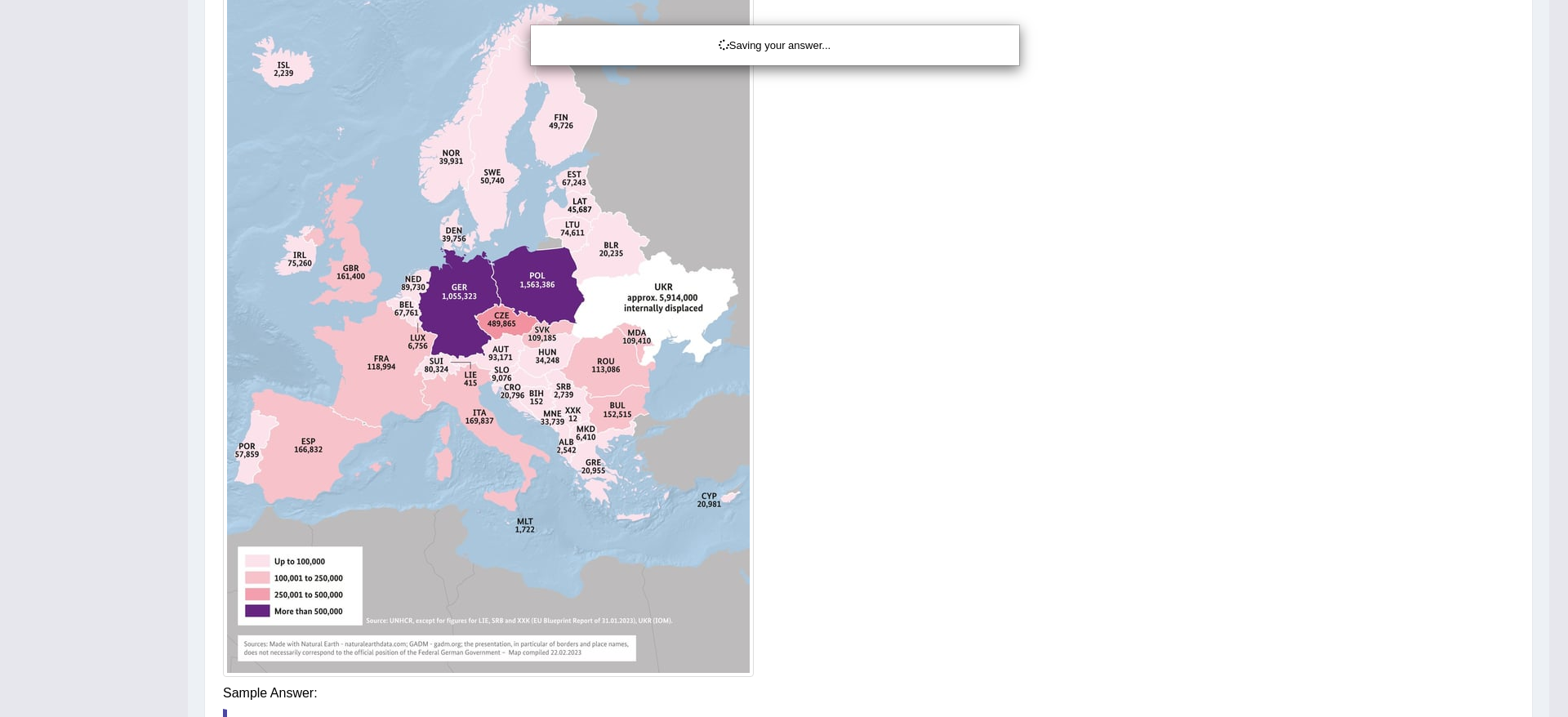
drag, startPoint x: 1561, startPoint y: 619, endPoint x: 1544, endPoint y: 655, distance: 39.8
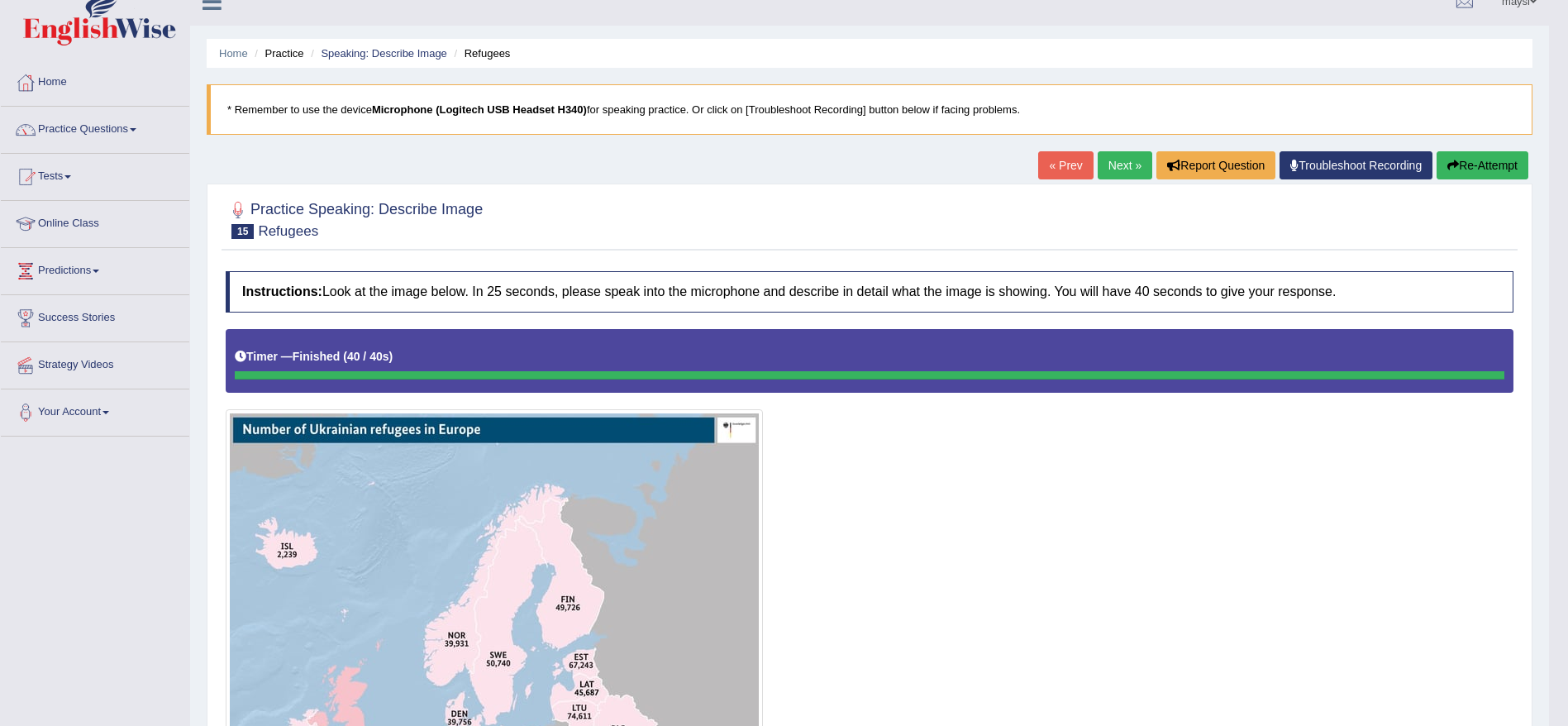
scroll to position [6, 0]
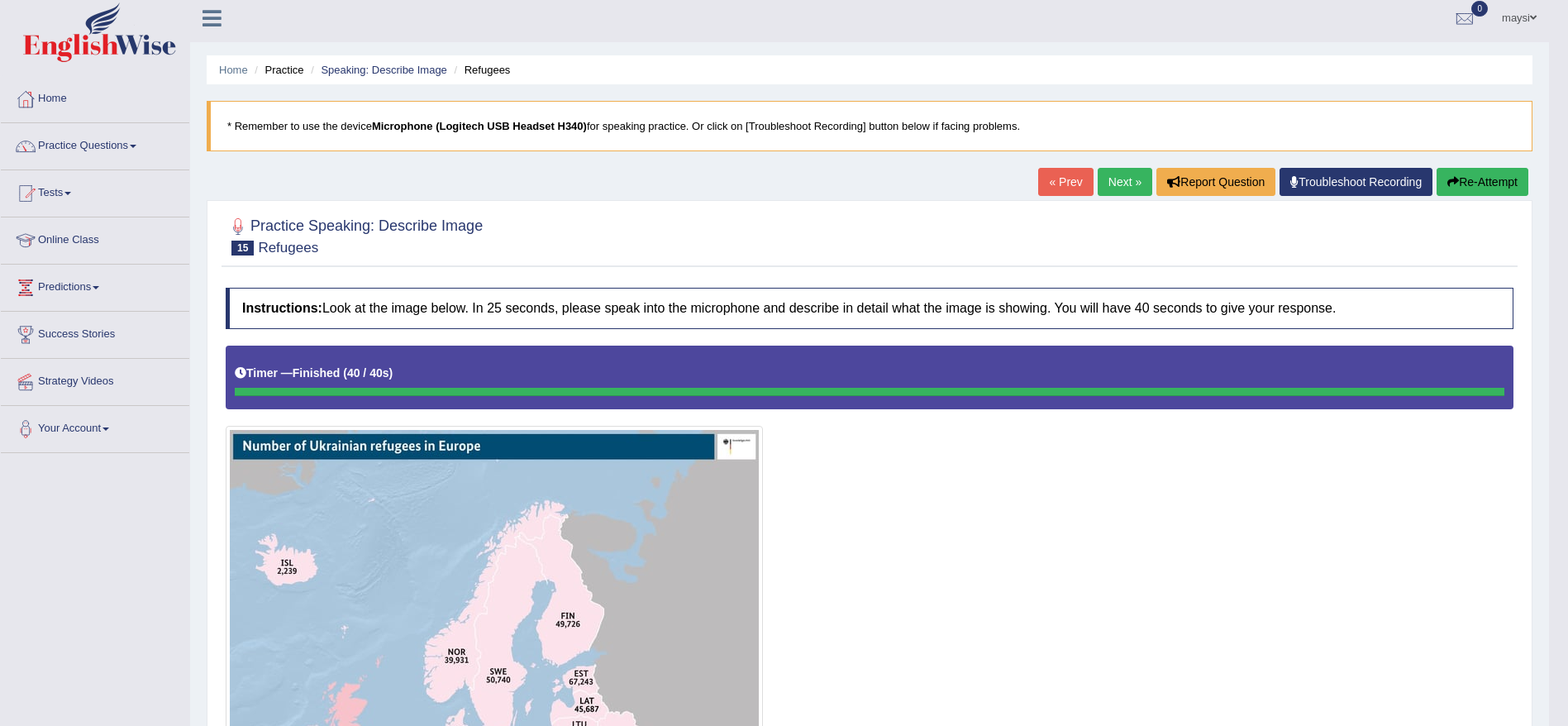
click at [1121, 180] on link "Next »" at bounding box center [1125, 182] width 54 height 28
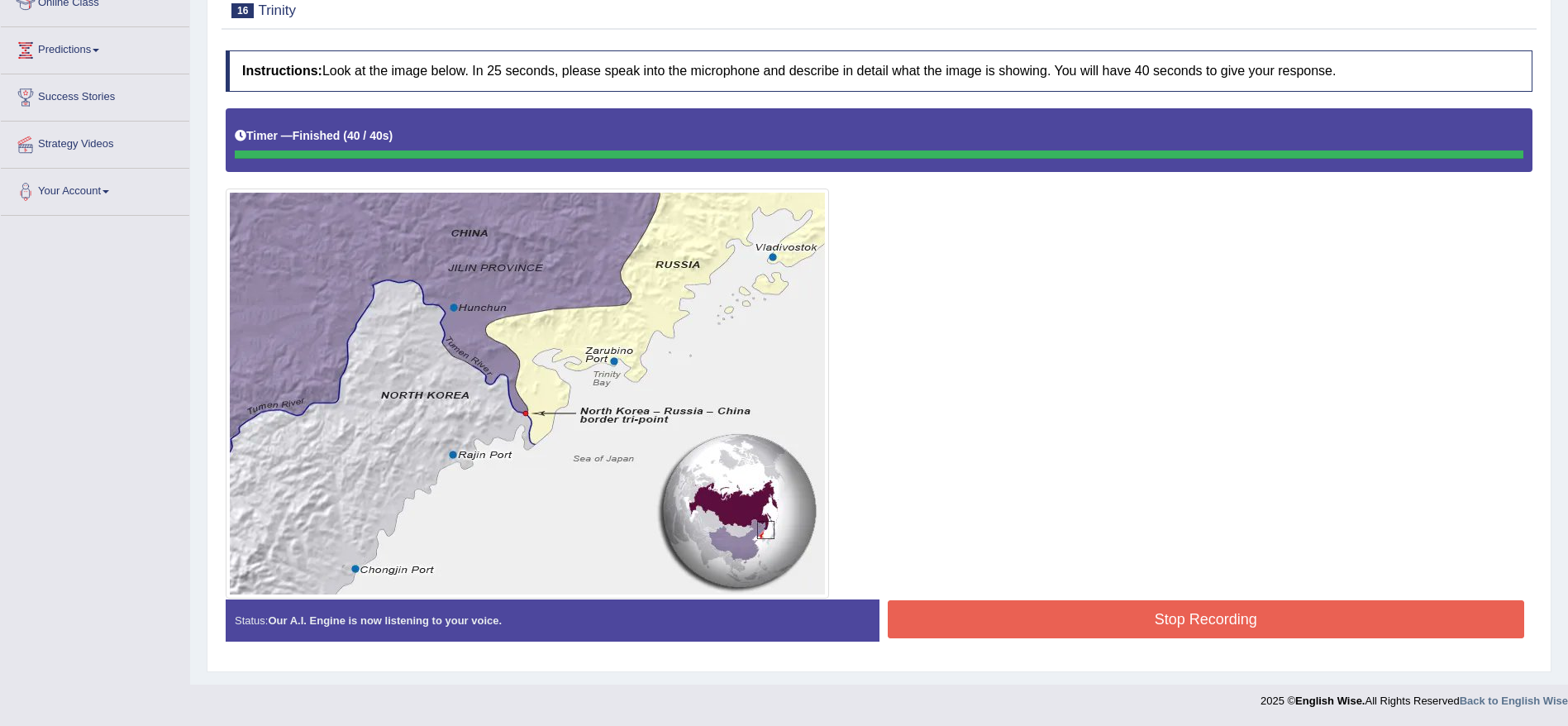
scroll to position [247, 0]
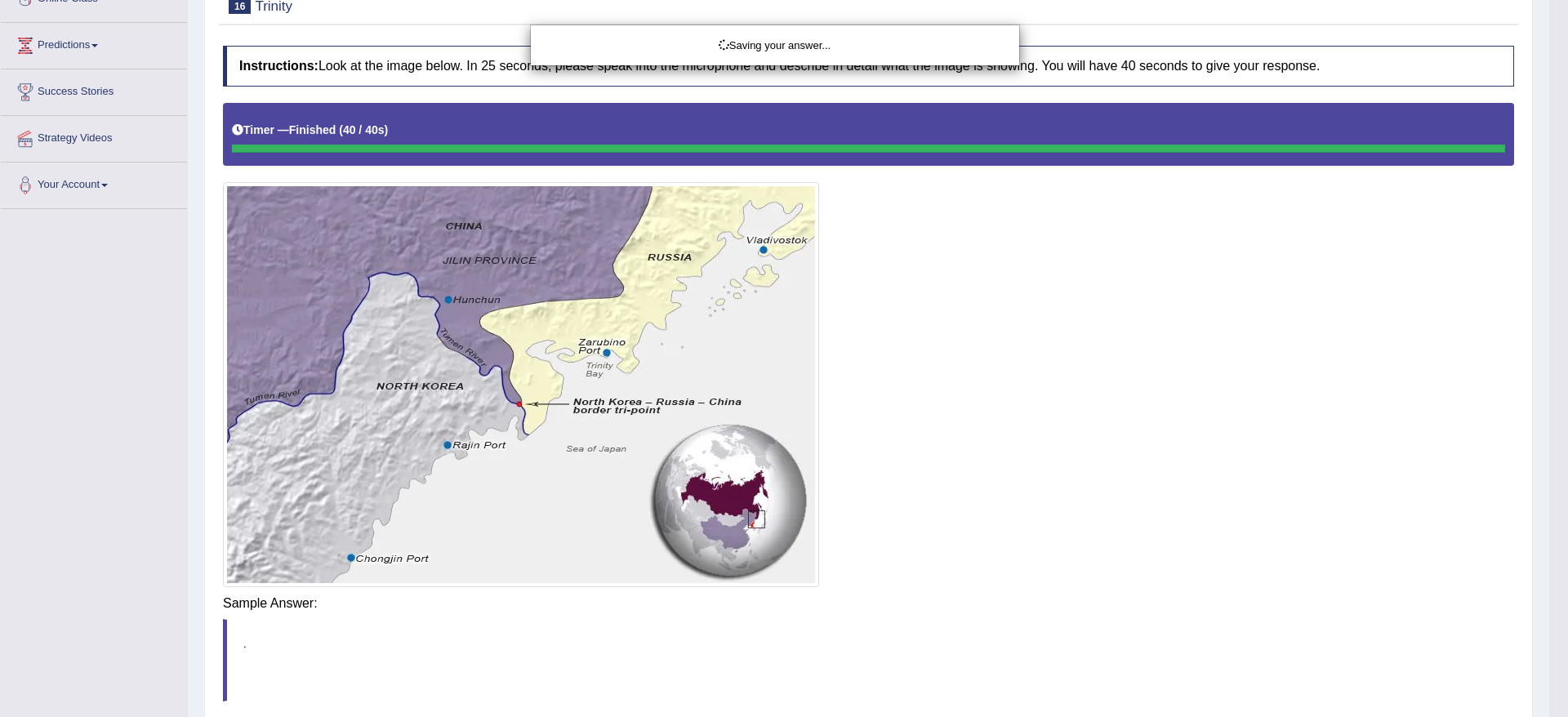
click at [1398, 609] on div "Saving your answer..." at bounding box center [784, 358] width 1568 height 717
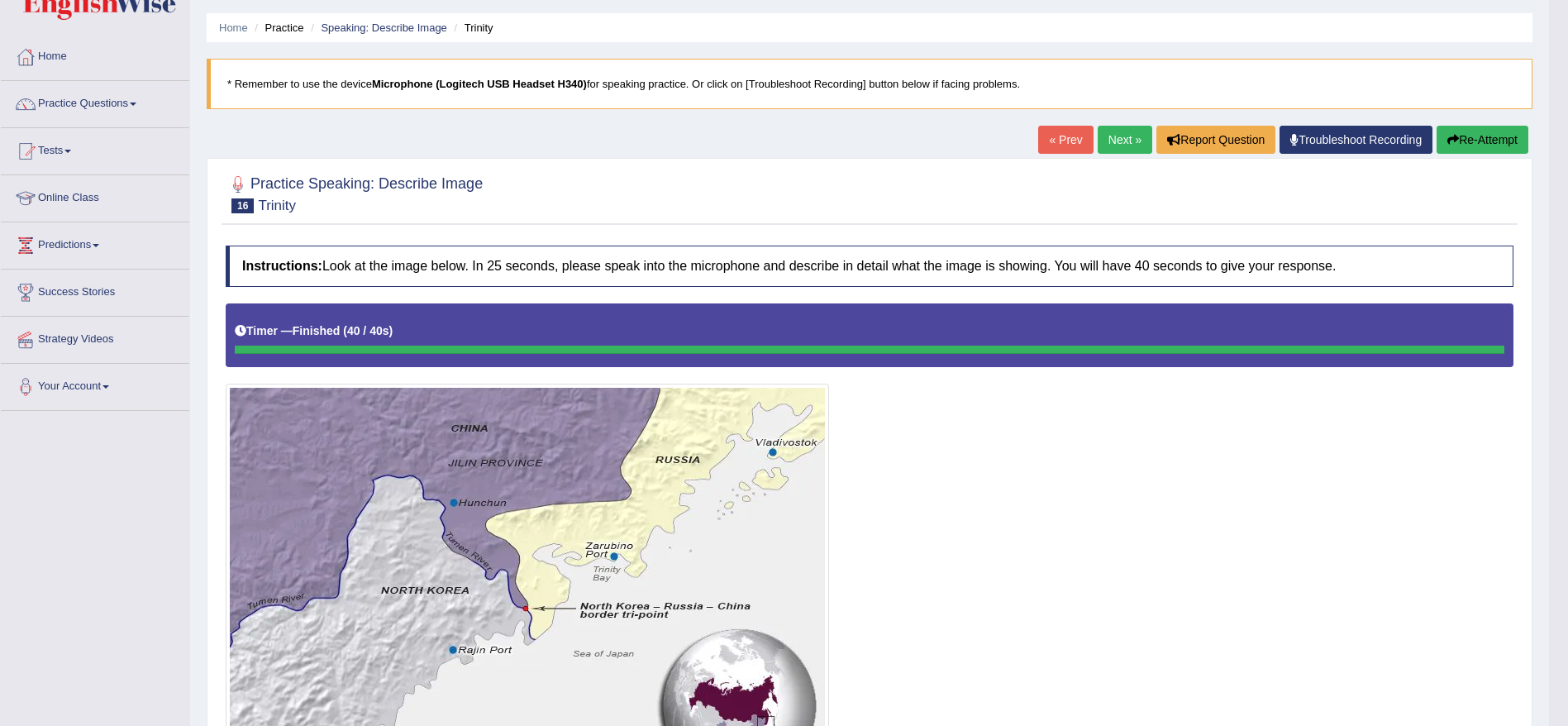
scroll to position [0, 0]
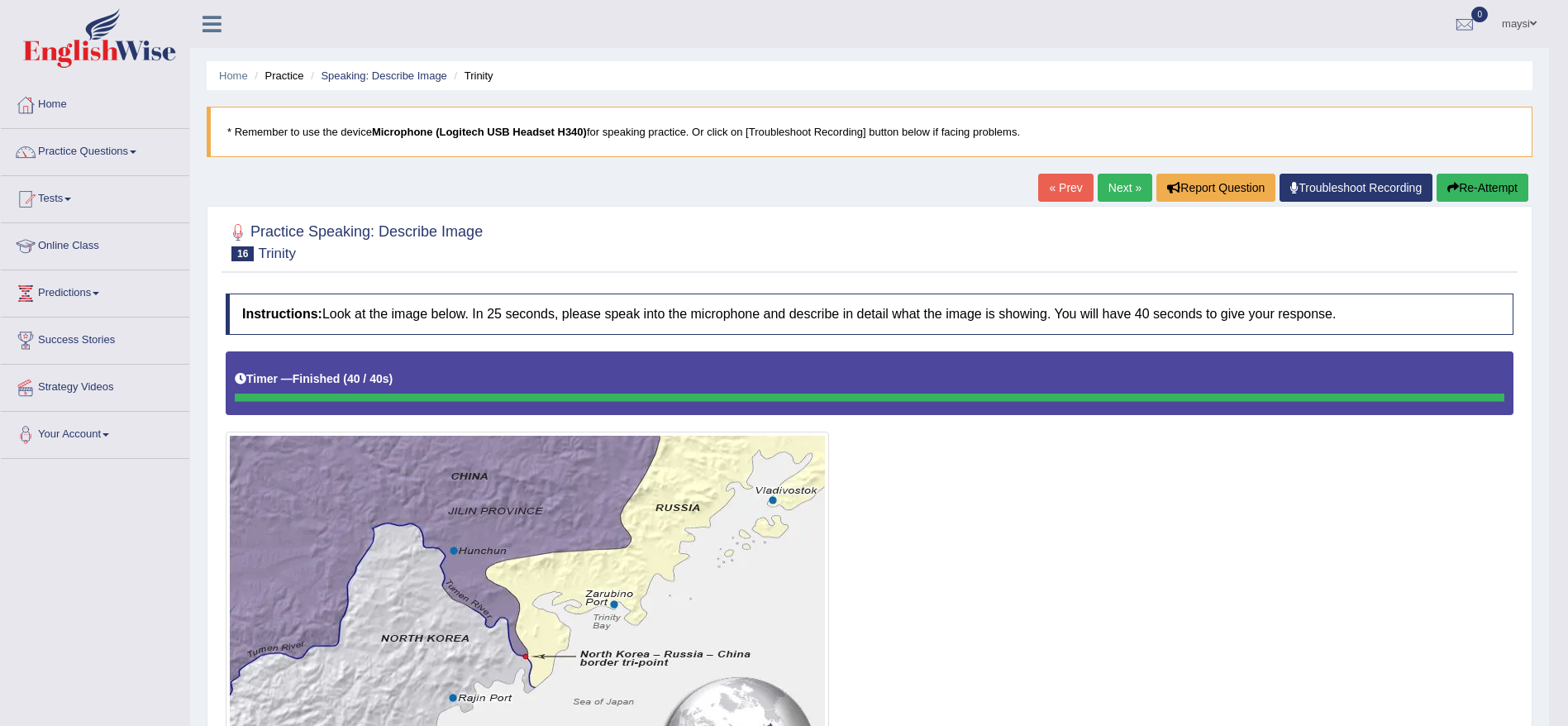
click at [1124, 186] on link "Next »" at bounding box center [1125, 188] width 54 height 28
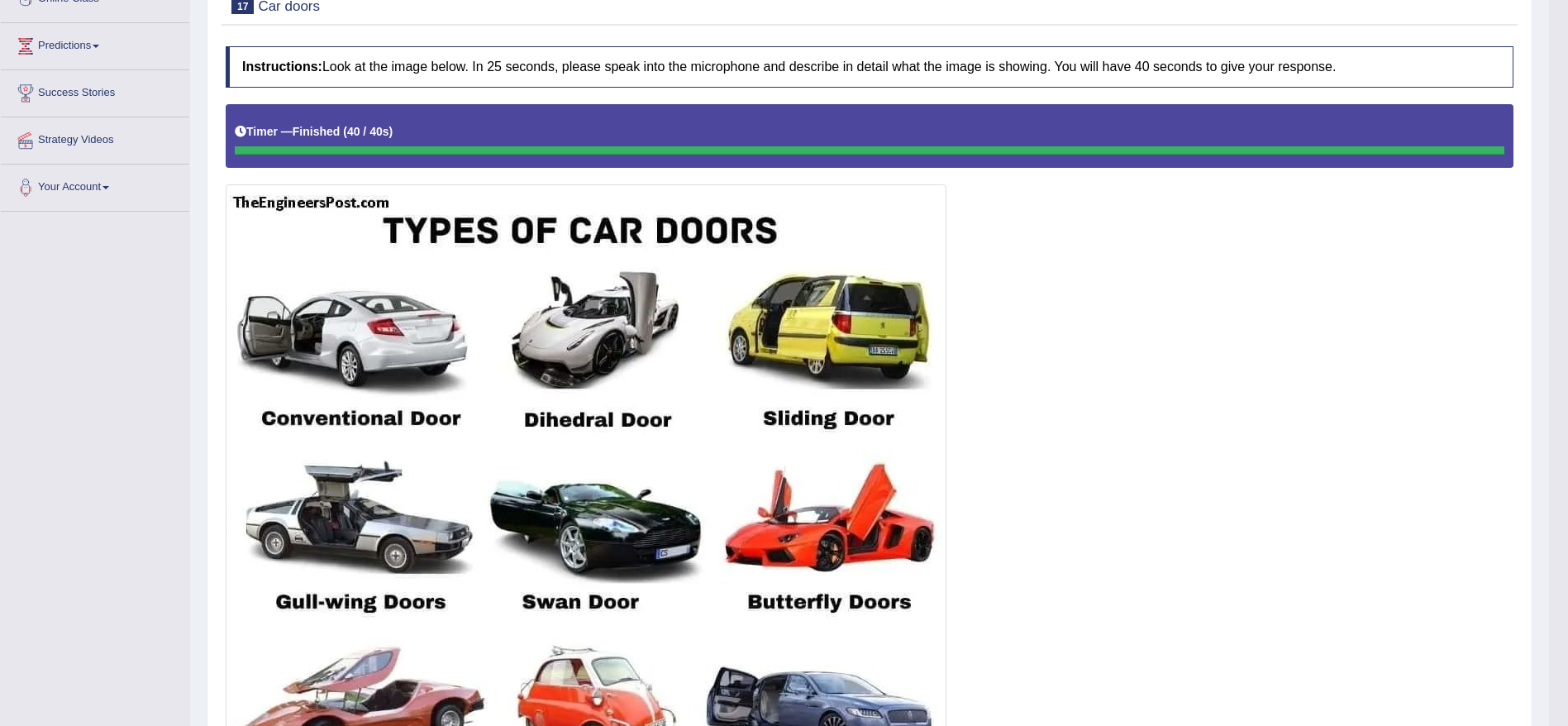
scroll to position [206, 0]
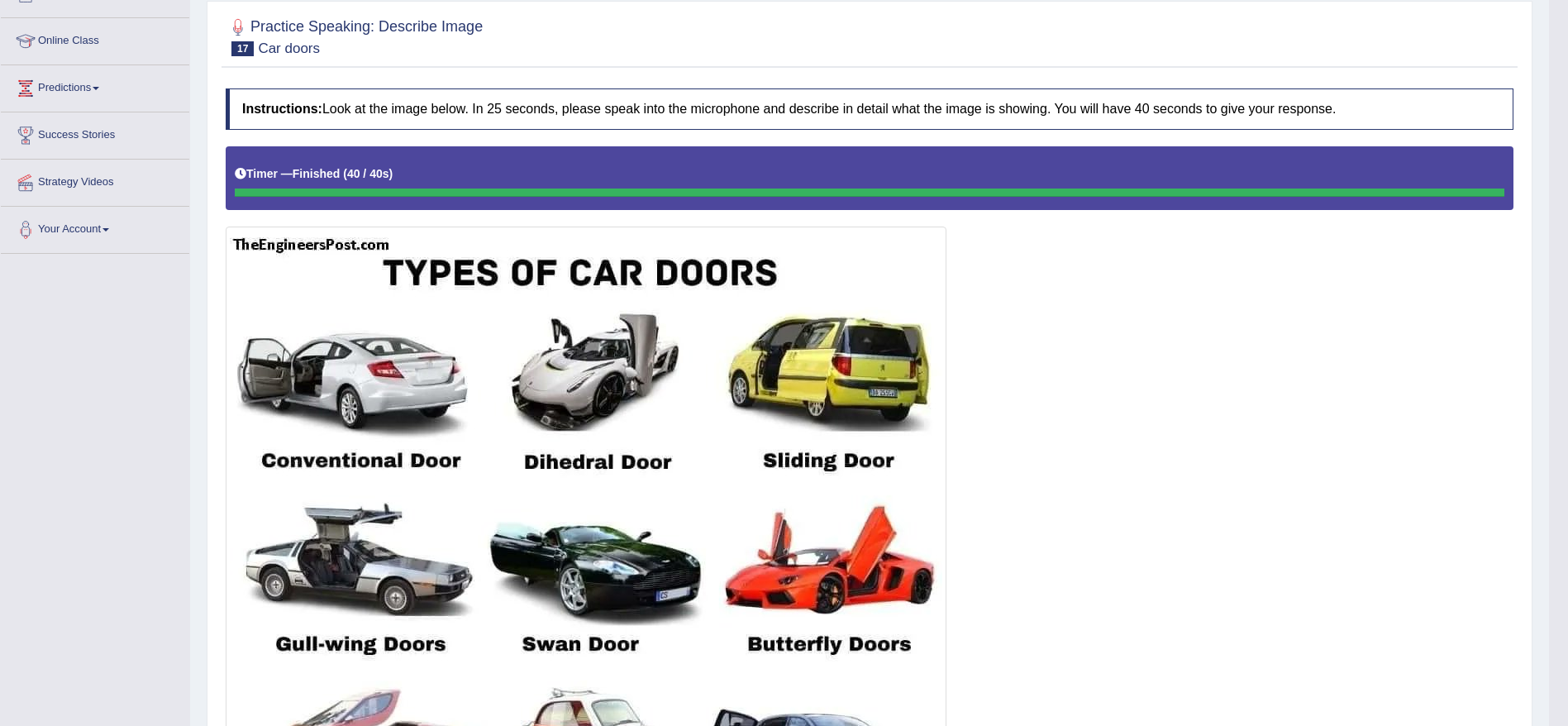
click at [1567, 368] on body "Toggle navigation Home Practice Questions Speaking Practice Read Aloud Repeat S…" at bounding box center [784, 157] width 1568 height 726
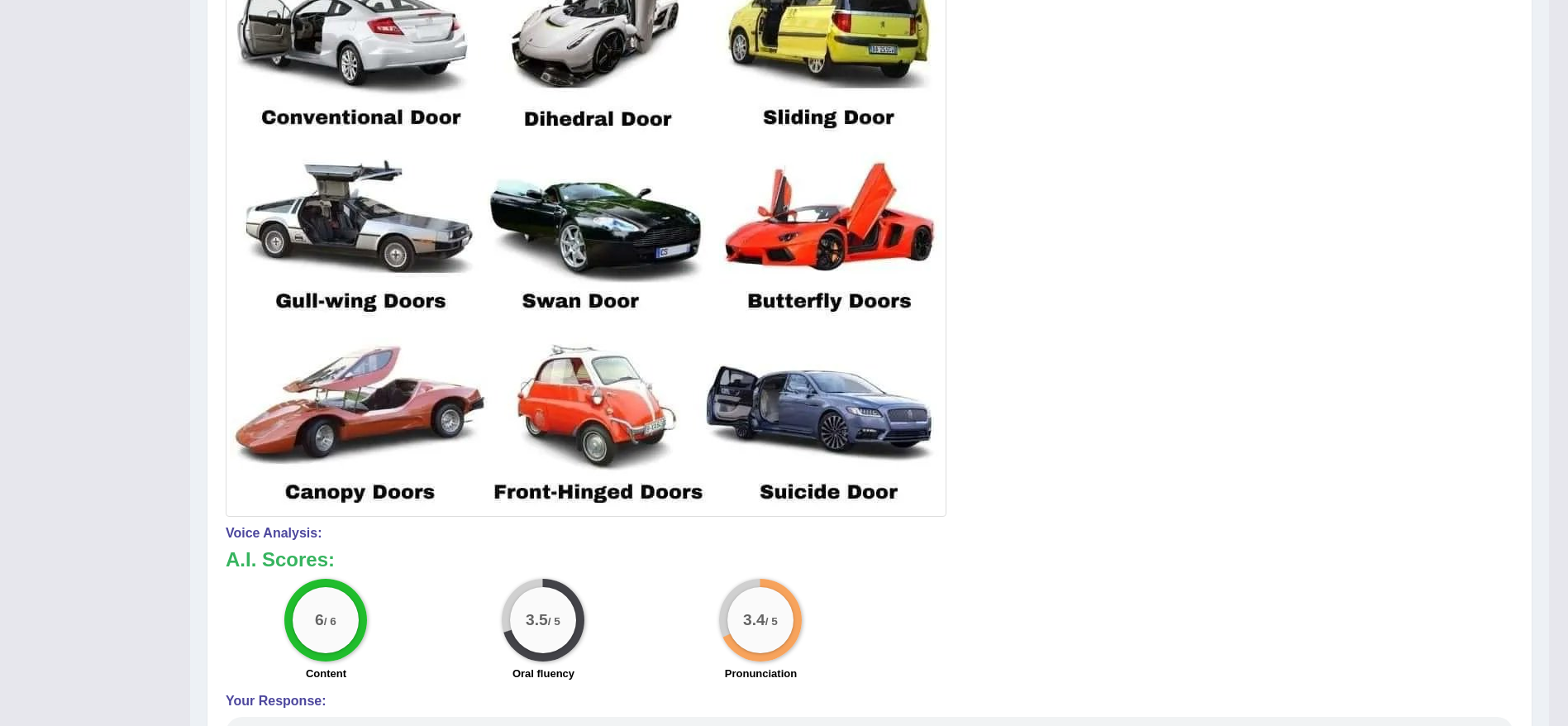
scroll to position [552, 0]
